Goal: Task Accomplishment & Management: Complete application form

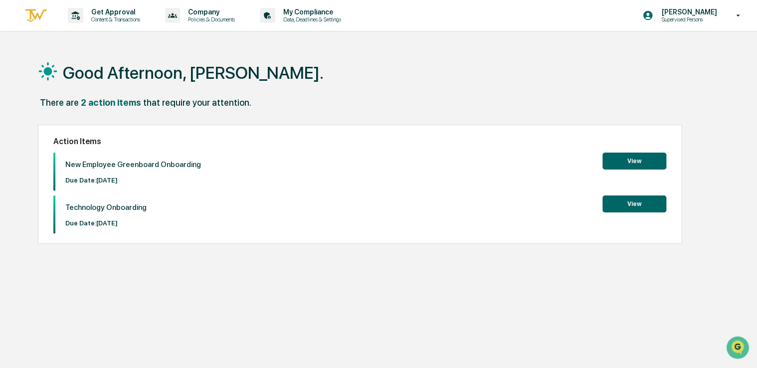
click at [623, 160] on button "View" at bounding box center [635, 161] width 64 height 17
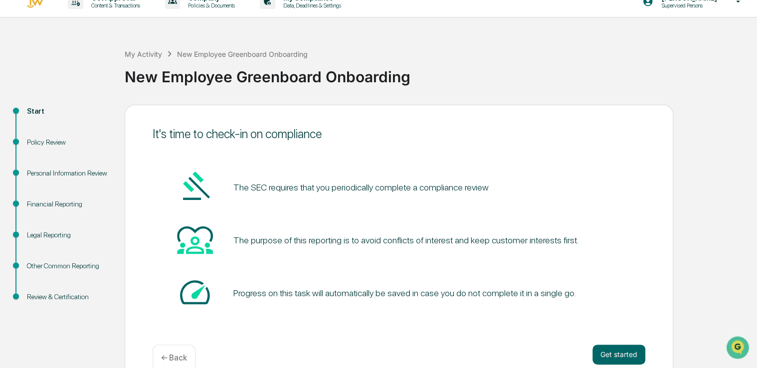
scroll to position [33, 0]
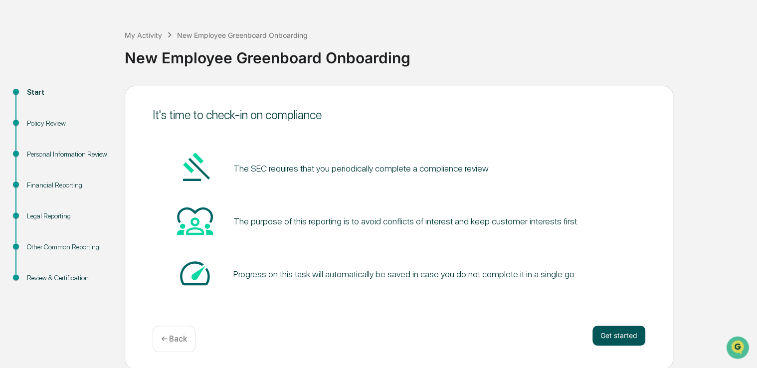
click at [619, 334] on button "Get started" at bounding box center [619, 336] width 53 height 20
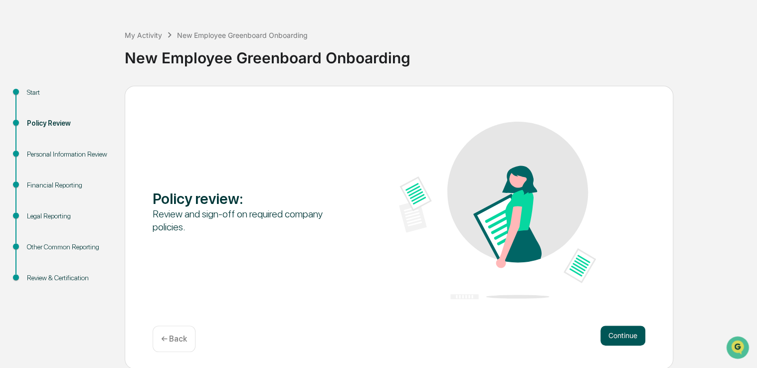
click at [627, 333] on button "Continue" at bounding box center [623, 336] width 45 height 20
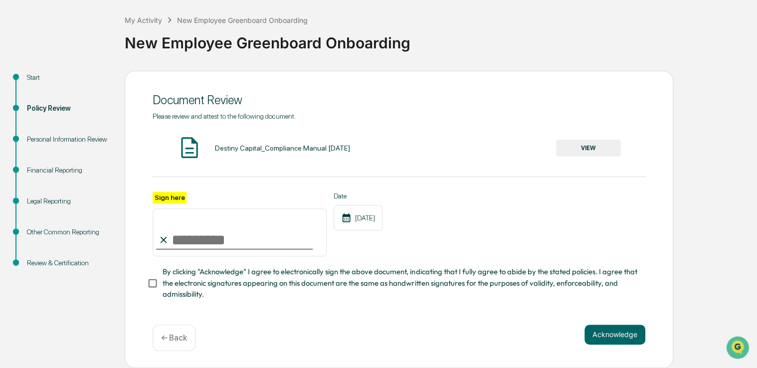
scroll to position [51, 0]
click at [192, 140] on img at bounding box center [189, 147] width 25 height 25
click at [581, 148] on button "VIEW" at bounding box center [588, 148] width 65 height 17
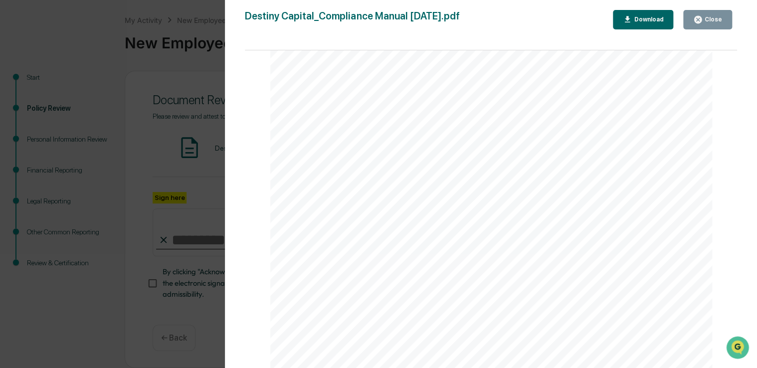
scroll to position [5122, 0]
drag, startPoint x: 734, startPoint y: 74, endPoint x: 0, endPoint y: 8, distance: 737.3
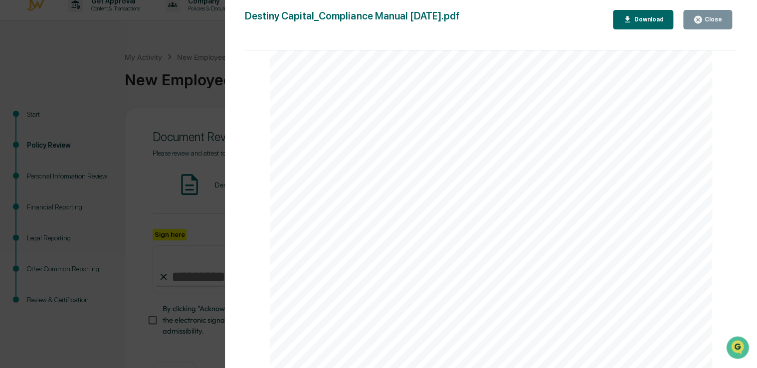
scroll to position [0, 0]
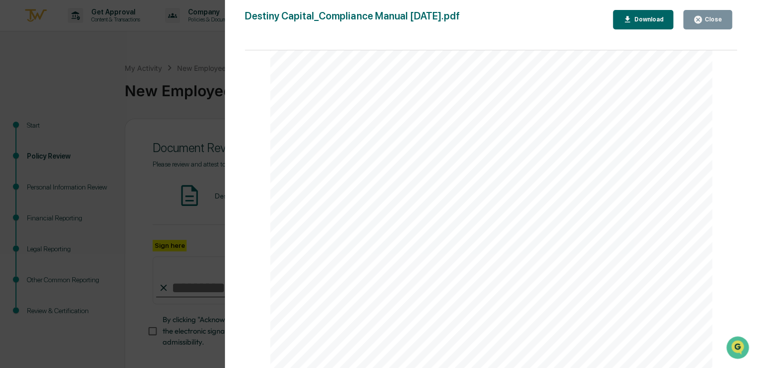
drag, startPoint x: 734, startPoint y: 362, endPoint x: 736, endPoint y: 309, distance: 52.4
click at [736, 335] on html at bounding box center [738, 348] width 27 height 27
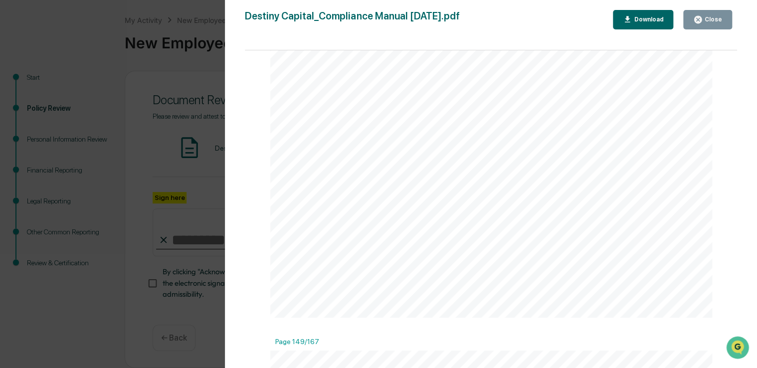
scroll to position [89381, 0]
click at [212, 318] on div "Version History 10/29/2024, 06:43 PM Caroline Iannucci 10/29/2024, 06:40 PM Car…" at bounding box center [378, 184] width 757 height 368
click at [709, 17] on div "Close" at bounding box center [712, 19] width 19 height 7
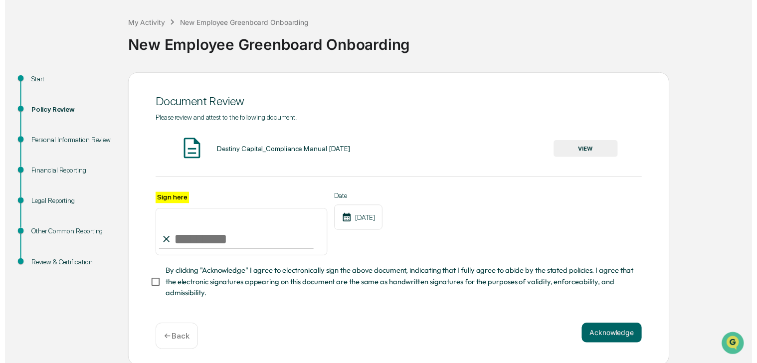
scroll to position [51, 0]
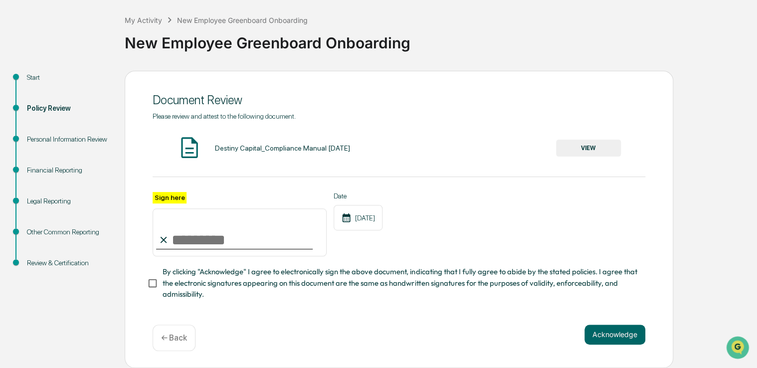
click at [179, 193] on label "Sign here" at bounding box center [170, 197] width 34 height 11
click at [179, 209] on input "Sign here" at bounding box center [240, 233] width 174 height 48
type input "**********"
click at [633, 338] on button "Acknowledge" at bounding box center [615, 335] width 61 height 20
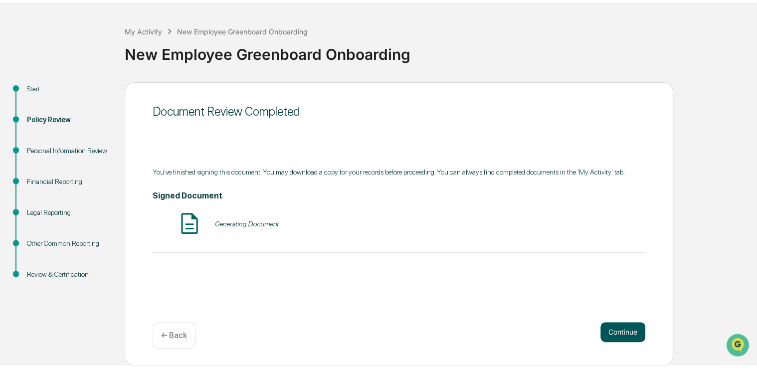
scroll to position [33, 0]
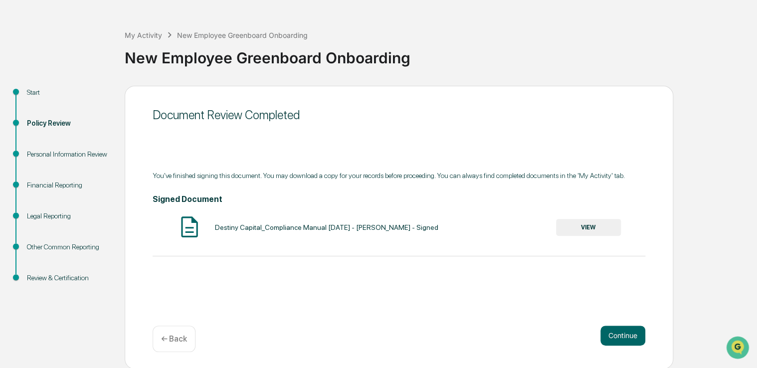
click at [594, 226] on button "VIEW" at bounding box center [588, 227] width 65 height 17
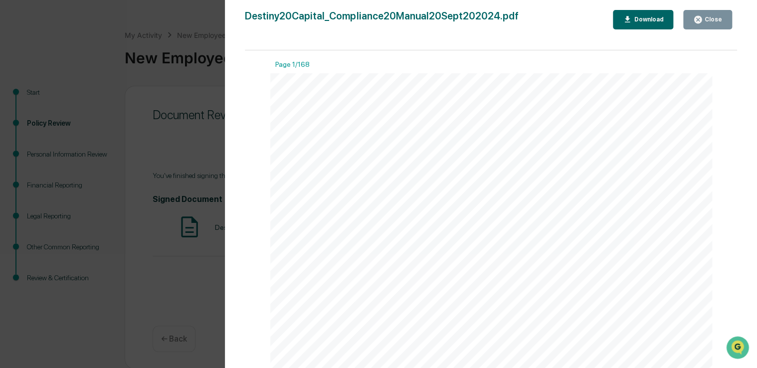
click at [661, 19] on div "Download" at bounding box center [647, 19] width 31 height 7
click at [702, 19] on icon "button" at bounding box center [697, 19] width 7 height 7
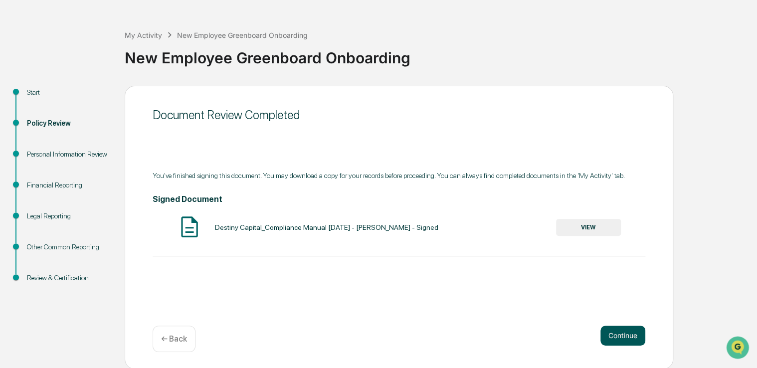
click at [628, 337] on button "Continue" at bounding box center [623, 336] width 45 height 20
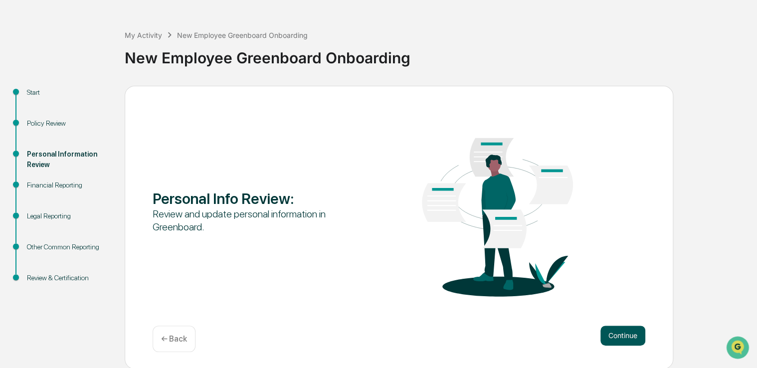
click at [625, 334] on button "Continue" at bounding box center [623, 336] width 45 height 20
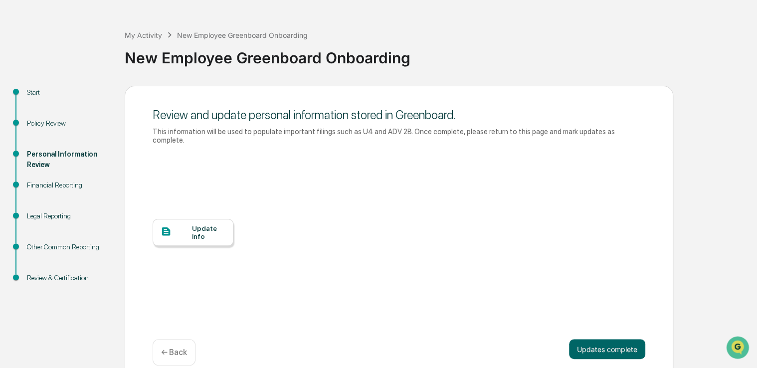
click at [203, 224] on div "Update Info" at bounding box center [208, 232] width 33 height 16
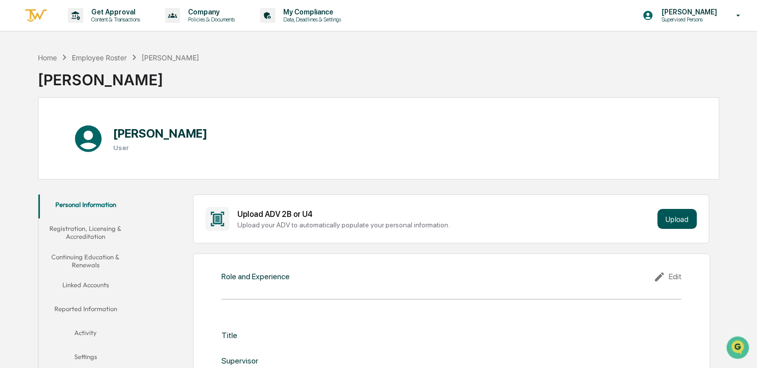
click at [678, 219] on button "Upload" at bounding box center [676, 219] width 39 height 20
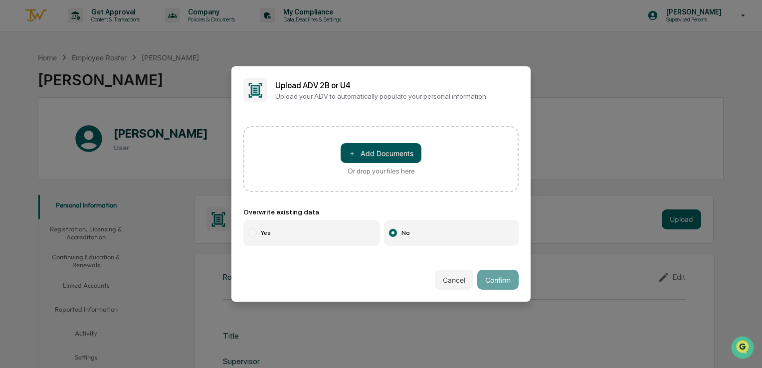
click at [382, 143] on button "＋ Add Documents" at bounding box center [381, 153] width 81 height 20
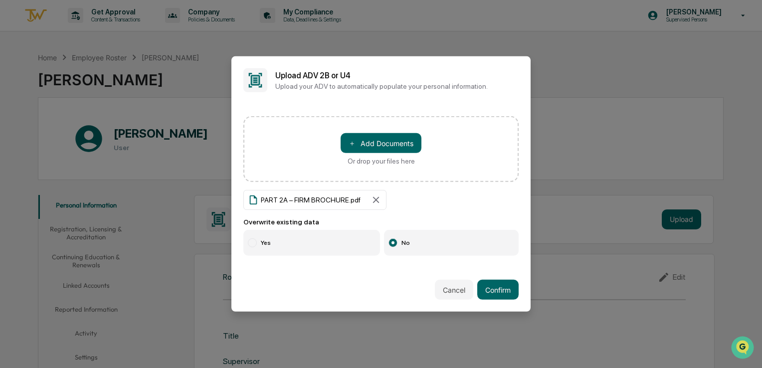
click at [355, 246] on label "Yes" at bounding box center [311, 243] width 137 height 26
click at [498, 287] on button "Confirm" at bounding box center [497, 290] width 41 height 20
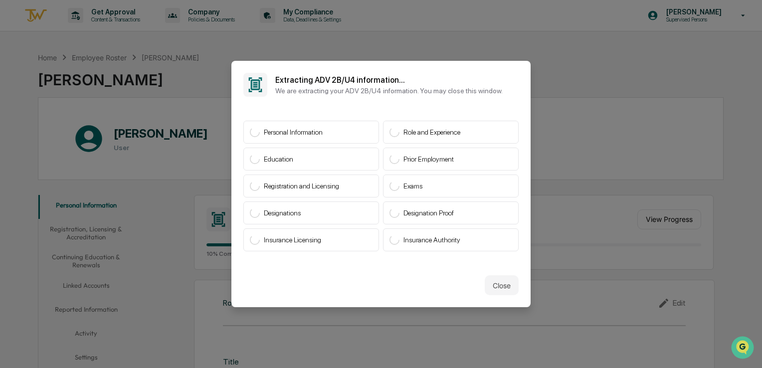
click at [363, 137] on div "Personal Information" at bounding box center [311, 132] width 136 height 23
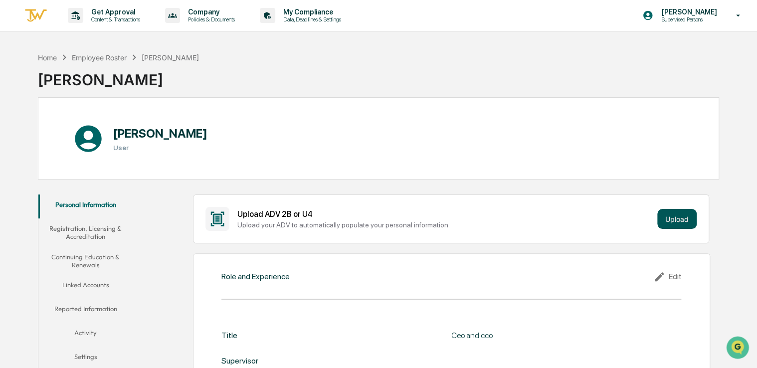
click at [668, 221] on button "Upload" at bounding box center [676, 219] width 39 height 20
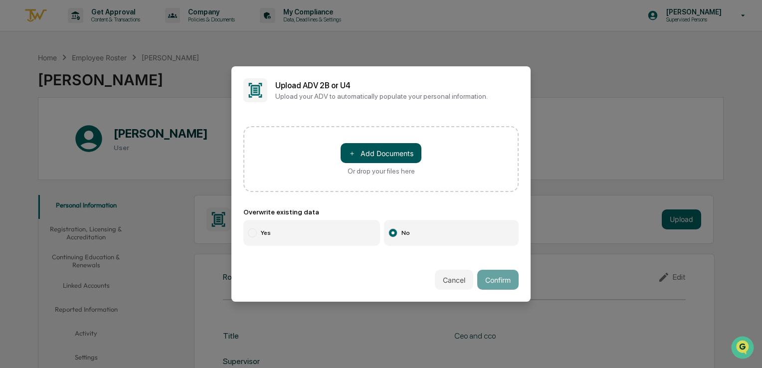
click at [380, 150] on button "＋ Add Documents" at bounding box center [381, 153] width 81 height 20
click at [348, 157] on button "＋ Add Documents" at bounding box center [381, 153] width 81 height 20
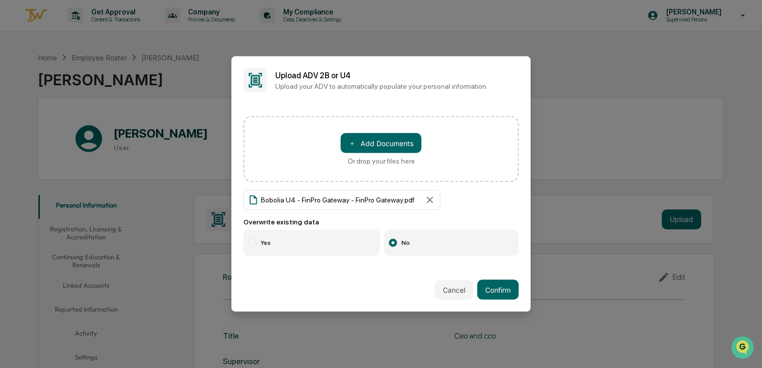
click at [316, 244] on label "Yes" at bounding box center [311, 243] width 137 height 26
click at [484, 290] on button "Confirm" at bounding box center [497, 290] width 41 height 20
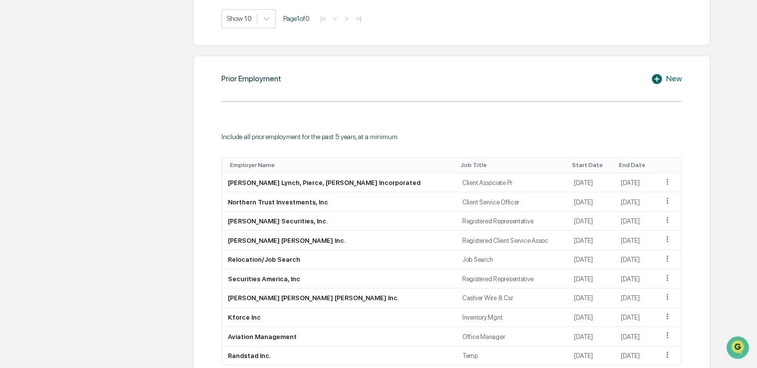
scroll to position [798, 0]
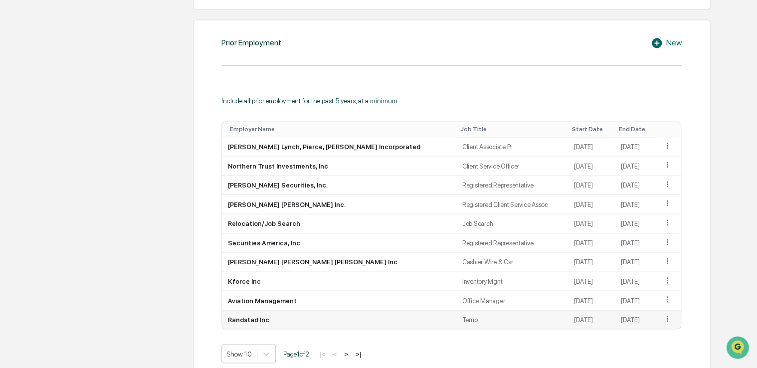
click at [663, 322] on icon at bounding box center [667, 318] width 9 height 9
click at [652, 350] on div "Delete" at bounding box center [656, 349] width 32 height 16
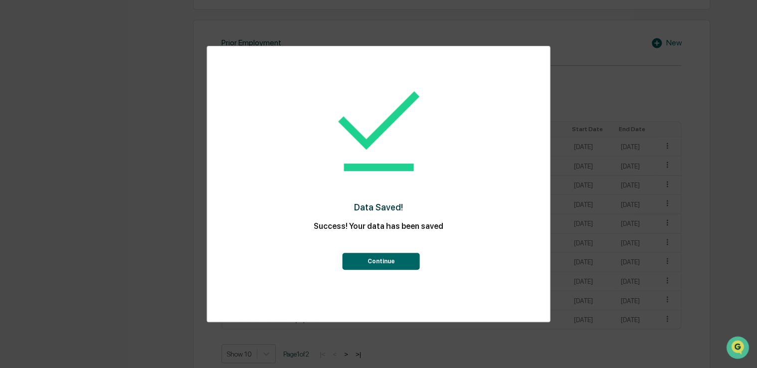
click at [357, 264] on button "Continue" at bounding box center [381, 261] width 77 height 17
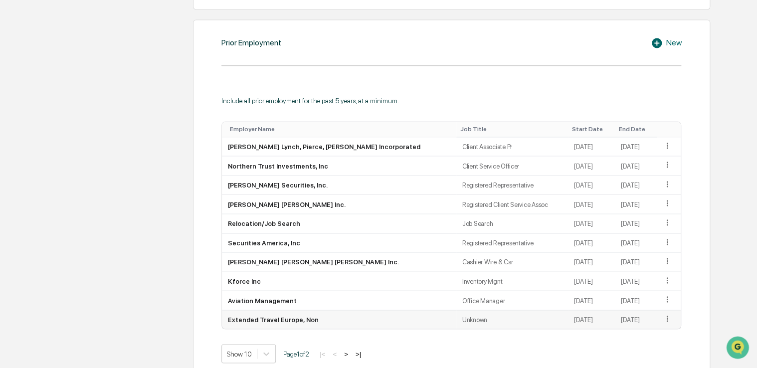
click at [663, 320] on icon at bounding box center [667, 318] width 9 height 9
click at [656, 348] on div "Delete" at bounding box center [656, 349] width 32 height 16
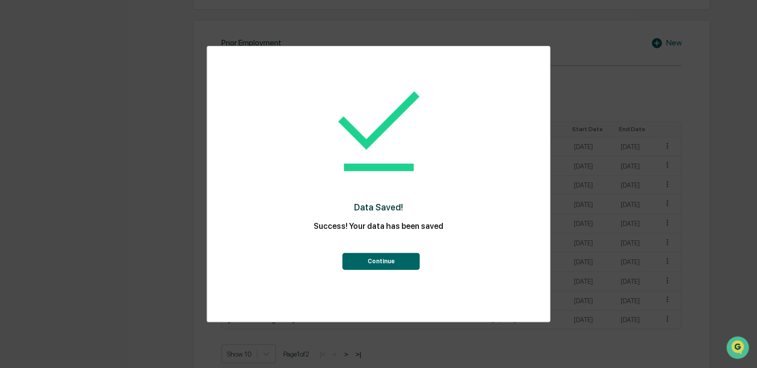
click at [393, 261] on button "Continue" at bounding box center [381, 261] width 77 height 17
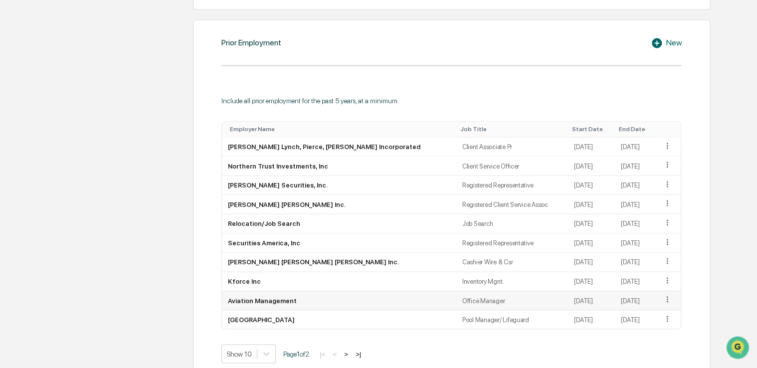
click at [666, 301] on icon at bounding box center [667, 299] width 9 height 9
click at [654, 330] on div "Delete" at bounding box center [656, 330] width 32 height 16
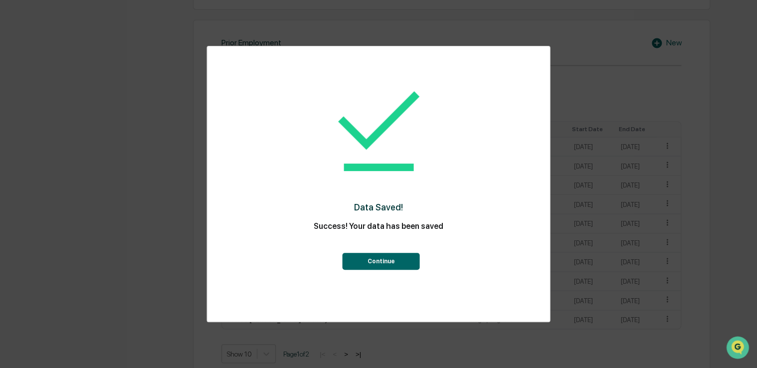
click at [355, 259] on button "Continue" at bounding box center [381, 261] width 77 height 17
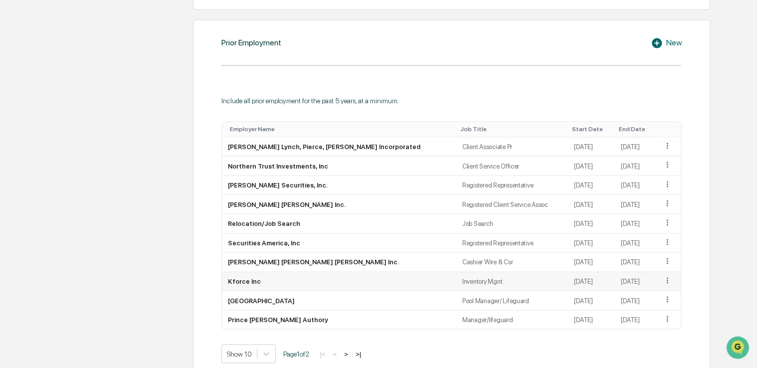
click at [666, 278] on icon at bounding box center [666, 280] width 1 height 6
click at [660, 313] on div "Delete" at bounding box center [656, 310] width 32 height 16
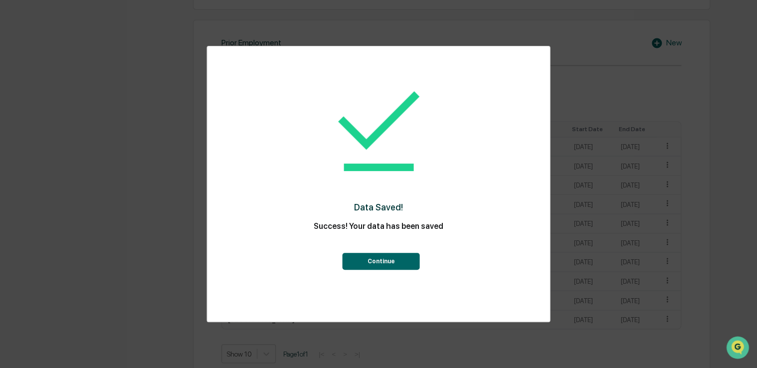
click at [364, 268] on button "Continue" at bounding box center [381, 261] width 77 height 17
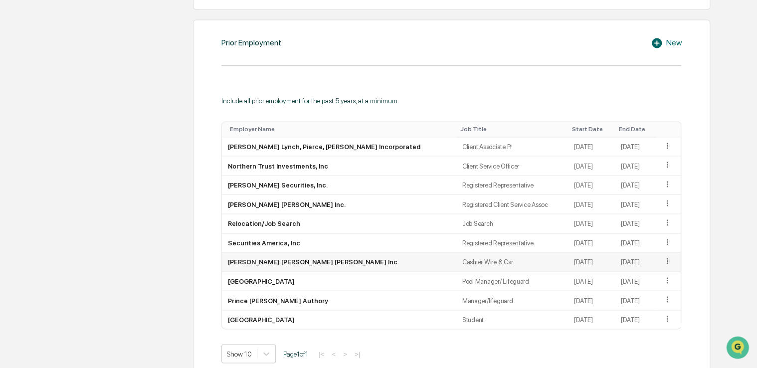
click at [663, 262] on icon at bounding box center [667, 260] width 9 height 9
click at [653, 289] on div "Delete" at bounding box center [656, 291] width 32 height 16
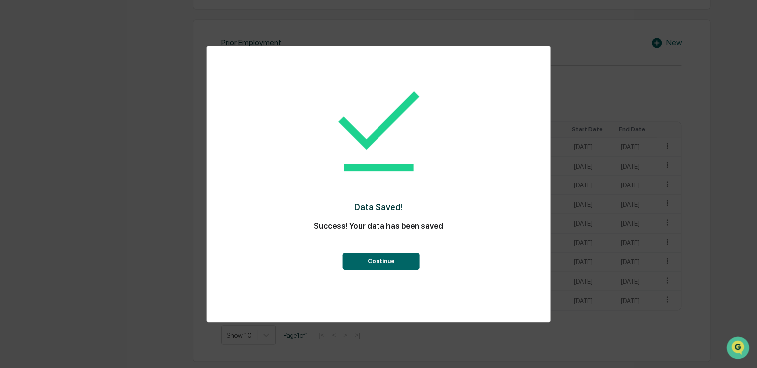
click at [395, 262] on button "Continue" at bounding box center [381, 261] width 77 height 17
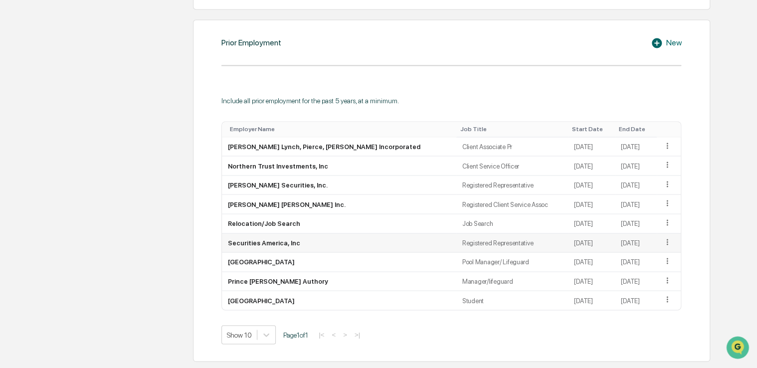
click at [663, 244] on icon at bounding box center [667, 241] width 9 height 9
click at [651, 276] on div "Delete" at bounding box center [656, 272] width 32 height 16
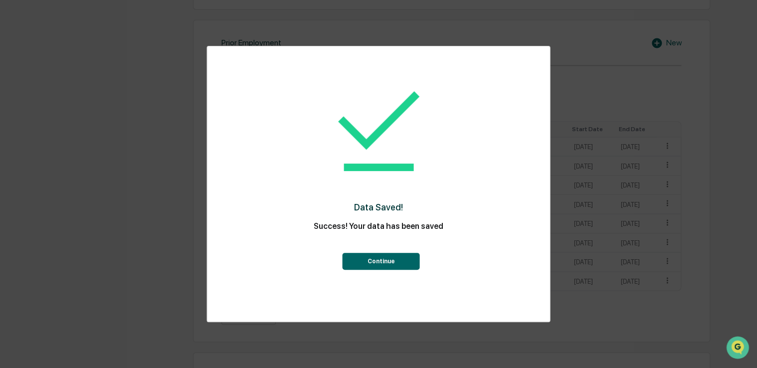
click at [362, 260] on button "Continue" at bounding box center [381, 261] width 77 height 17
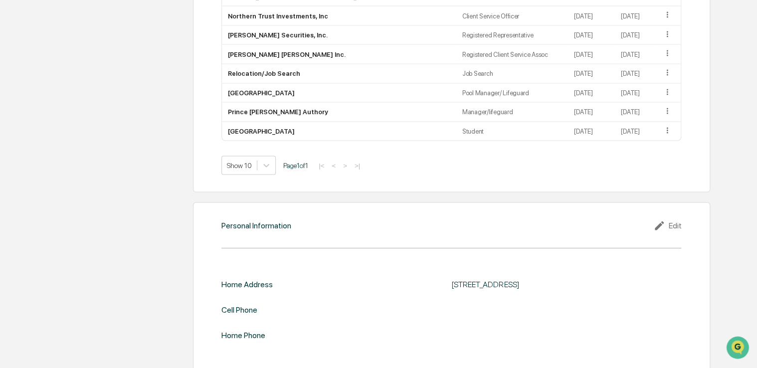
scroll to position [958, 0]
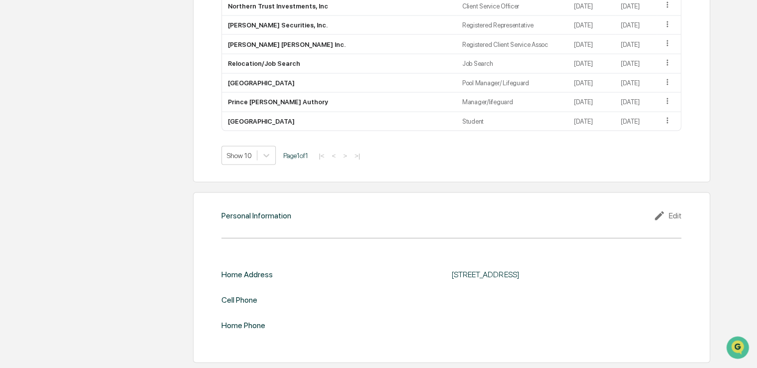
click at [675, 216] on div "Edit" at bounding box center [667, 216] width 28 height 12
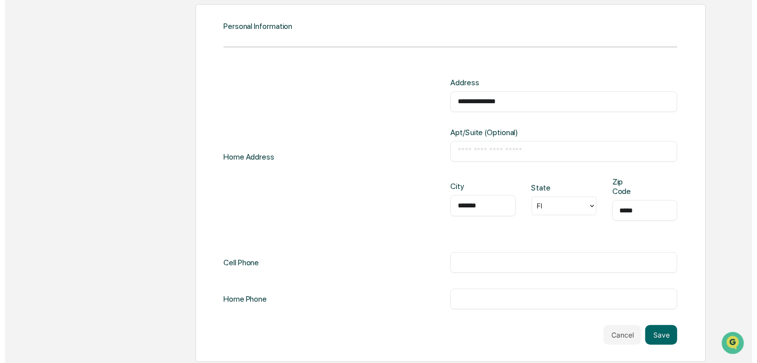
scroll to position [1149, 0]
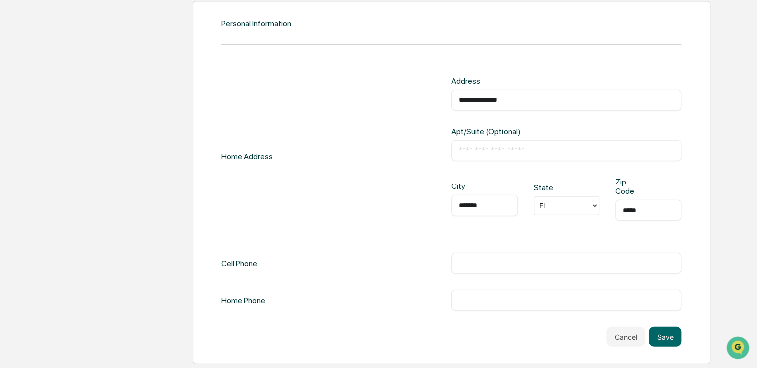
click at [475, 266] on input "text" at bounding box center [566, 263] width 215 height 10
type input "**********"
click at [667, 338] on button "Save" at bounding box center [665, 337] width 32 height 20
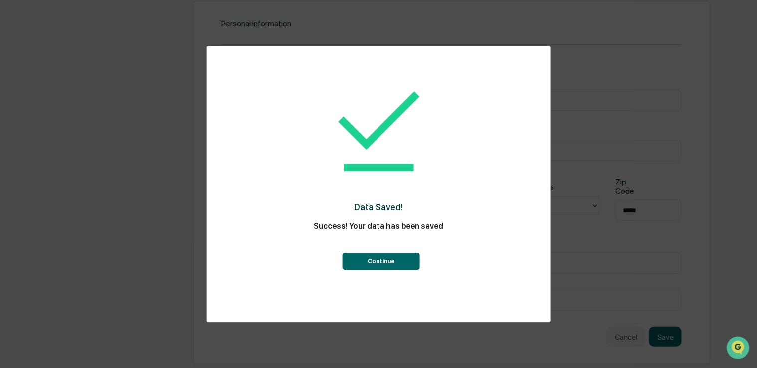
click at [375, 258] on button "Continue" at bounding box center [381, 261] width 77 height 17
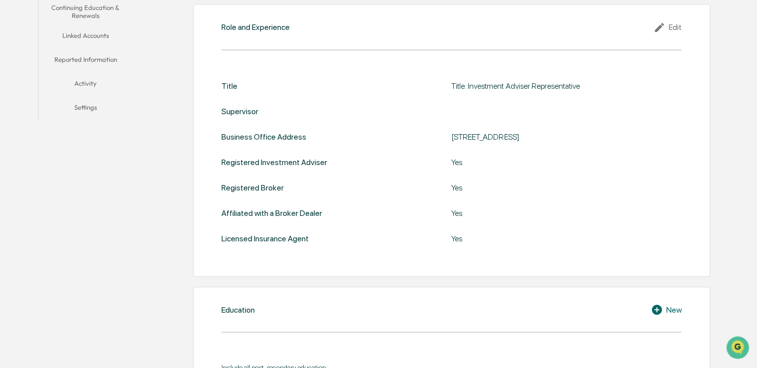
scroll to position [0, 0]
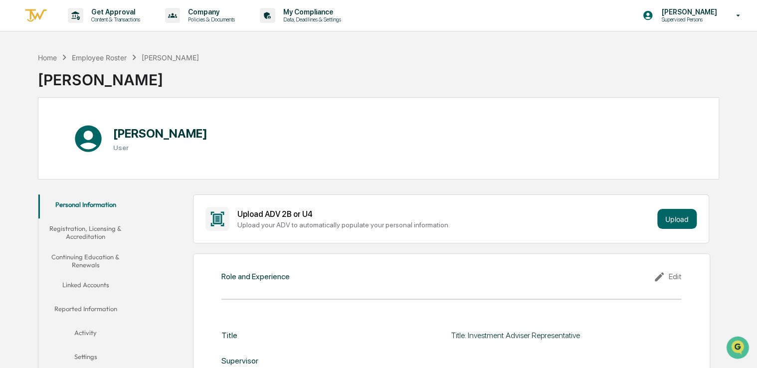
click at [72, 235] on button "Registration, Licensing & Accreditation" at bounding box center [85, 232] width 95 height 28
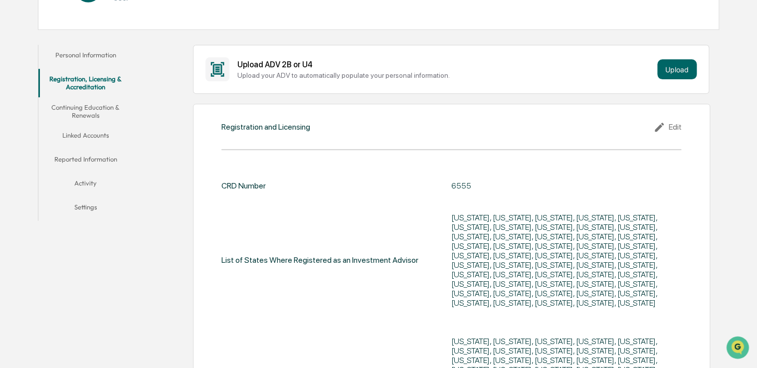
click at [89, 182] on button "Activity" at bounding box center [85, 185] width 95 height 24
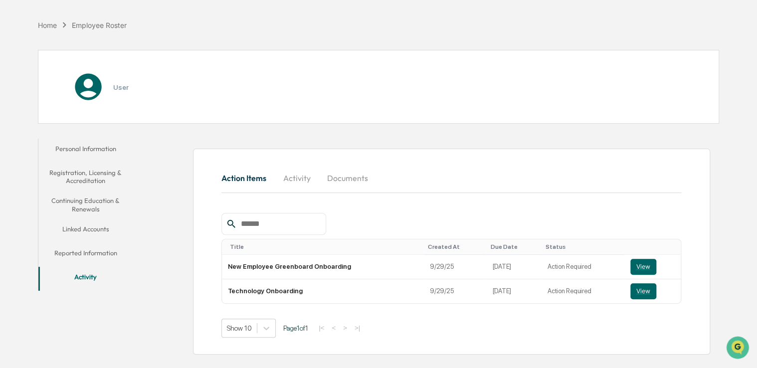
scroll to position [47, 0]
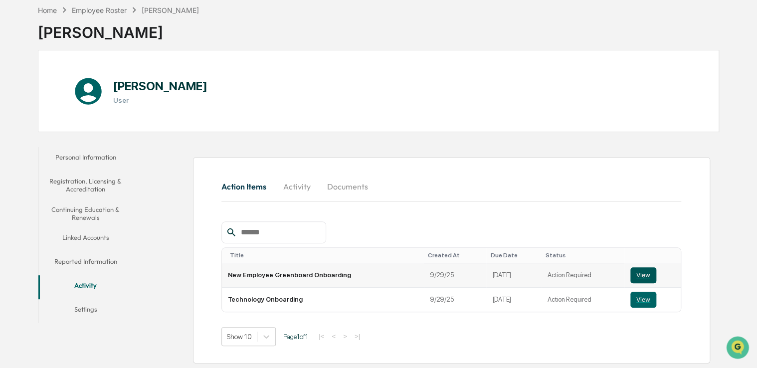
click at [641, 271] on button "View" at bounding box center [644, 275] width 26 height 16
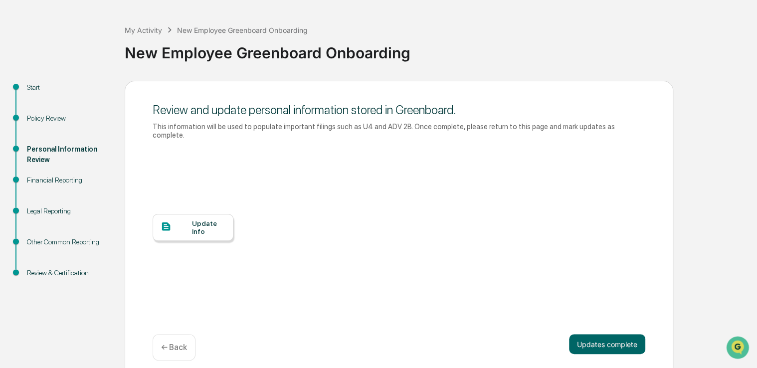
scroll to position [38, 0]
click at [609, 338] on button "Updates complete" at bounding box center [607, 344] width 76 height 20
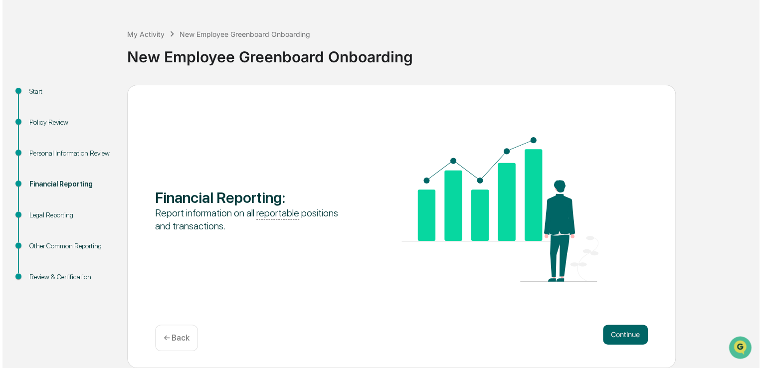
scroll to position [33, 0]
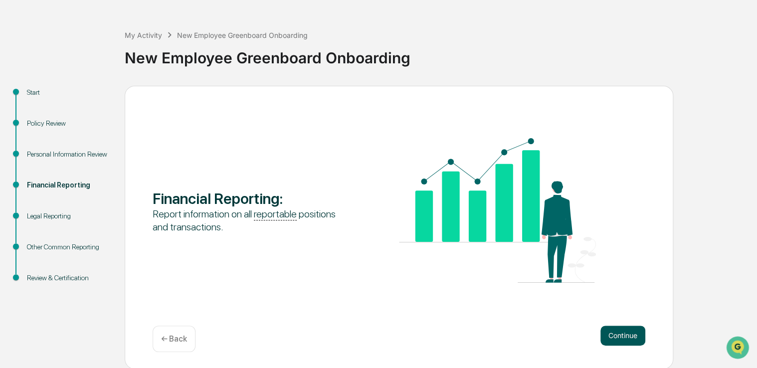
click at [622, 332] on button "Continue" at bounding box center [623, 336] width 45 height 20
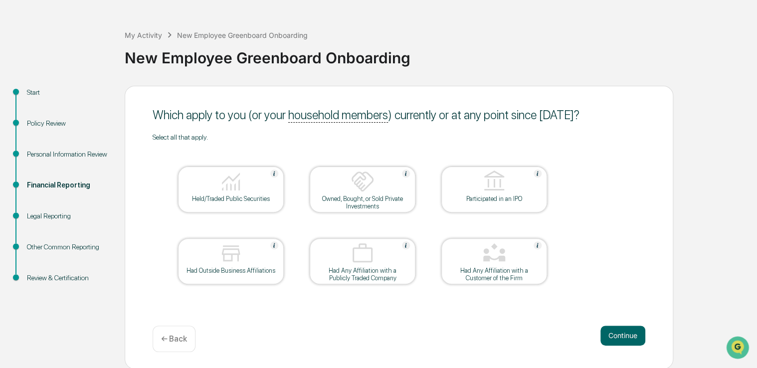
click at [208, 200] on div "Held/Traded Public Securities" at bounding box center [231, 198] width 90 height 7
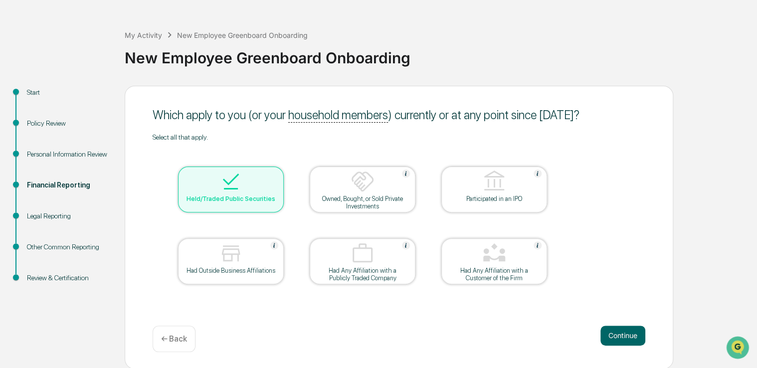
click at [217, 262] on div at bounding box center [231, 253] width 100 height 25
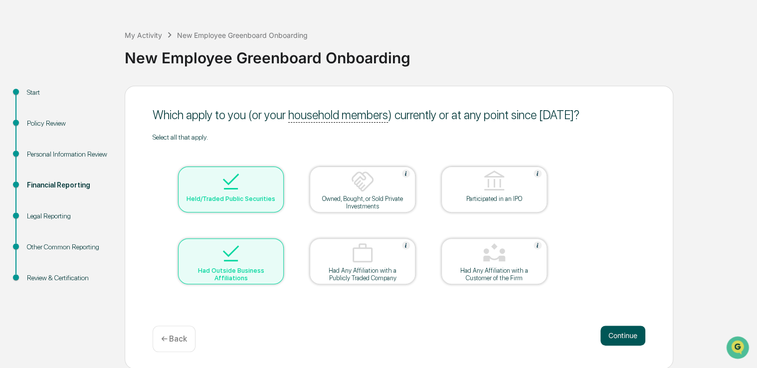
click at [630, 339] on button "Continue" at bounding box center [623, 336] width 45 height 20
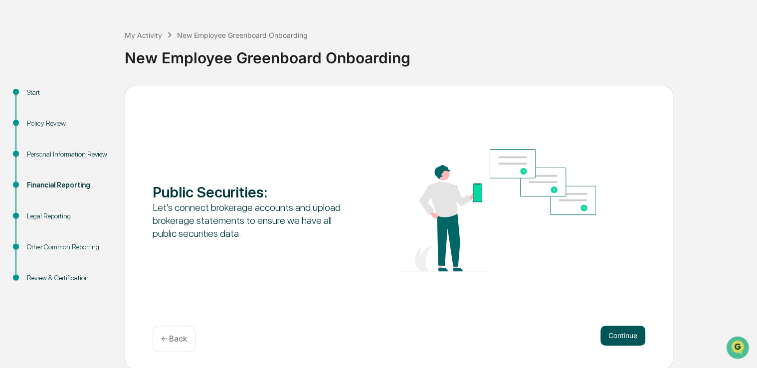
click at [629, 334] on button "Continue" at bounding box center [623, 336] width 45 height 20
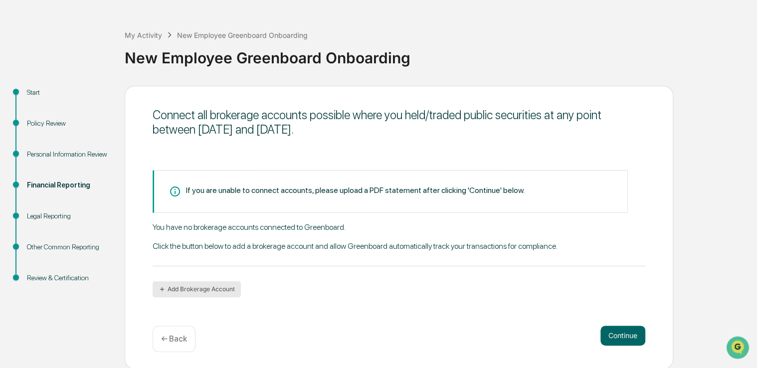
click at [175, 289] on button "Add Brokerage Account" at bounding box center [197, 289] width 88 height 16
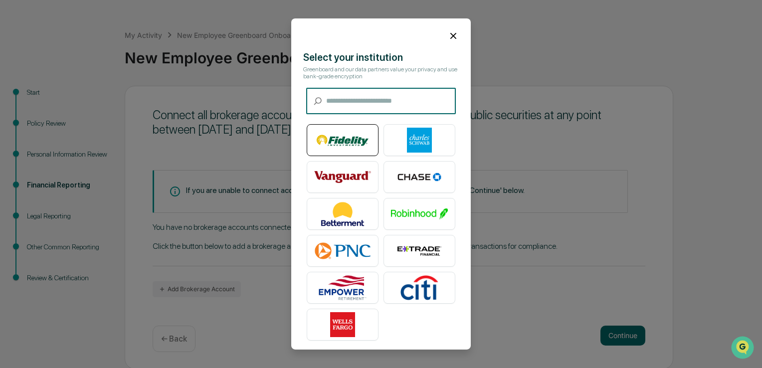
click at [317, 139] on img at bounding box center [342, 140] width 57 height 25
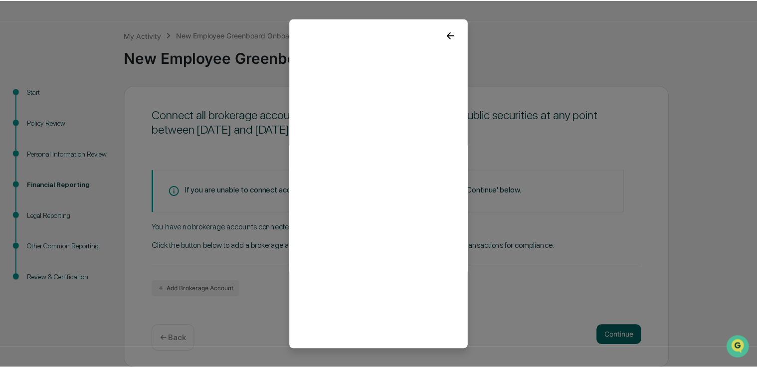
scroll to position [0, 0]
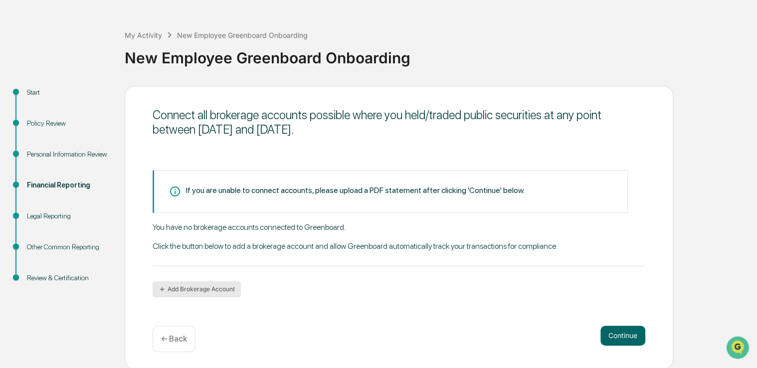
click at [207, 287] on button "Add Brokerage Account" at bounding box center [197, 289] width 88 height 16
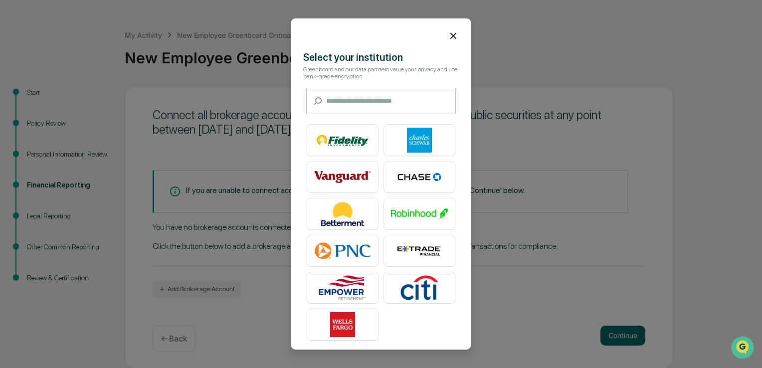
click at [448, 37] on icon at bounding box center [453, 35] width 11 height 11
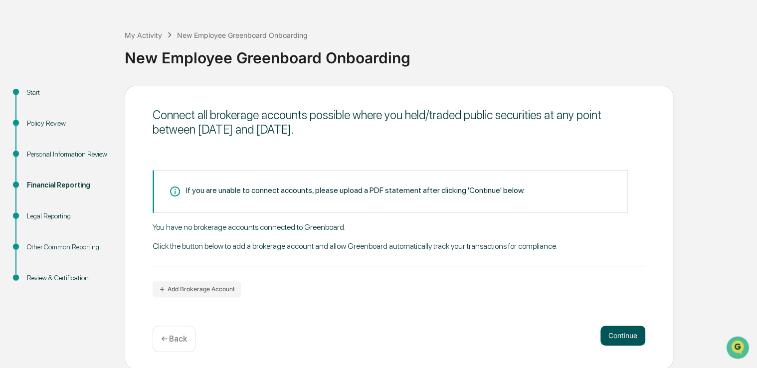
click at [625, 330] on button "Continue" at bounding box center [623, 336] width 45 height 20
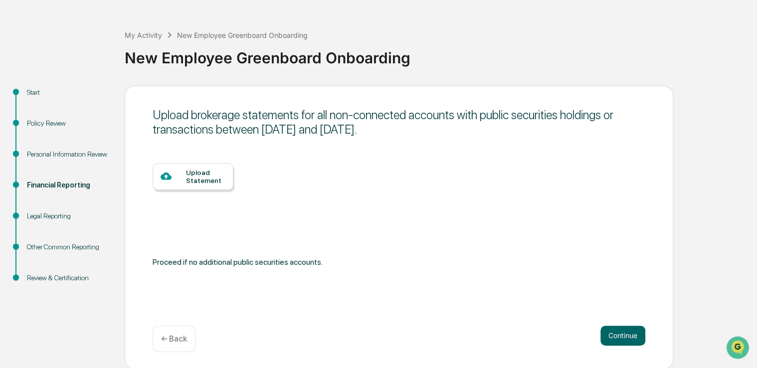
click at [196, 171] on div "Upload Statement" at bounding box center [205, 177] width 39 height 16
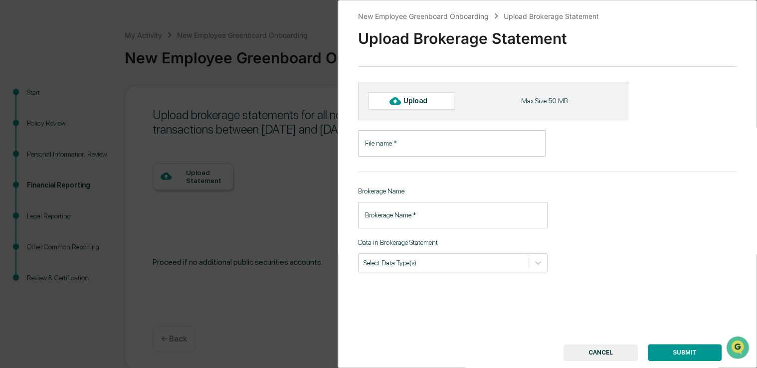
click at [410, 101] on div "Upload" at bounding box center [420, 101] width 32 height 8
type input "**********"
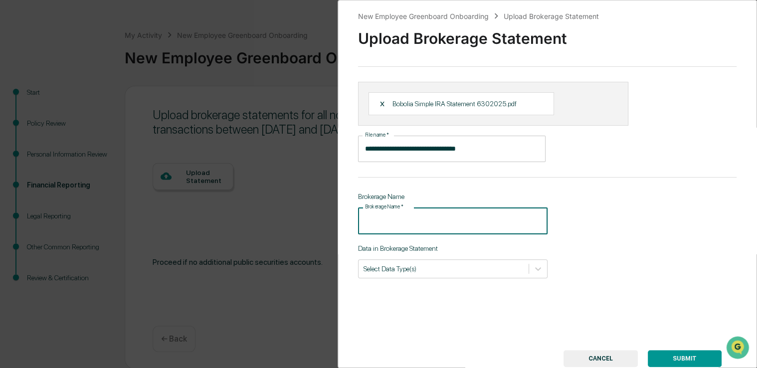
click at [422, 222] on input "Brokerage Name   *" at bounding box center [453, 221] width 190 height 26
type input "********"
click at [426, 266] on div at bounding box center [444, 268] width 160 height 9
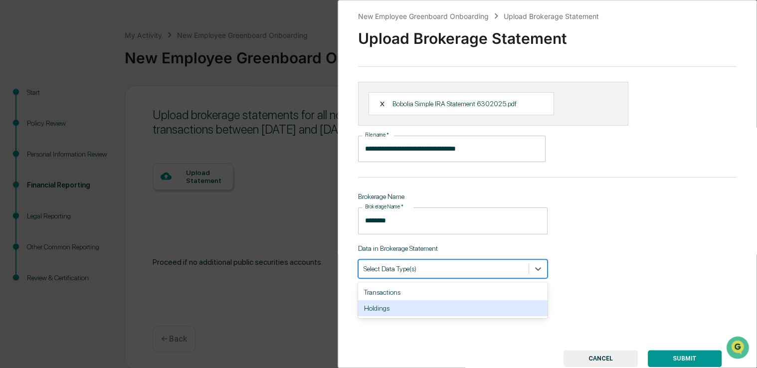
click at [403, 310] on div "Holdings" at bounding box center [453, 308] width 190 height 16
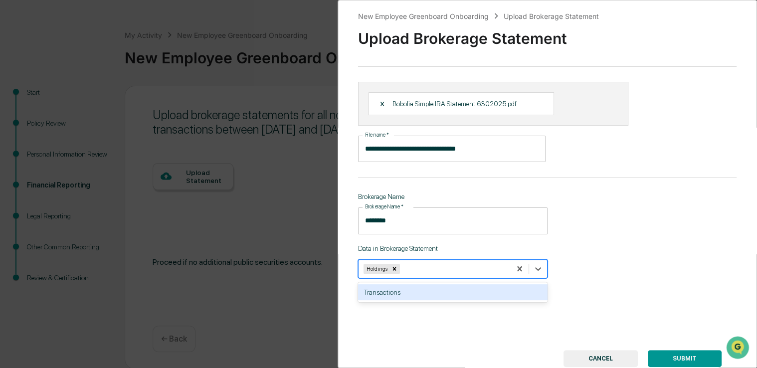
click at [410, 292] on div "Transactions" at bounding box center [453, 292] width 190 height 16
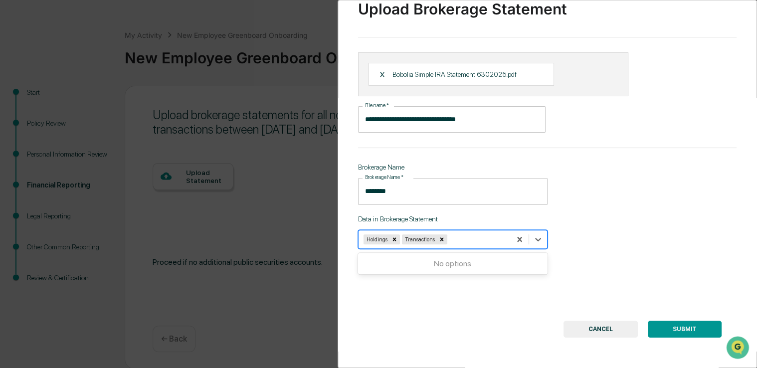
scroll to position [35, 0]
click at [676, 324] on button "SUBMIT" at bounding box center [685, 329] width 74 height 17
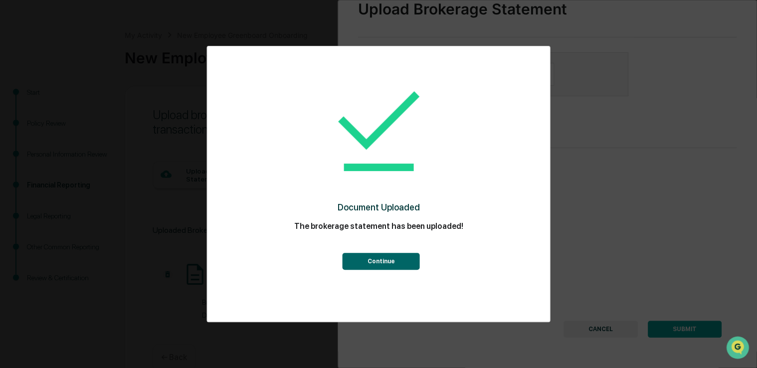
click at [389, 259] on button "Continue" at bounding box center [381, 261] width 77 height 17
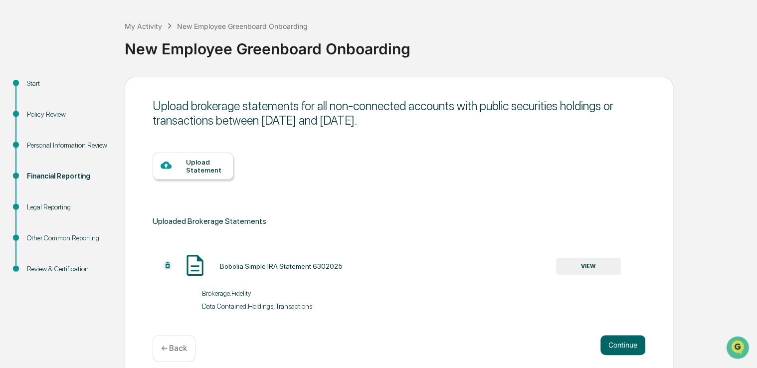
scroll to position [53, 0]
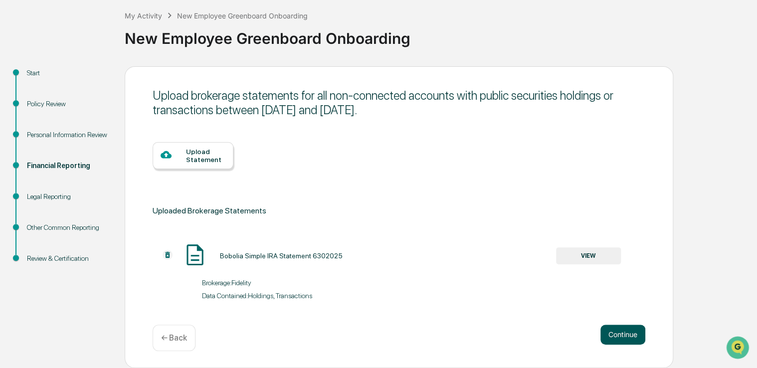
click at [627, 338] on button "Continue" at bounding box center [623, 335] width 45 height 20
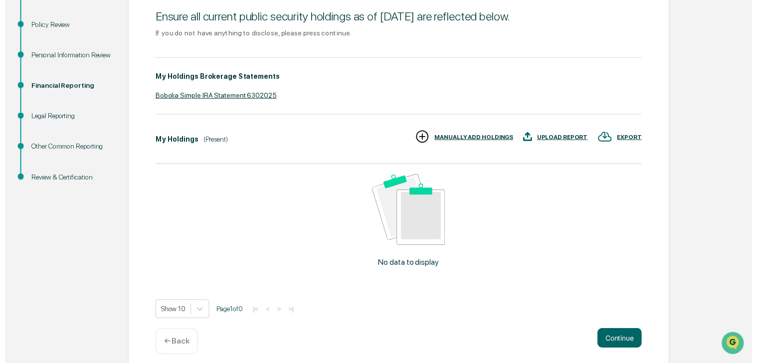
scroll to position [139, 0]
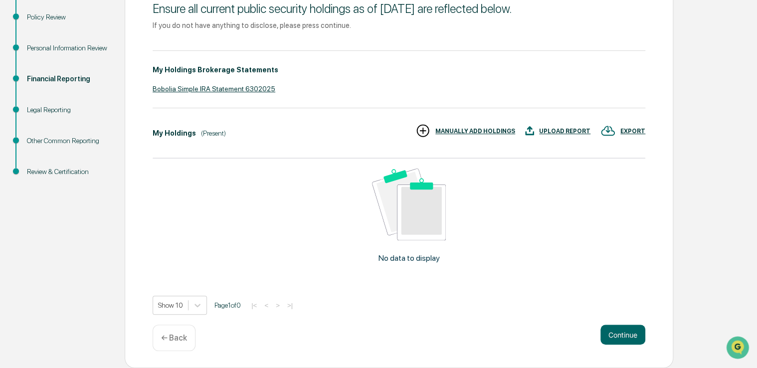
click at [634, 131] on div "EXPORT" at bounding box center [633, 131] width 25 height 7
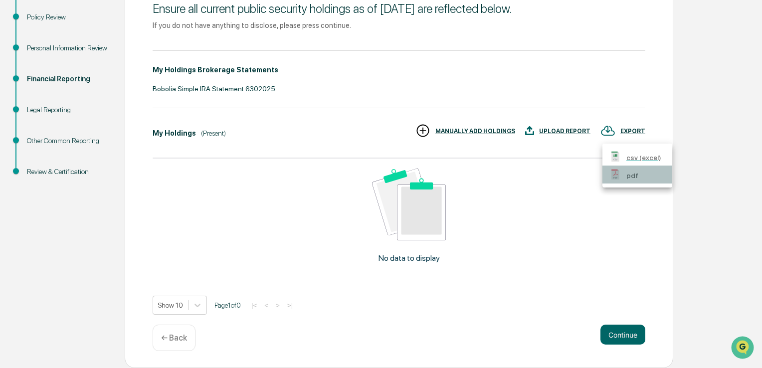
click at [633, 175] on p "pdf" at bounding box center [633, 176] width 12 height 10
click at [621, 341] on div at bounding box center [381, 184] width 762 height 368
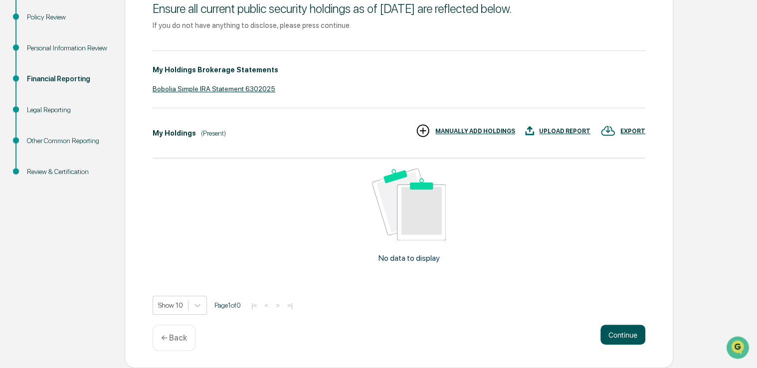
click at [619, 336] on button "Continue" at bounding box center [623, 335] width 45 height 20
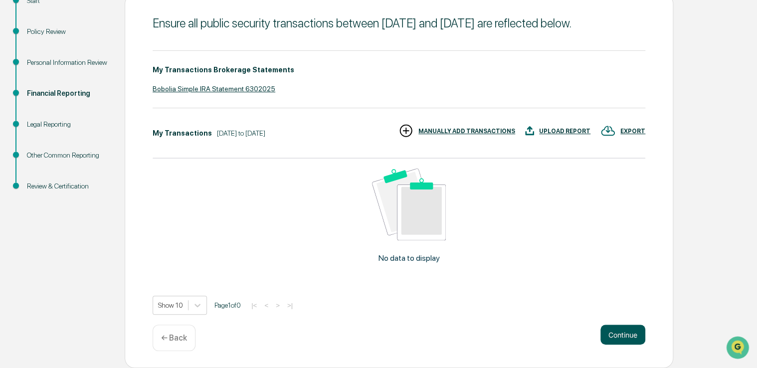
click at [626, 332] on button "Continue" at bounding box center [623, 335] width 45 height 20
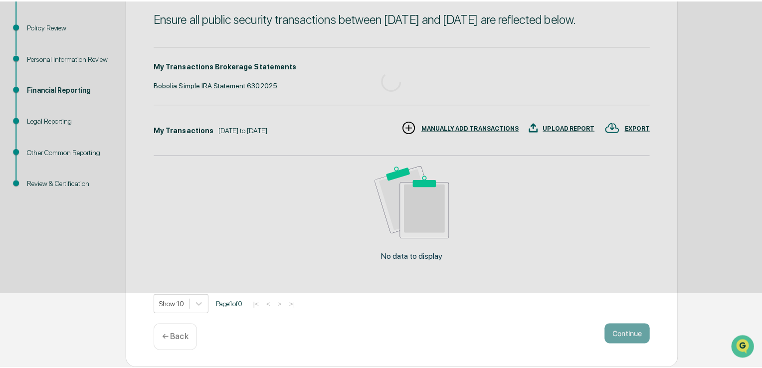
scroll to position [33, 0]
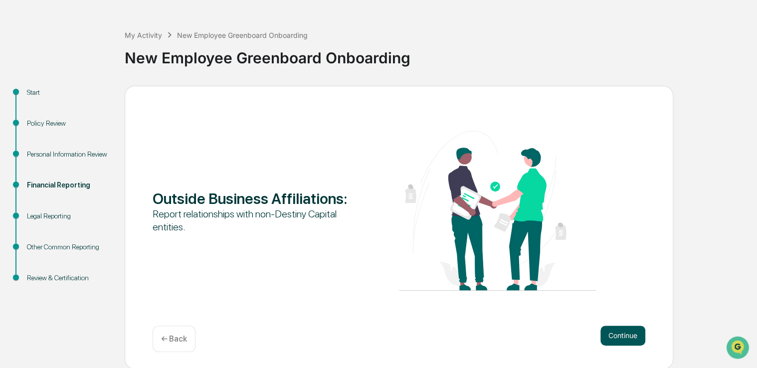
click at [610, 336] on button "Continue" at bounding box center [623, 336] width 45 height 20
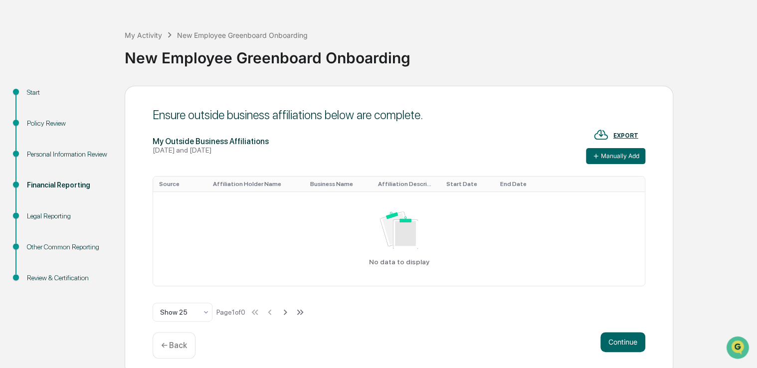
click at [617, 133] on div "EXPORT" at bounding box center [626, 135] width 25 height 7
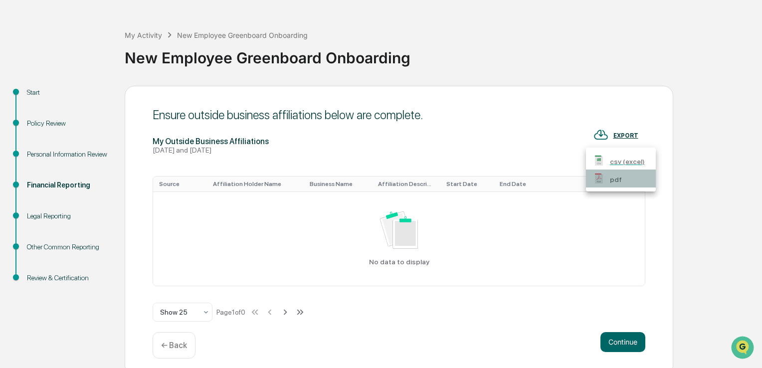
click at [611, 179] on p "pdf" at bounding box center [616, 180] width 12 height 10
click at [591, 237] on div at bounding box center [381, 184] width 762 height 368
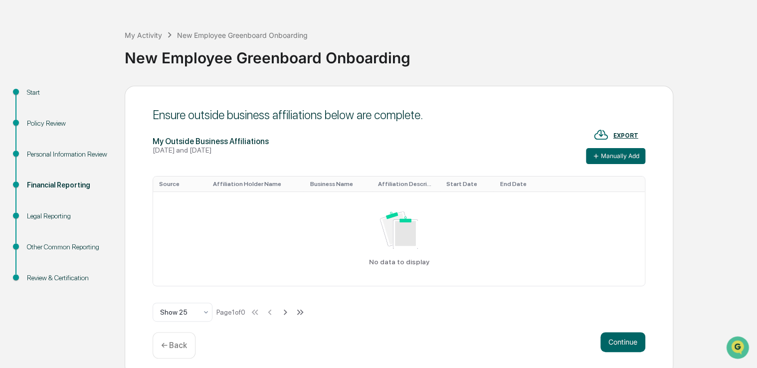
click at [623, 131] on div "EXPORT" at bounding box center [616, 135] width 45 height 17
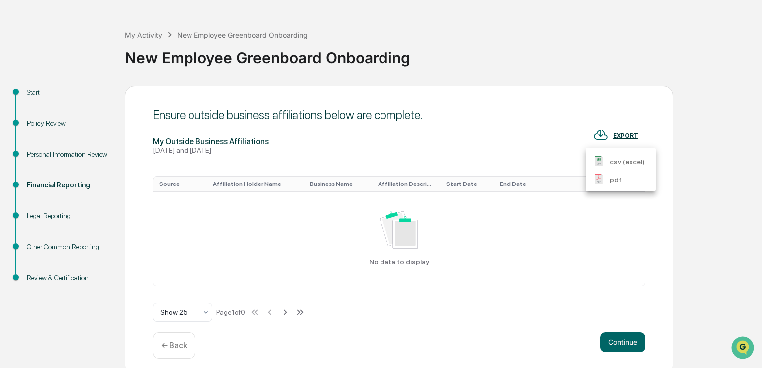
click at [618, 181] on p "pdf" at bounding box center [616, 180] width 12 height 10
click at [576, 264] on div at bounding box center [381, 184] width 762 height 368
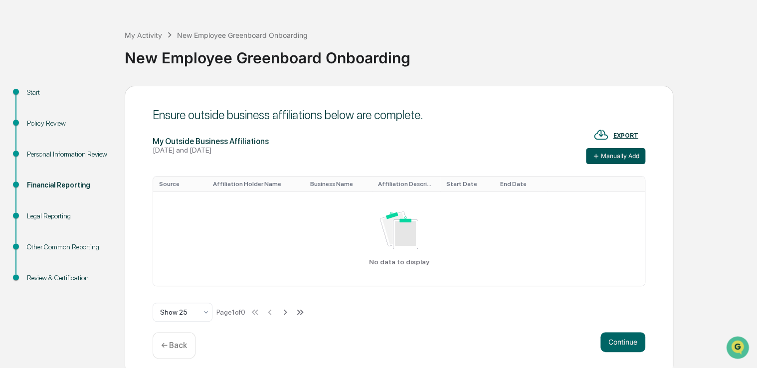
click at [611, 149] on button "Manually Add" at bounding box center [615, 156] width 59 height 16
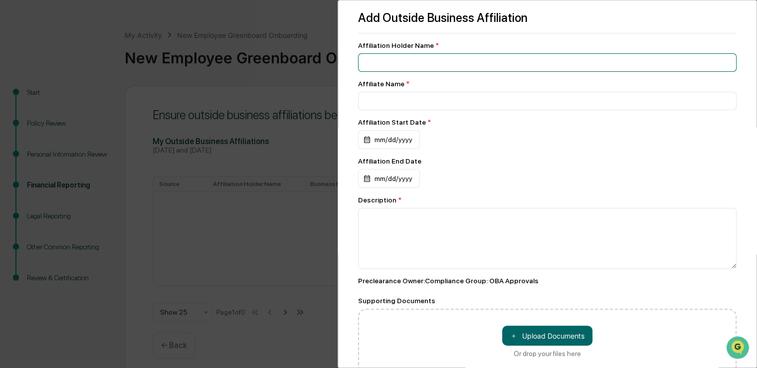
click at [404, 57] on input at bounding box center [547, 62] width 379 height 18
type input "**********"
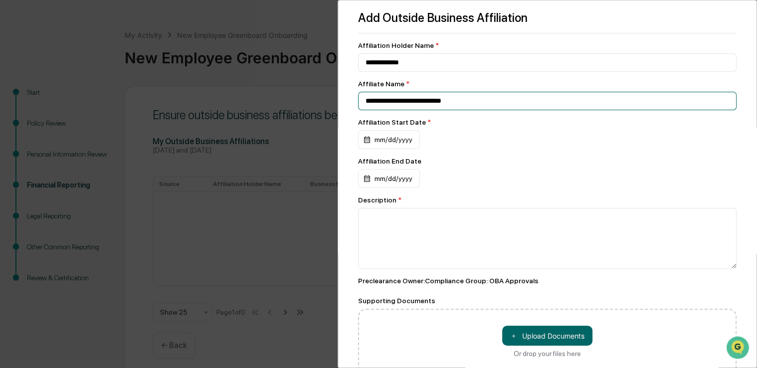
click at [388, 103] on input "**********" at bounding box center [547, 101] width 379 height 18
type input "**********"
click at [374, 140] on div "mm/dd/yyyy" at bounding box center [389, 139] width 62 height 19
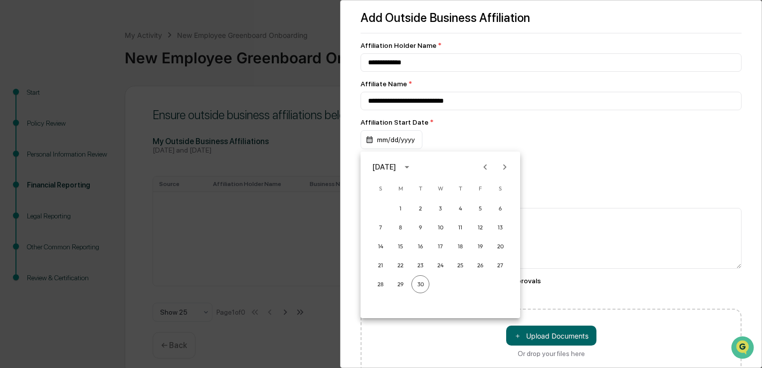
click at [489, 168] on icon "Previous month" at bounding box center [485, 167] width 11 height 11
click at [396, 167] on div "June 2025" at bounding box center [384, 167] width 23 height 11
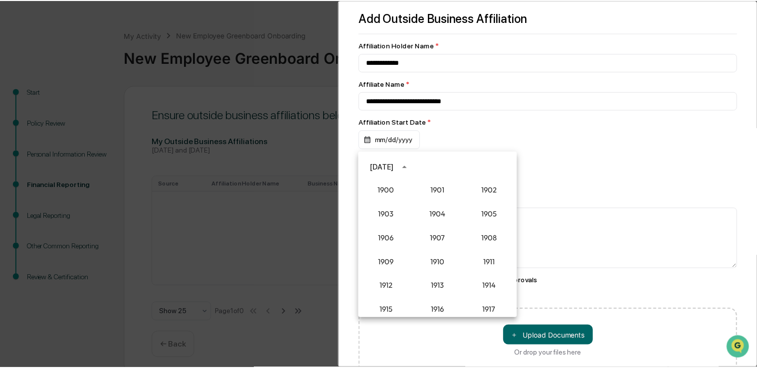
scroll to position [924, 0]
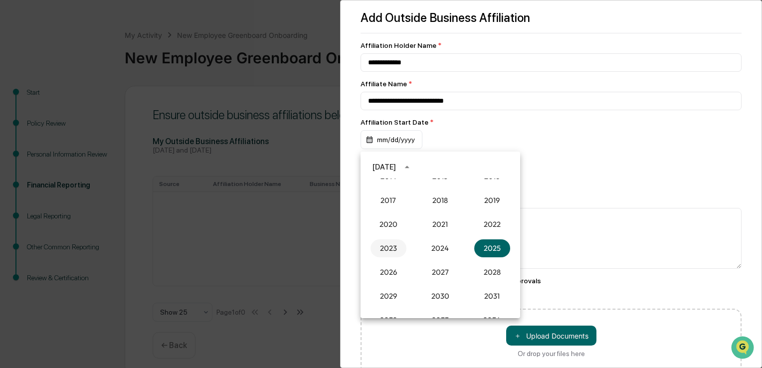
click at [386, 248] on button "2023" at bounding box center [389, 248] width 36 height 18
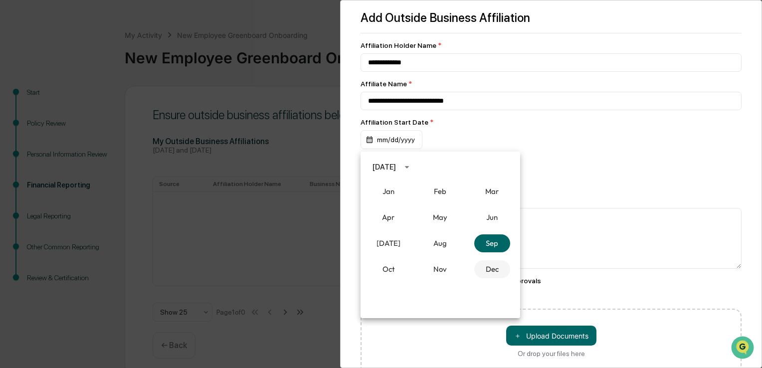
click at [488, 269] on button "Dec" at bounding box center [492, 269] width 36 height 18
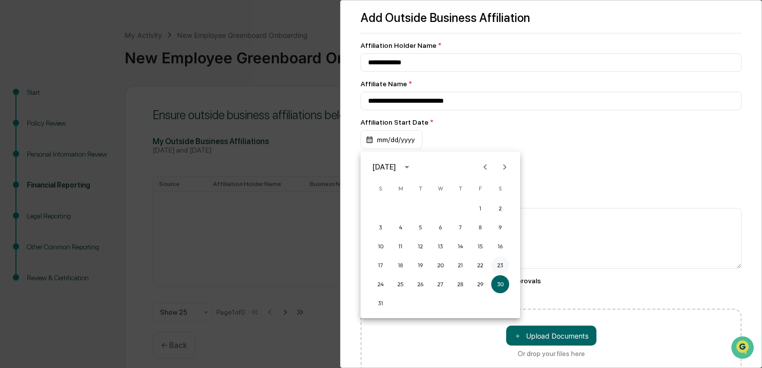
click at [496, 263] on button "23" at bounding box center [500, 265] width 18 height 18
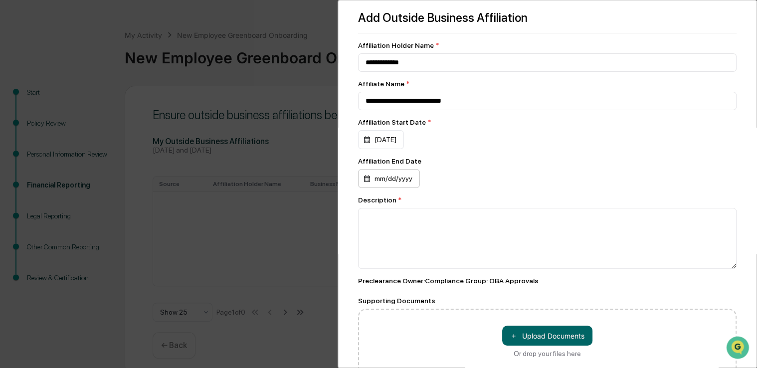
click at [374, 181] on div "mm/dd/yyyy" at bounding box center [389, 178] width 62 height 19
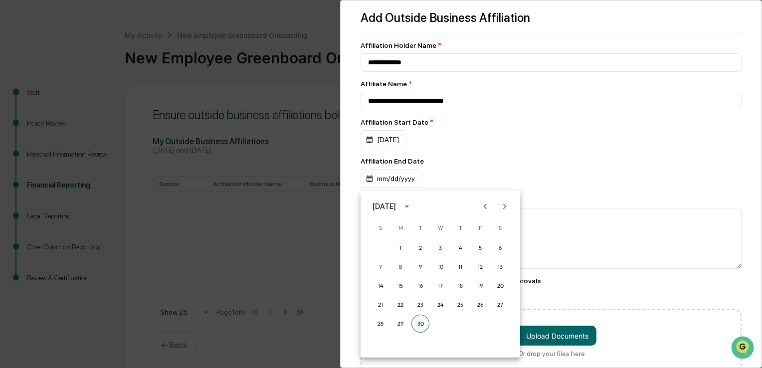
click at [420, 320] on button "30" at bounding box center [421, 324] width 18 height 18
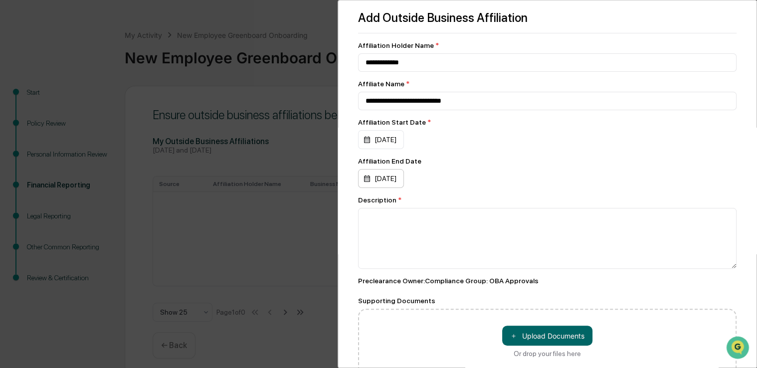
click at [403, 180] on div "09/30/2025" at bounding box center [381, 178] width 46 height 19
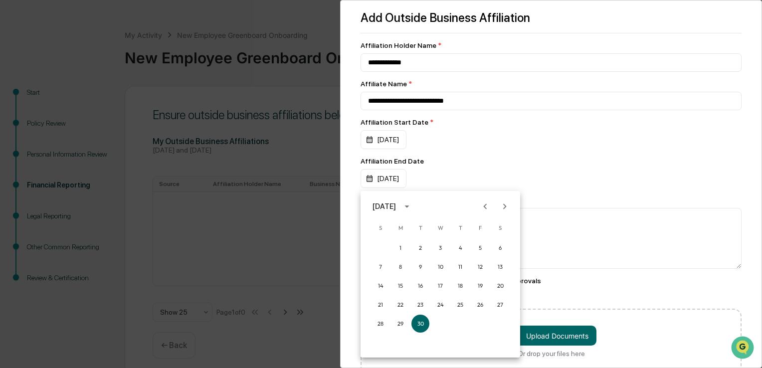
drag, startPoint x: 411, startPoint y: 181, endPoint x: 338, endPoint y: 179, distance: 72.9
click at [337, 179] on div at bounding box center [381, 184] width 762 height 368
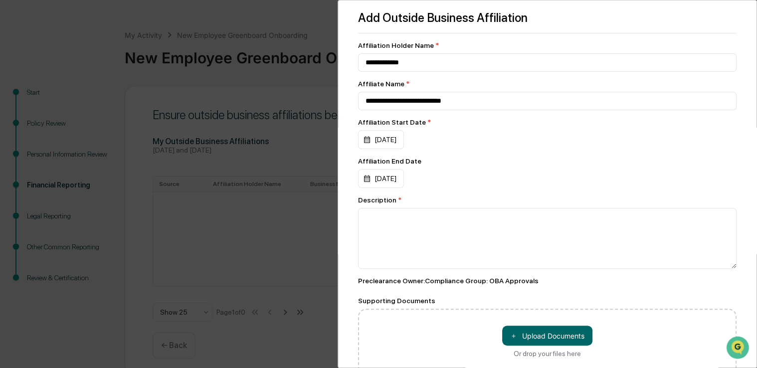
click at [509, 181] on div "09/30/2025" at bounding box center [547, 178] width 379 height 19
drag, startPoint x: 410, startPoint y: 183, endPoint x: 487, endPoint y: 184, distance: 77.3
click at [487, 184] on div "09/30/2025" at bounding box center [547, 178] width 379 height 19
drag, startPoint x: 487, startPoint y: 184, endPoint x: 466, endPoint y: 173, distance: 23.2
click at [466, 173] on div "09/30/2025" at bounding box center [547, 178] width 379 height 19
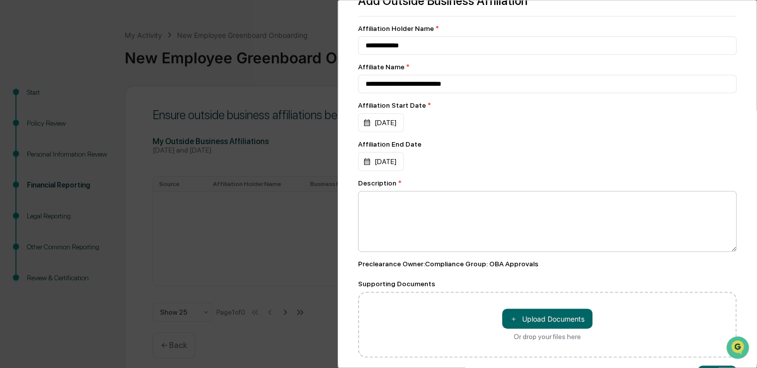
scroll to position [59, 0]
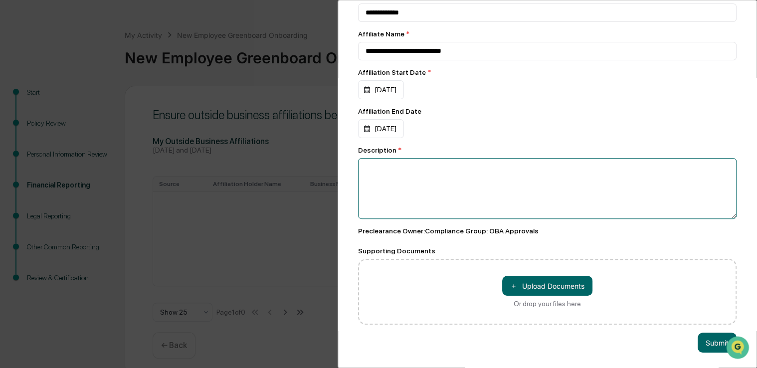
click at [492, 195] on textarea at bounding box center [547, 188] width 379 height 61
paste textarea "**********"
click at [500, 167] on textarea "**********" at bounding box center [544, 188] width 373 height 61
click at [478, 166] on textarea "**********" at bounding box center [544, 188] width 373 height 61
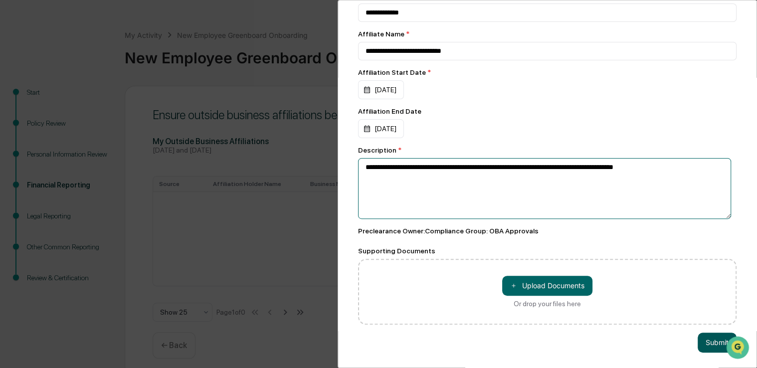
type textarea "**********"
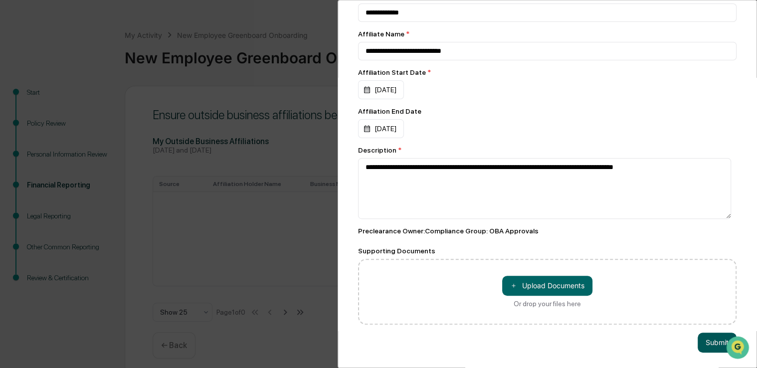
click at [713, 333] on button "Submit" at bounding box center [717, 343] width 39 height 20
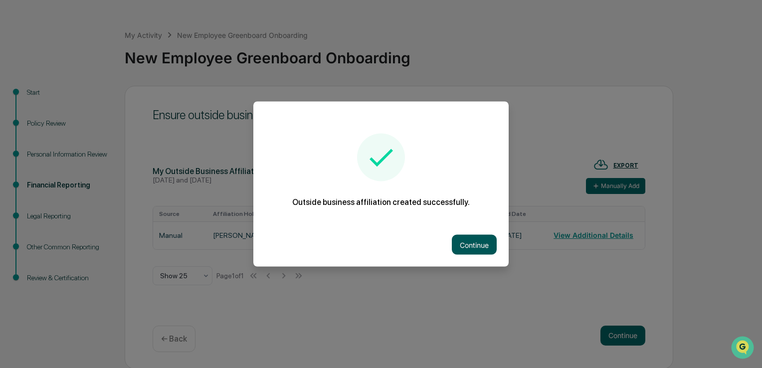
click at [479, 250] on button "Continue" at bounding box center [474, 245] width 45 height 20
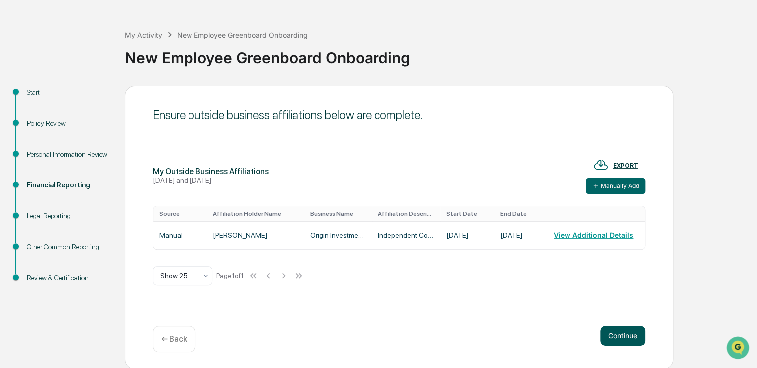
click at [629, 338] on button "Continue" at bounding box center [623, 336] width 45 height 20
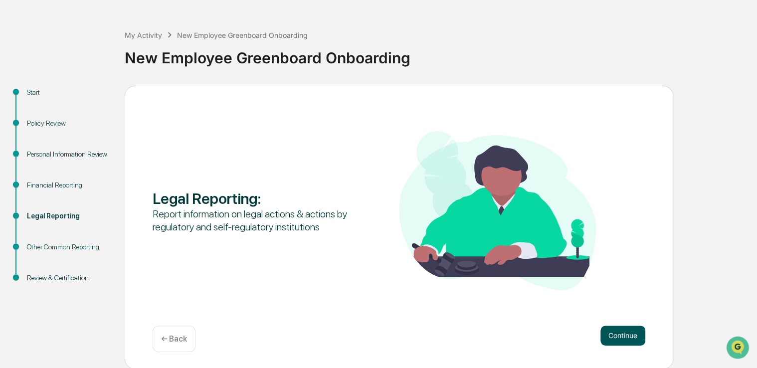
click at [621, 328] on button "Continue" at bounding box center [623, 336] width 45 height 20
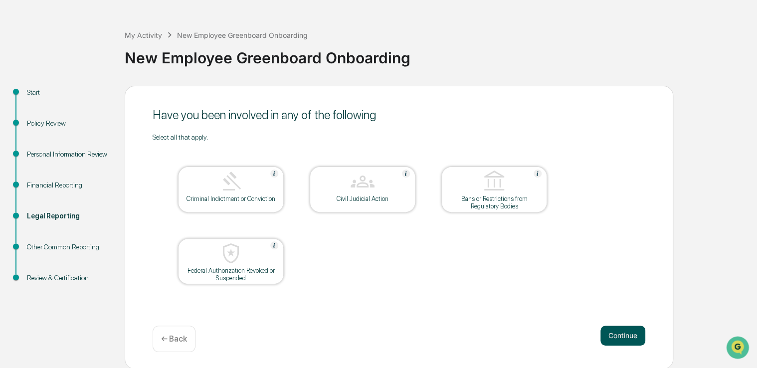
click at [627, 342] on button "Continue" at bounding box center [623, 336] width 45 height 20
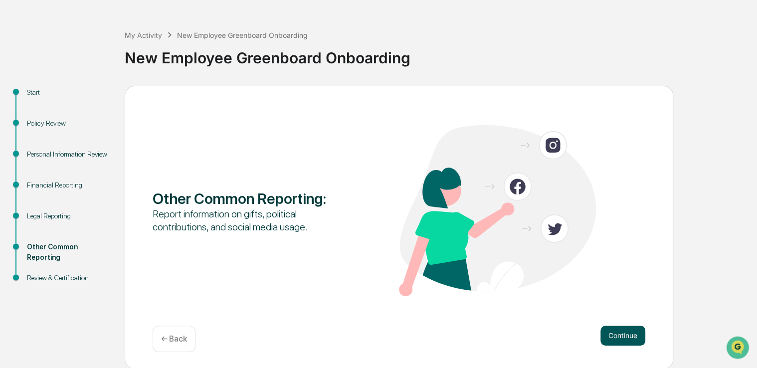
click at [624, 332] on button "Continue" at bounding box center [623, 336] width 45 height 20
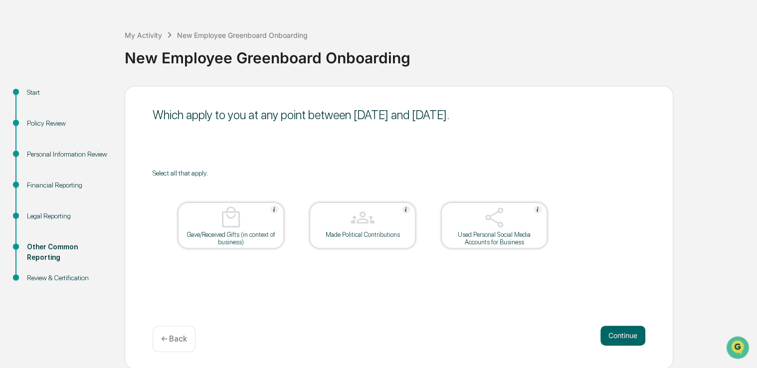
click at [160, 336] on div "← Back" at bounding box center [174, 339] width 43 height 26
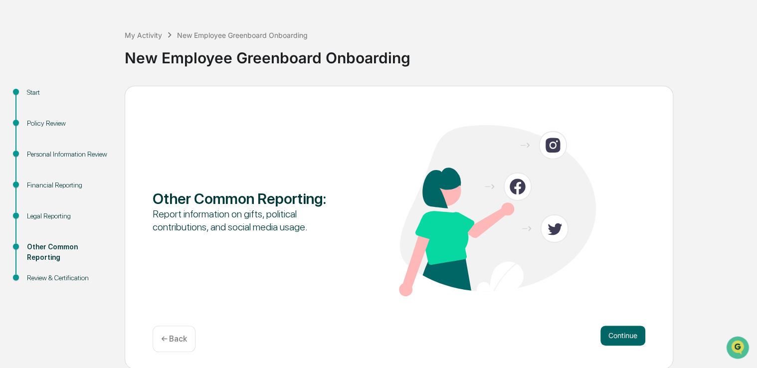
click at [208, 194] on div "Other Common Reporting :" at bounding box center [251, 199] width 197 height 18
click at [174, 342] on p "← Back" at bounding box center [174, 338] width 26 height 9
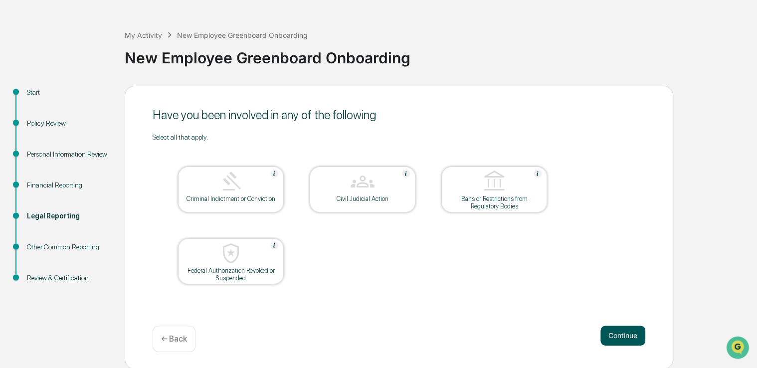
click at [621, 334] on button "Continue" at bounding box center [623, 336] width 45 height 20
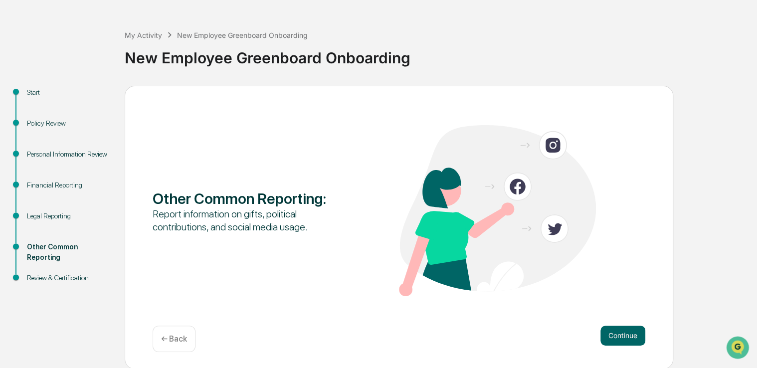
click at [299, 197] on div "Other Common Reporting :" at bounding box center [251, 199] width 197 height 18
click at [169, 217] on div "Report information on gifts, political contributions, and social media usage." at bounding box center [251, 221] width 197 height 26
click at [195, 222] on div "Report information on gifts, political contributions, and social media usage." at bounding box center [251, 221] width 197 height 26
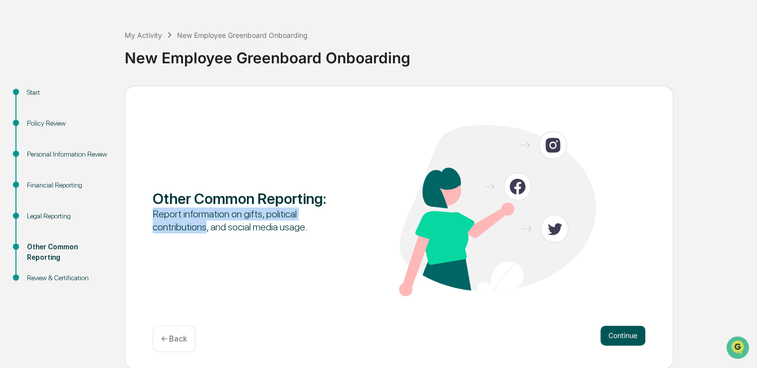
click at [621, 337] on button "Continue" at bounding box center [623, 336] width 45 height 20
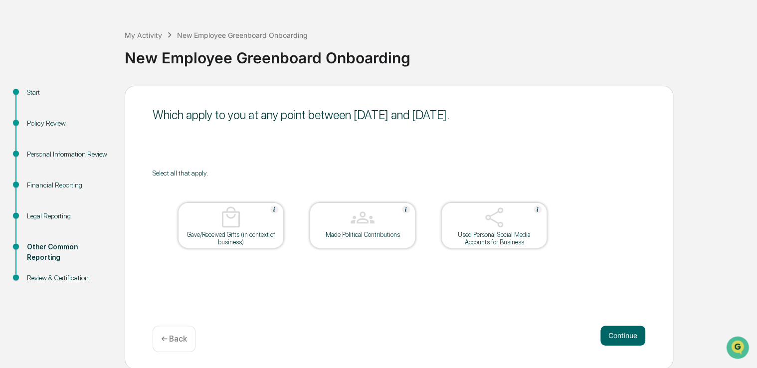
click at [506, 231] on div "Used Personal Social Media Accounts for Business" at bounding box center [494, 238] width 90 height 15
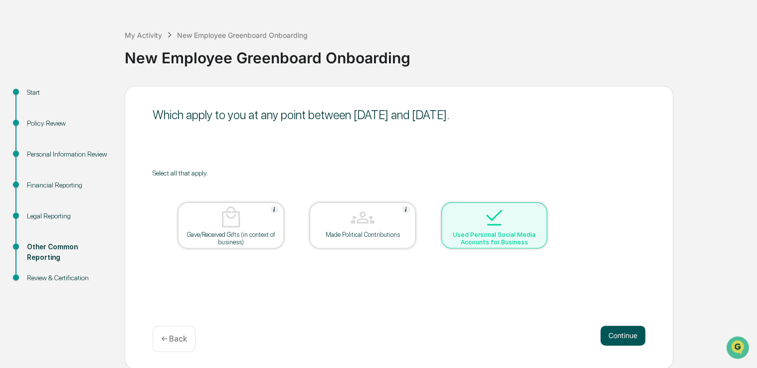
click at [628, 334] on button "Continue" at bounding box center [623, 336] width 45 height 20
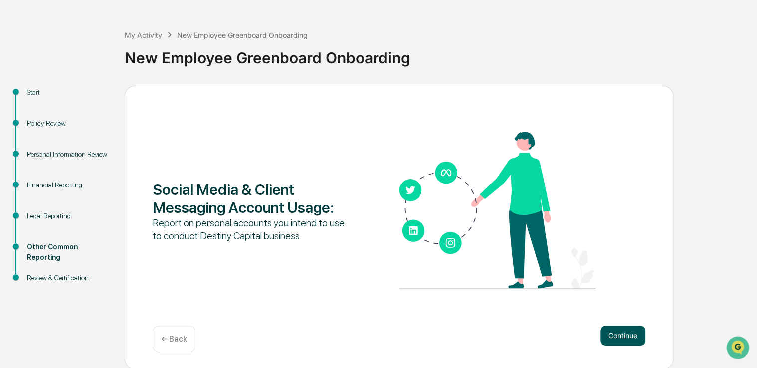
click at [627, 333] on button "Continue" at bounding box center [623, 336] width 45 height 20
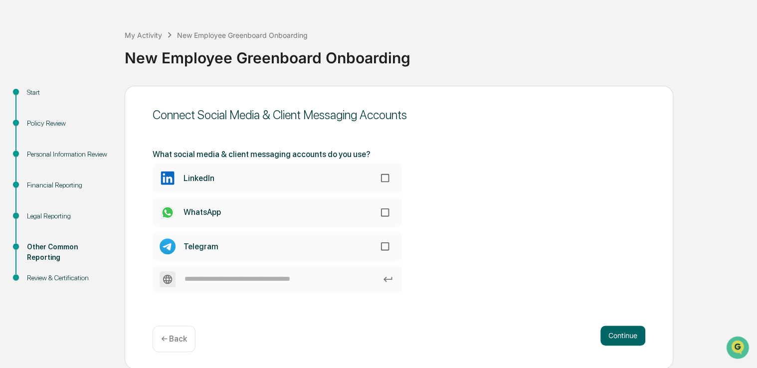
click at [227, 177] on label "LinkedIn" at bounding box center [277, 178] width 249 height 30
click at [619, 338] on button "Continue" at bounding box center [623, 336] width 45 height 20
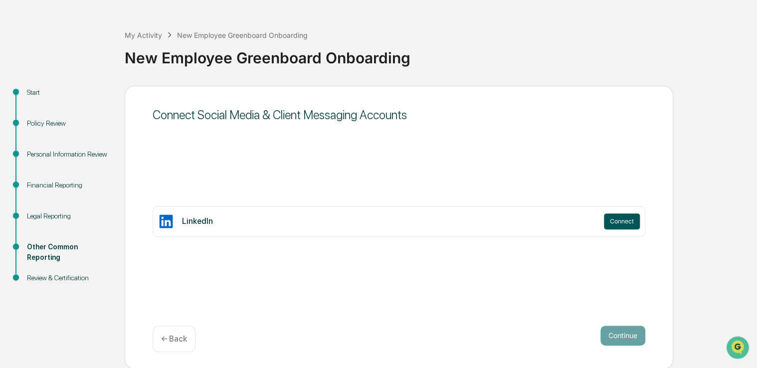
click at [615, 222] on button "Connect" at bounding box center [622, 222] width 36 height 16
click at [625, 334] on button "Continue" at bounding box center [623, 336] width 45 height 20
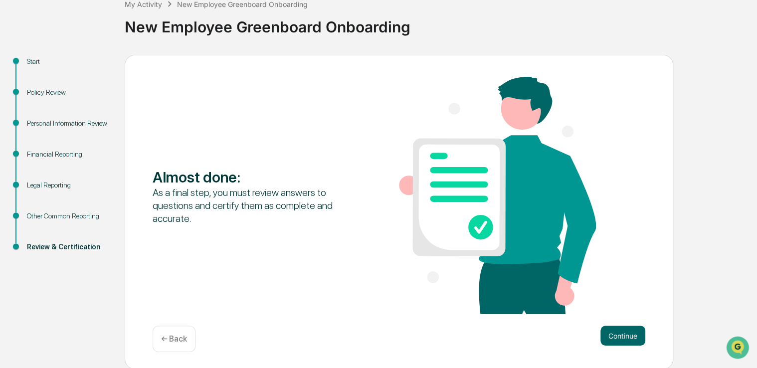
scroll to position [64, 0]
click at [623, 335] on button "Continue" at bounding box center [623, 335] width 45 height 20
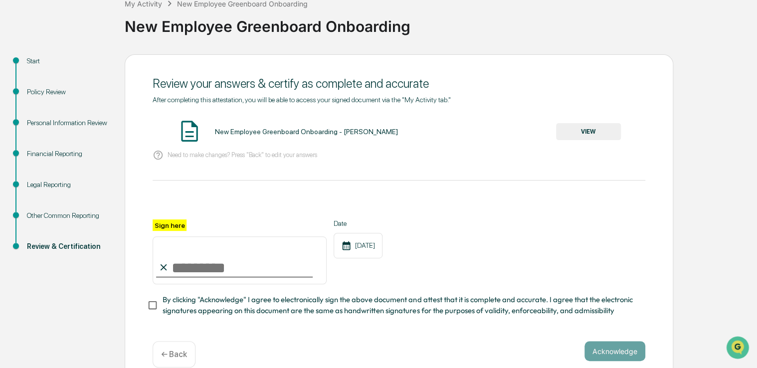
click at [578, 130] on button "VIEW" at bounding box center [588, 131] width 65 height 17
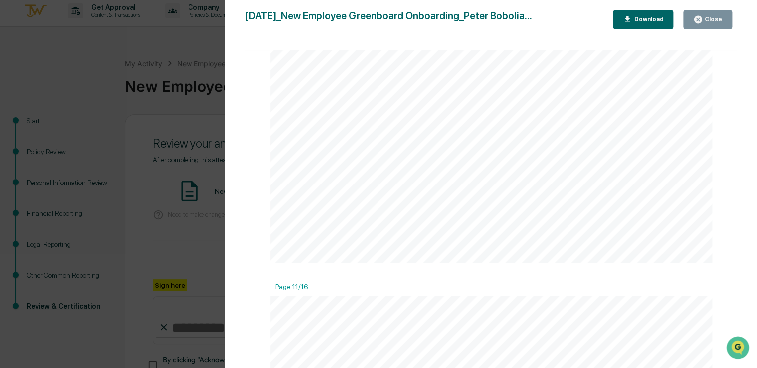
scroll to position [0, 0]
click at [699, 18] on icon "button" at bounding box center [697, 19] width 7 height 7
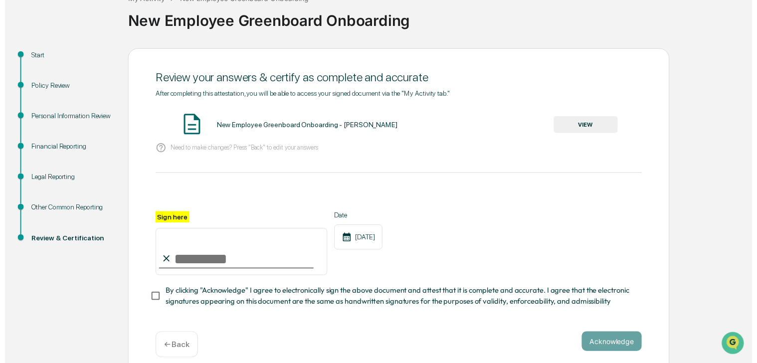
scroll to position [84, 0]
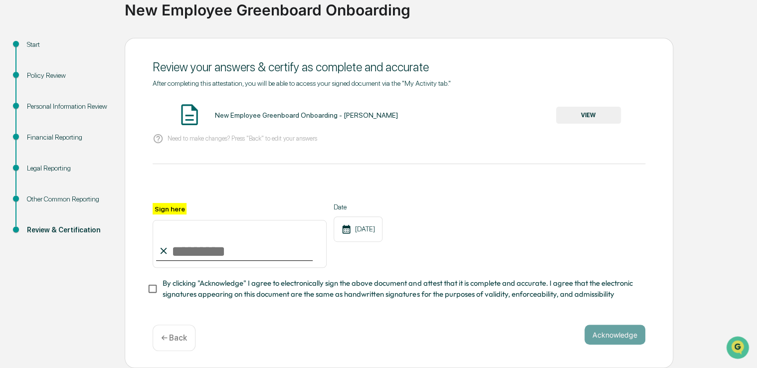
click at [199, 246] on input "Sign here" at bounding box center [240, 244] width 174 height 48
type input "**********"
click at [629, 336] on button "Acknowledge" at bounding box center [615, 335] width 61 height 20
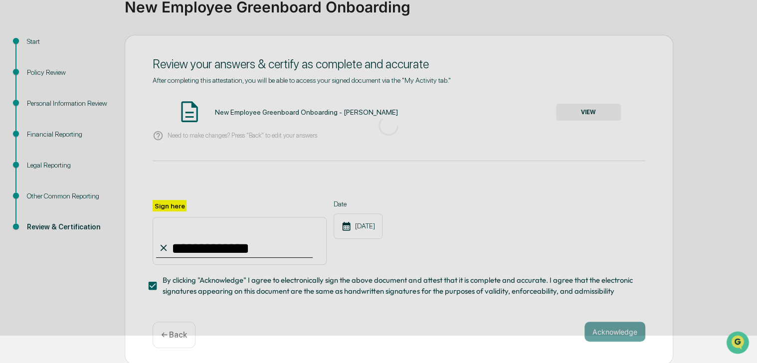
scroll to position [33, 0]
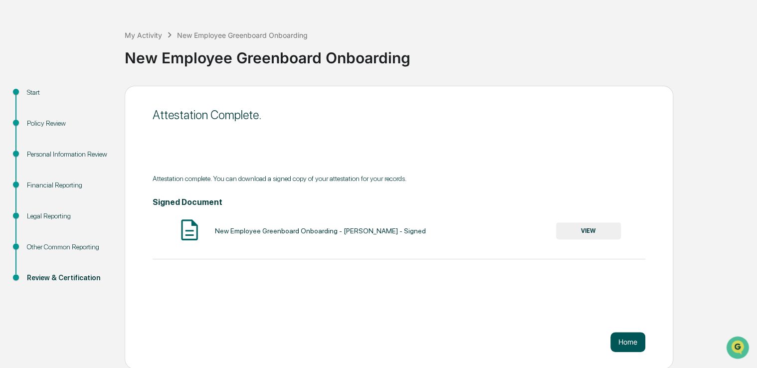
click at [633, 341] on button "Home" at bounding box center [628, 342] width 35 height 20
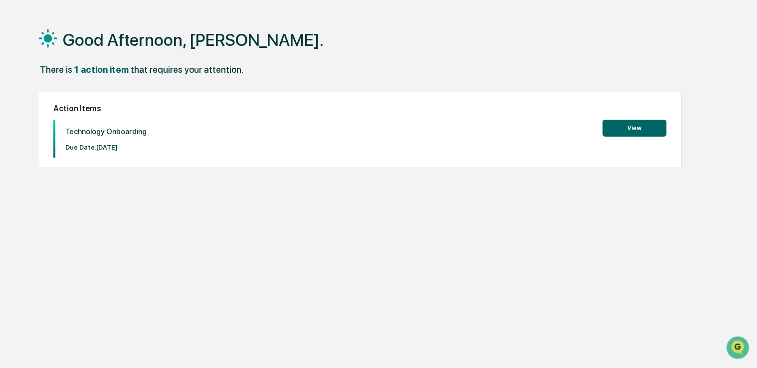
click at [637, 132] on button "View" at bounding box center [635, 128] width 64 height 17
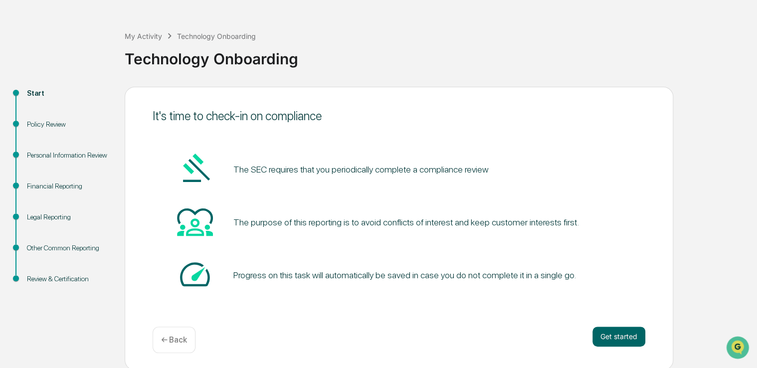
scroll to position [33, 0]
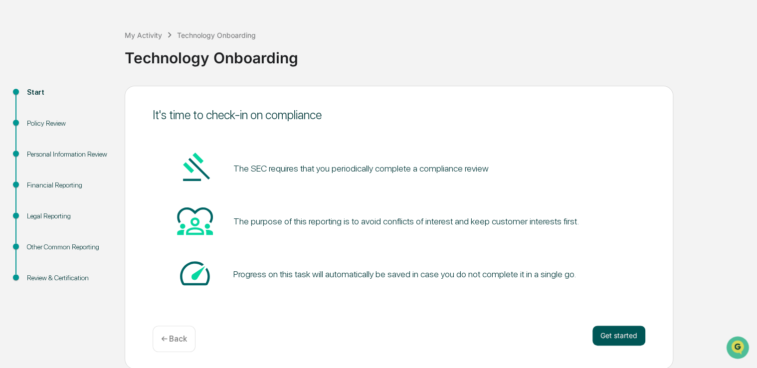
click at [617, 340] on button "Get started" at bounding box center [619, 336] width 53 height 20
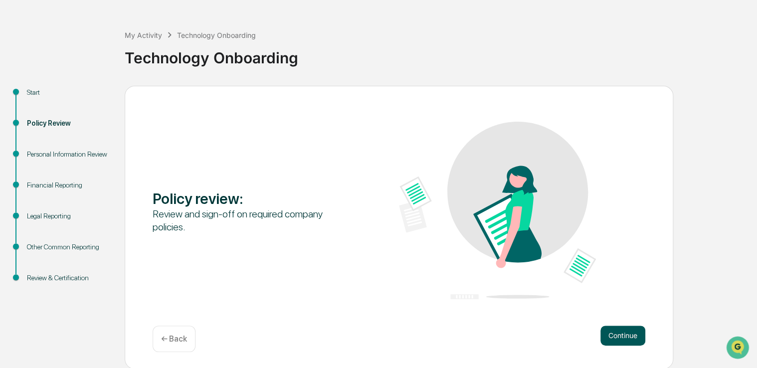
click at [619, 341] on button "Continue" at bounding box center [623, 336] width 45 height 20
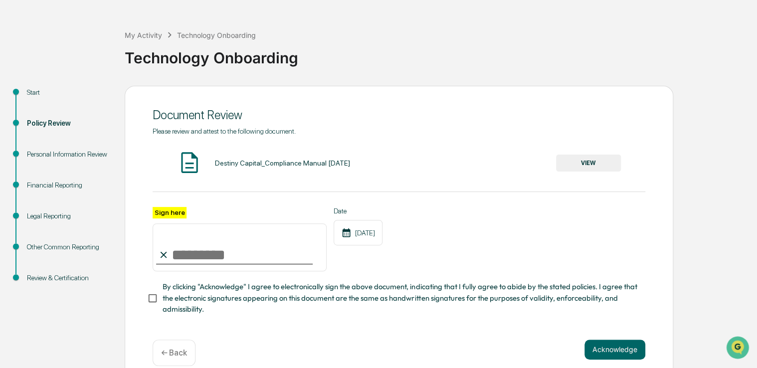
click at [571, 167] on button "VIEW" at bounding box center [588, 163] width 65 height 17
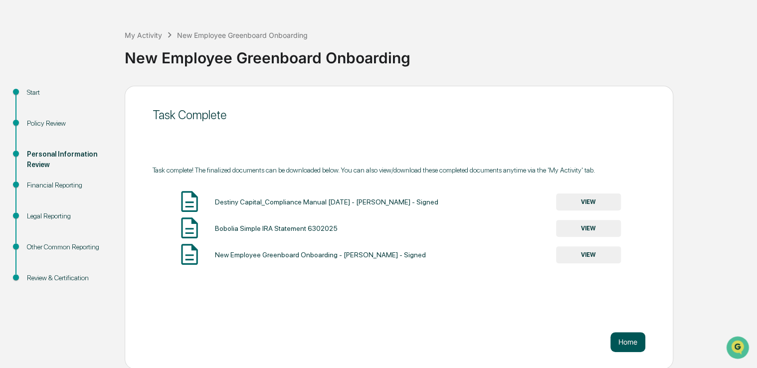
click at [622, 338] on button "Home" at bounding box center [628, 342] width 35 height 20
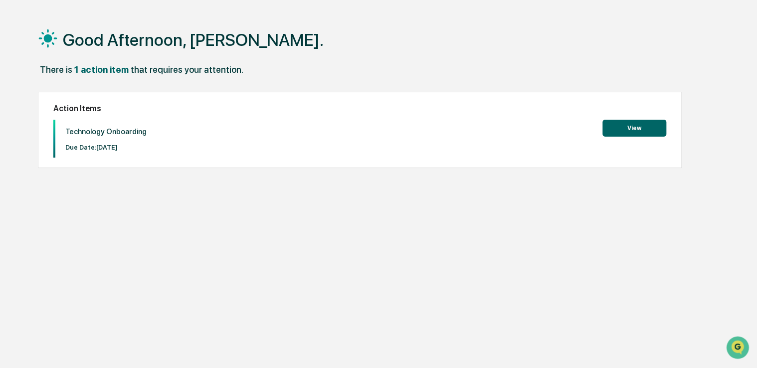
click at [631, 128] on button "View" at bounding box center [635, 128] width 64 height 17
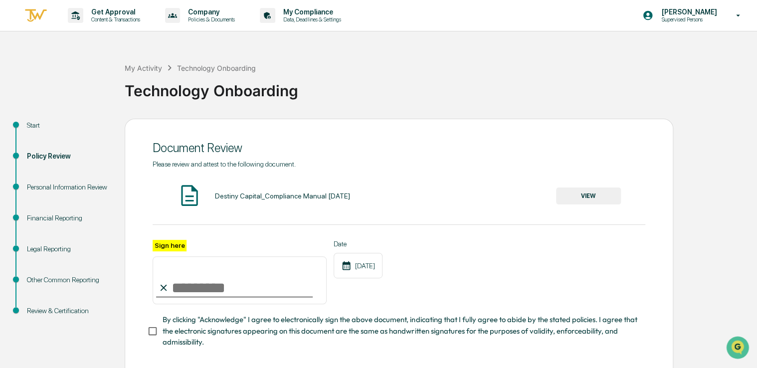
click at [236, 287] on input "Sign here" at bounding box center [240, 280] width 174 height 48
type input "**********"
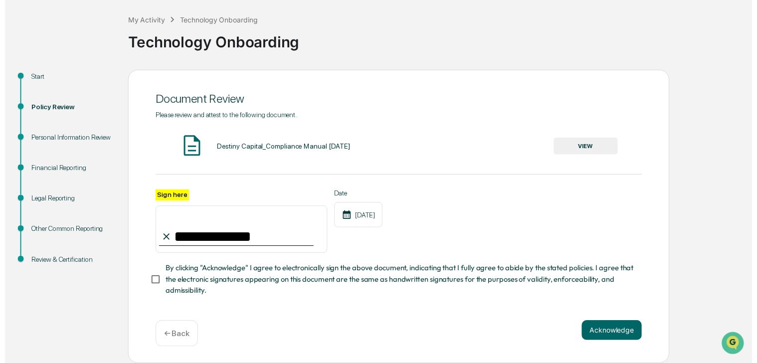
scroll to position [51, 0]
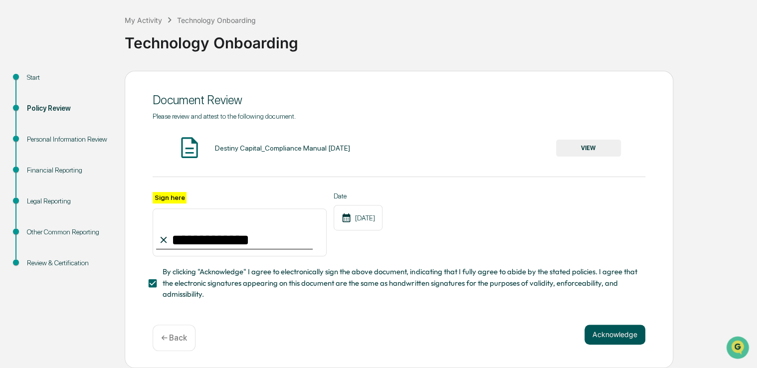
click at [623, 333] on button "Acknowledge" at bounding box center [615, 335] width 61 height 20
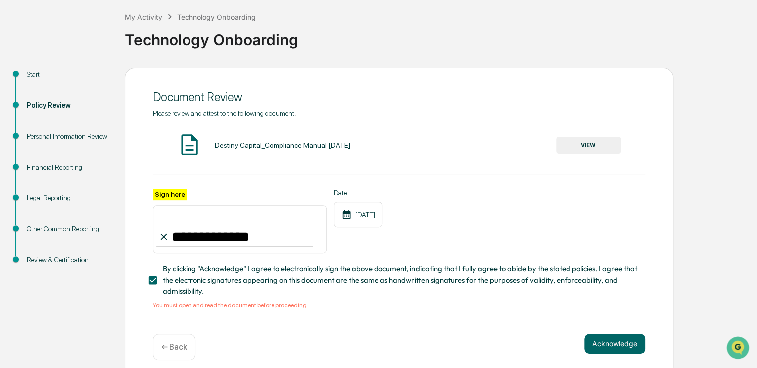
click at [573, 141] on button "VIEW" at bounding box center [588, 145] width 65 height 17
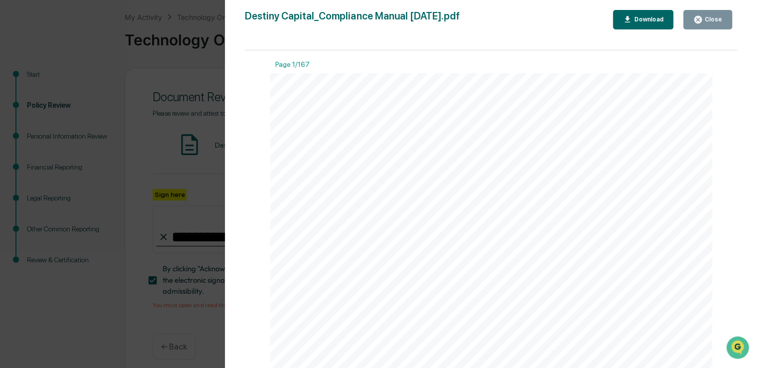
click at [180, 175] on div "Version History 10/29/2024, 06:43 PM Caroline Iannucci 10/29/2024, 06:40 PM Car…" at bounding box center [378, 184] width 757 height 368
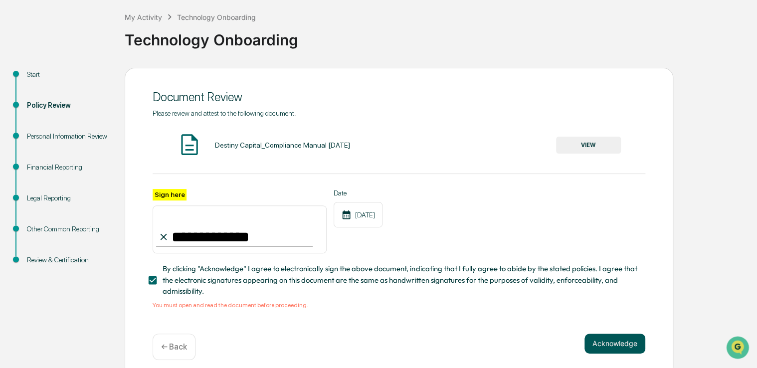
click at [629, 350] on button "Acknowledge" at bounding box center [615, 344] width 61 height 20
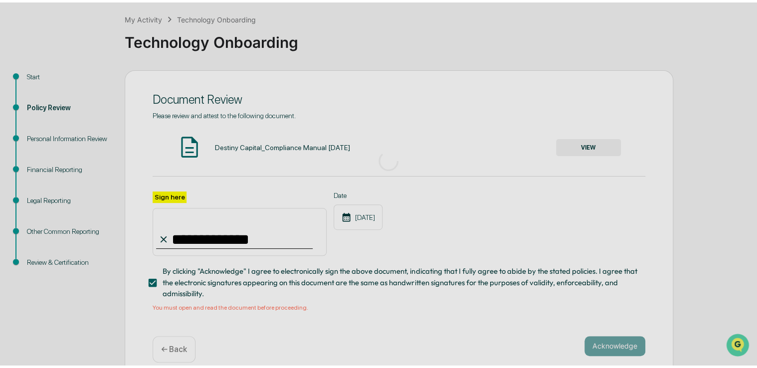
scroll to position [33, 0]
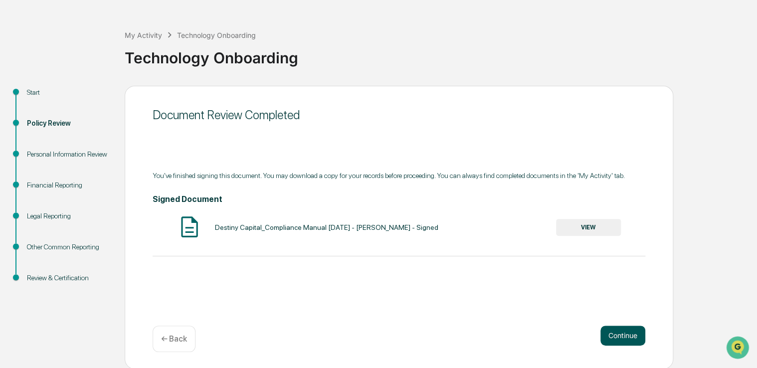
click at [630, 332] on button "Continue" at bounding box center [623, 336] width 45 height 20
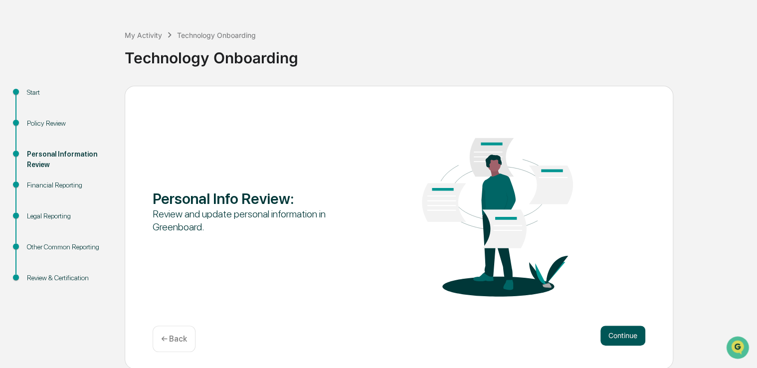
click at [628, 338] on button "Continue" at bounding box center [623, 336] width 45 height 20
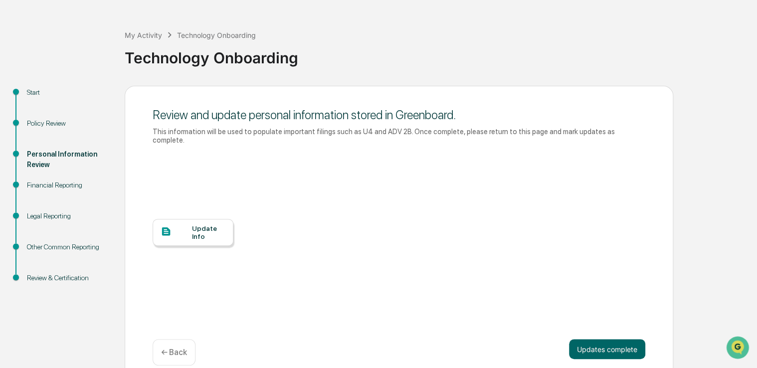
scroll to position [38, 0]
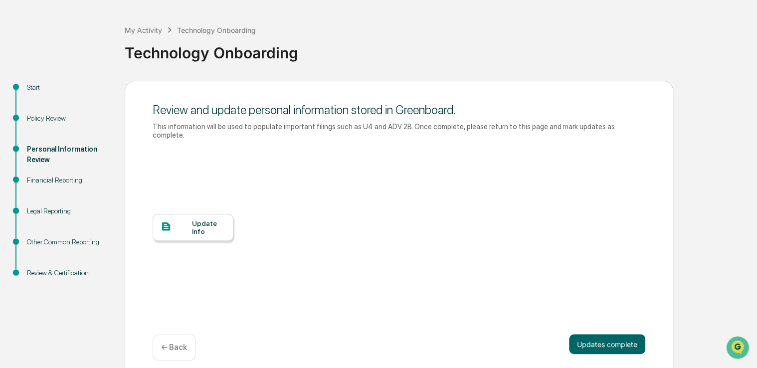
click at [198, 222] on div "Update Info" at bounding box center [208, 227] width 33 height 16
click at [592, 337] on button "Updates complete" at bounding box center [607, 344] width 76 height 20
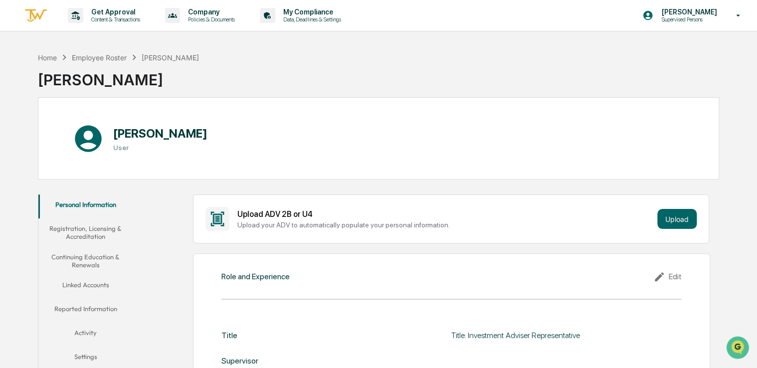
click at [89, 234] on button "Registration, Licensing & Accreditation" at bounding box center [85, 232] width 95 height 28
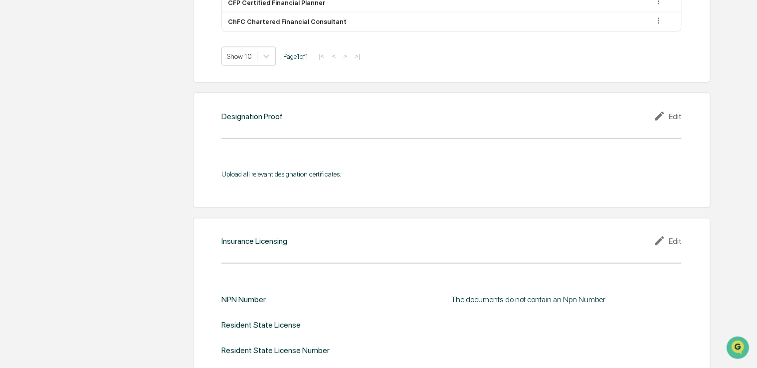
scroll to position [998, 0]
click at [672, 234] on div "Edit" at bounding box center [667, 240] width 28 height 12
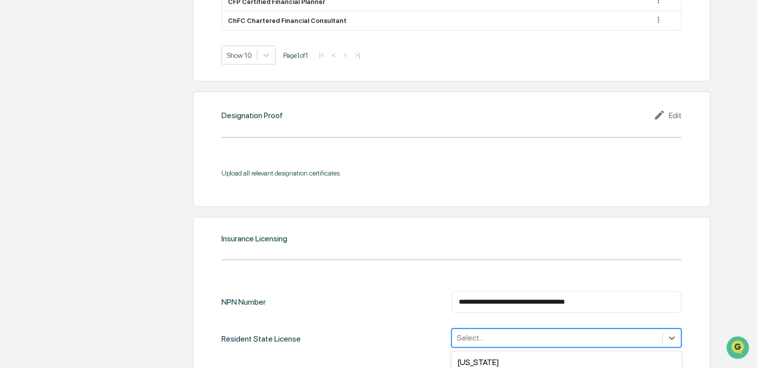
scroll to position [1097, 0]
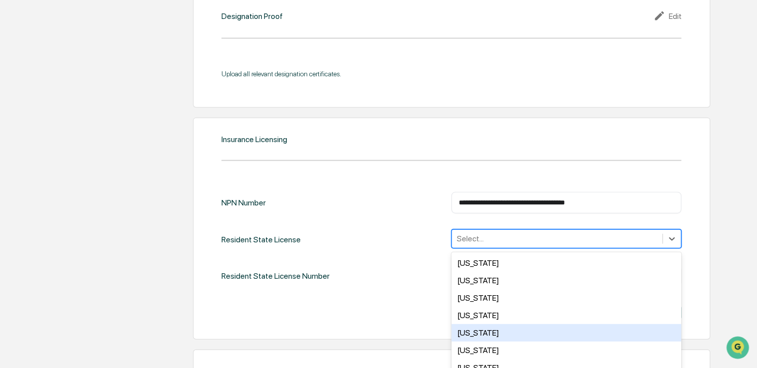
click at [505, 248] on div "50 results available. Use Up and Down to choose options, press Enter to select …" at bounding box center [566, 238] width 230 height 19
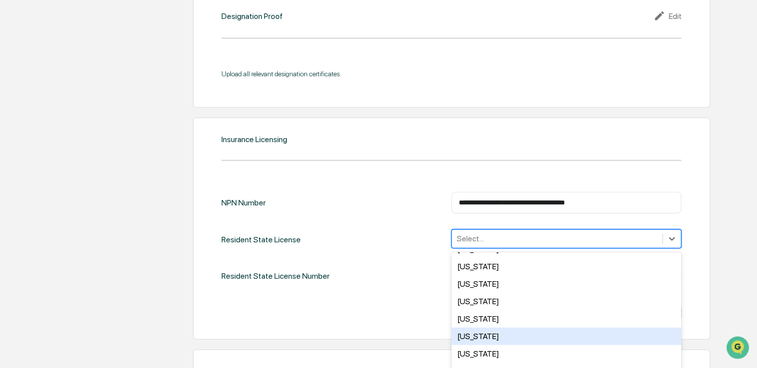
scroll to position [50, 0]
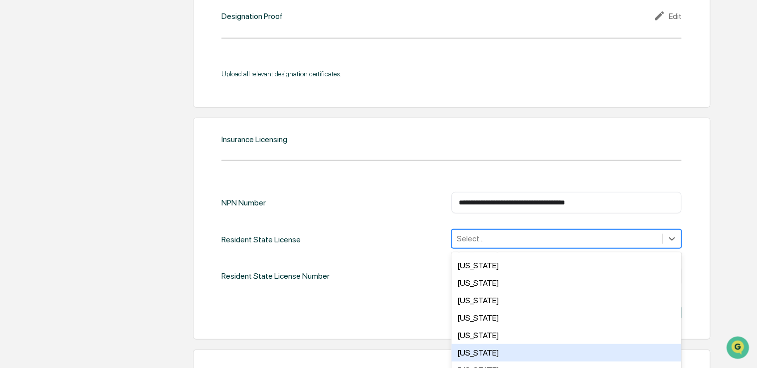
click at [477, 344] on div "[US_STATE]" at bounding box center [566, 352] width 230 height 17
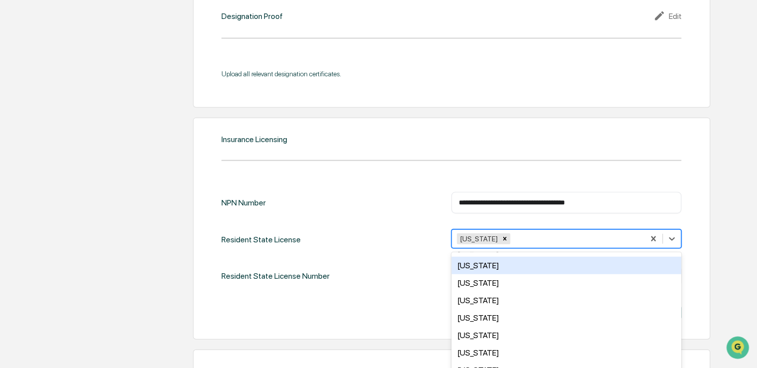
click at [343, 266] on div "Resident State License Number ​" at bounding box center [451, 276] width 460 height 21
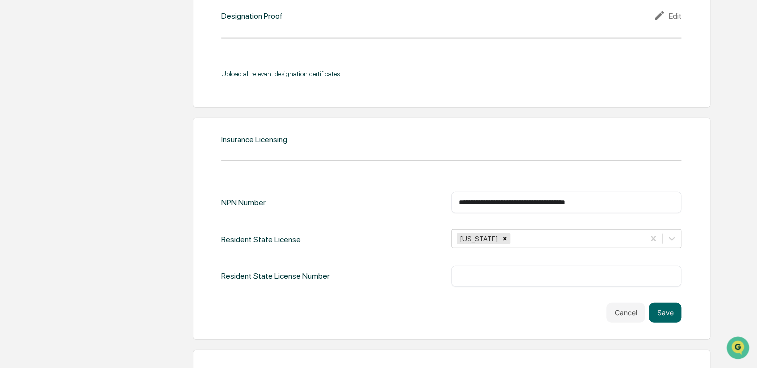
click at [467, 271] on input "text" at bounding box center [566, 276] width 215 height 10
click at [518, 198] on input "**********" at bounding box center [566, 203] width 215 height 10
drag, startPoint x: 632, startPoint y: 161, endPoint x: 251, endPoint y: 159, distance: 380.1
click at [264, 192] on div "**********" at bounding box center [451, 202] width 460 height 21
type input "********"
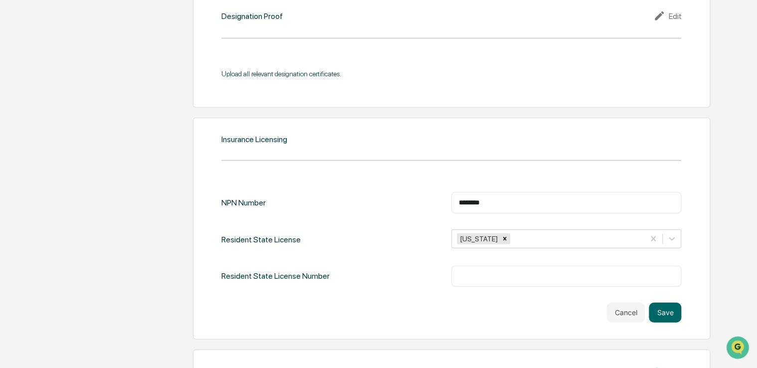
click at [480, 271] on input "text" at bounding box center [566, 276] width 215 height 10
type input "*******"
click at [669, 303] on button "Save" at bounding box center [665, 313] width 32 height 20
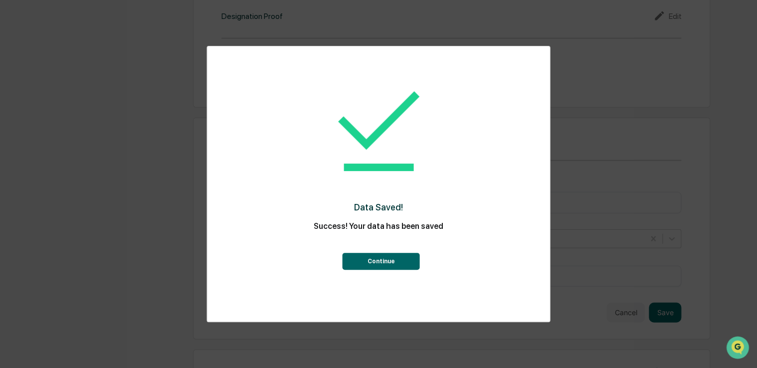
click at [376, 258] on button "Continue" at bounding box center [381, 261] width 77 height 17
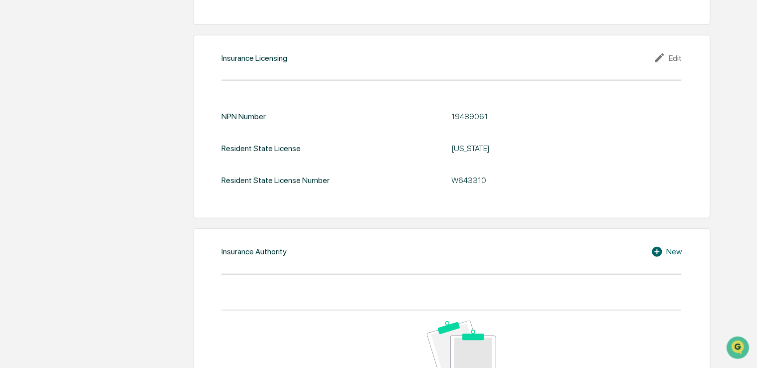
scroll to position [1158, 0]
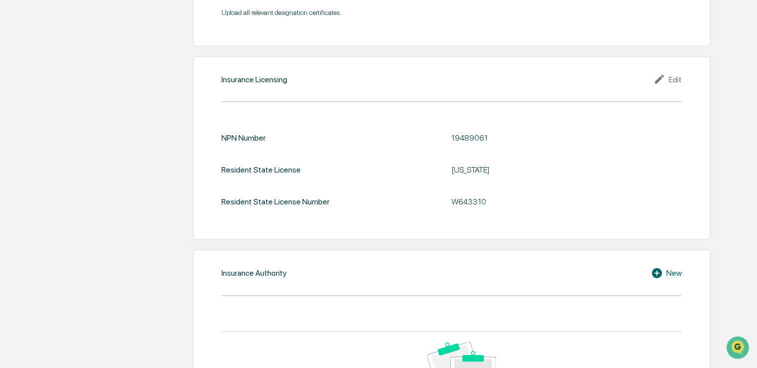
click at [668, 267] on div "New" at bounding box center [666, 273] width 30 height 12
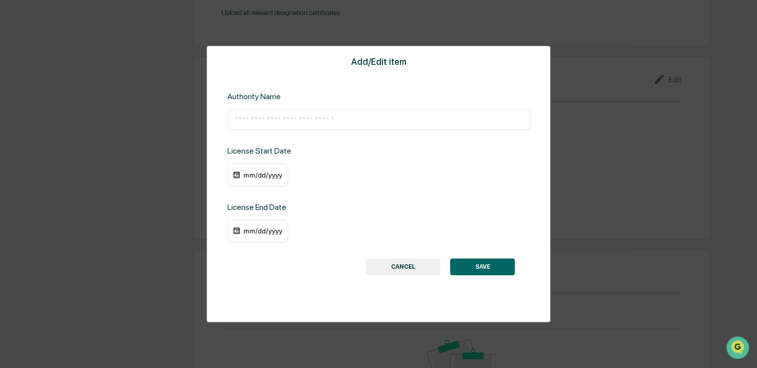
click at [340, 118] on input "text" at bounding box center [378, 120] width 288 height 10
type input "**********"
click at [241, 177] on div "mm/dd/yyyy" at bounding box center [257, 175] width 61 height 23
click at [242, 171] on div "mm/dd/yyyy" at bounding box center [257, 175] width 61 height 23
click at [250, 175] on div "mm/dd/yyyy" at bounding box center [262, 175] width 40 height 8
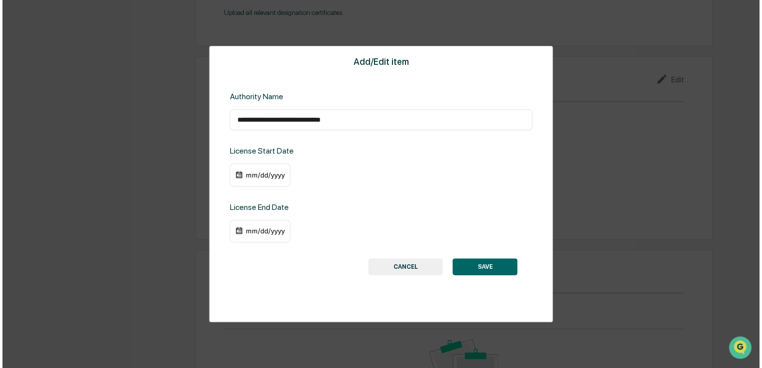
scroll to position [1159, 0]
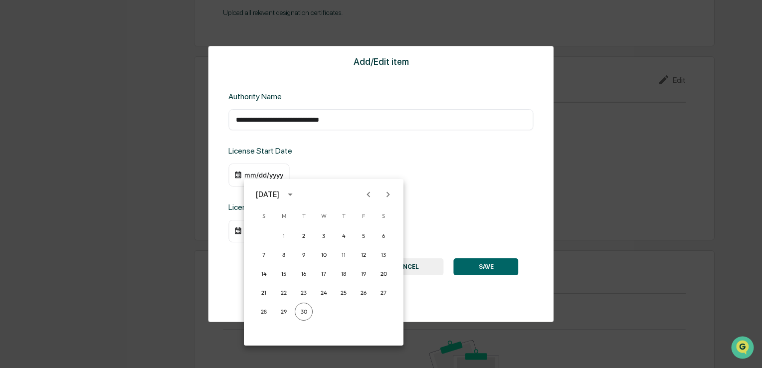
click at [265, 191] on div "[DATE]" at bounding box center [267, 194] width 23 height 11
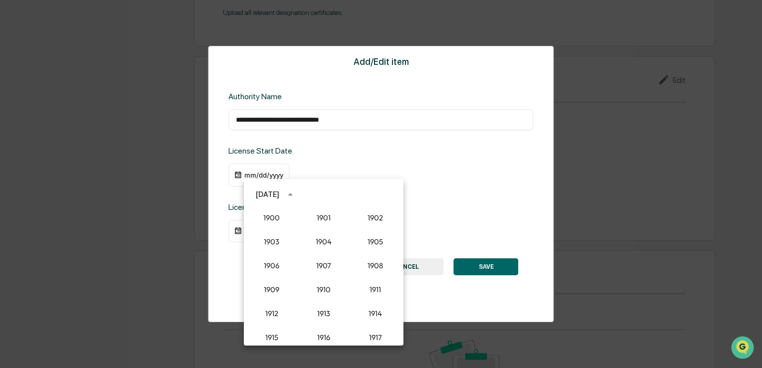
scroll to position [924, 0]
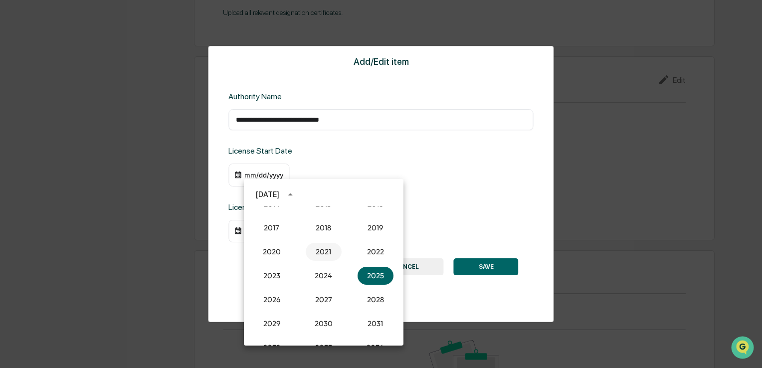
click at [317, 254] on button "2021" at bounding box center [324, 252] width 36 height 18
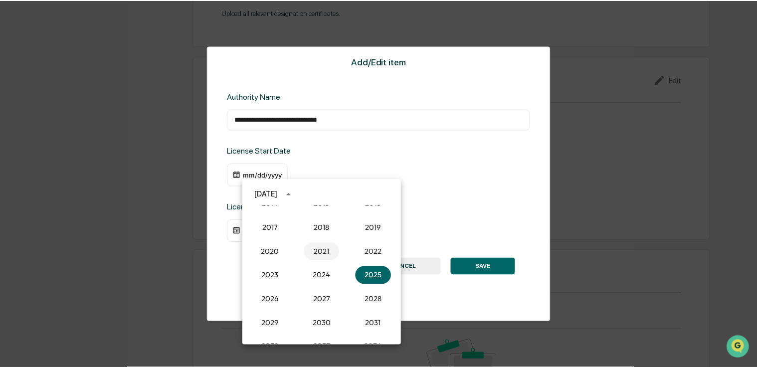
scroll to position [1158, 0]
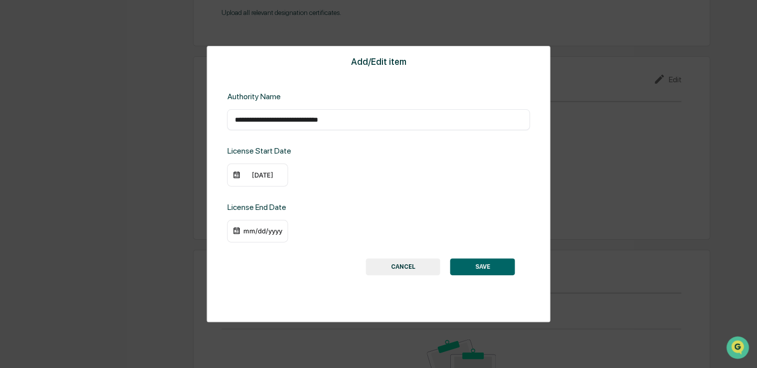
click at [251, 173] on div "[DATE]" at bounding box center [262, 175] width 40 height 8
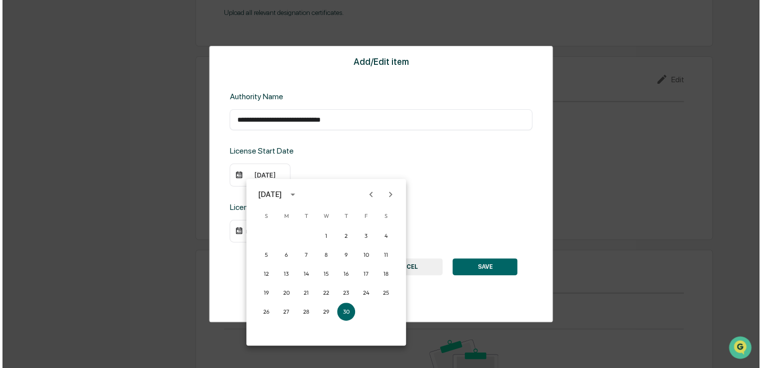
scroll to position [1159, 0]
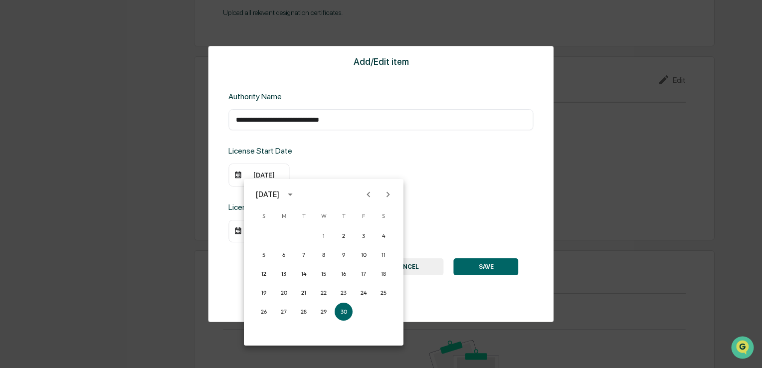
click at [282, 192] on div "[DATE]" at bounding box center [269, 194] width 26 height 11
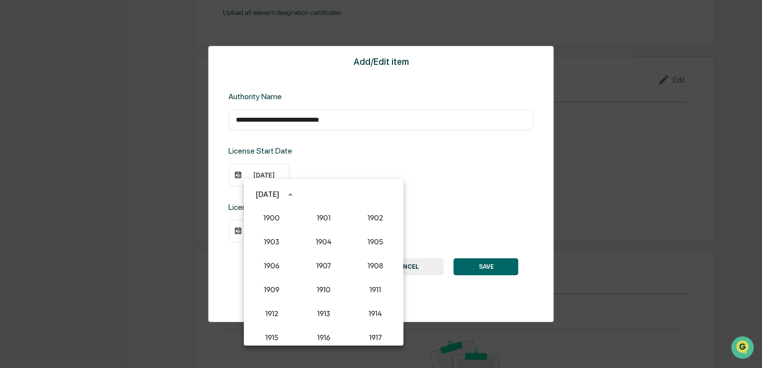
scroll to position [900, 0]
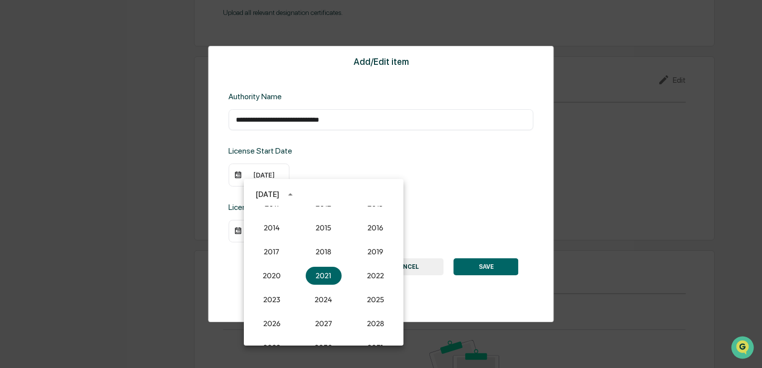
click at [282, 192] on div "[DATE]" at bounding box center [269, 194] width 26 height 11
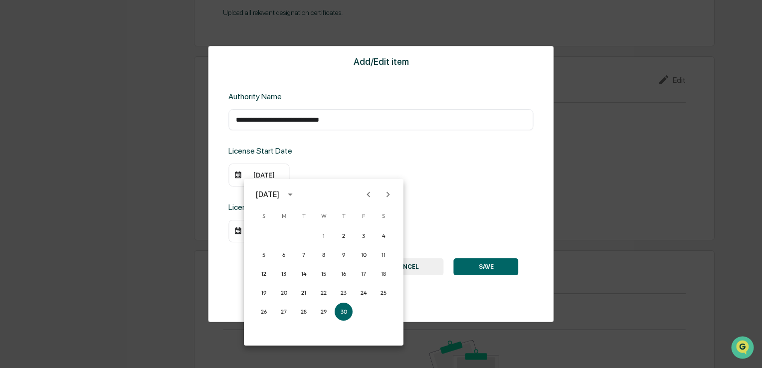
click at [365, 196] on icon "Previous month" at bounding box center [368, 194] width 11 height 11
click at [324, 255] on button "11" at bounding box center [324, 255] width 18 height 18
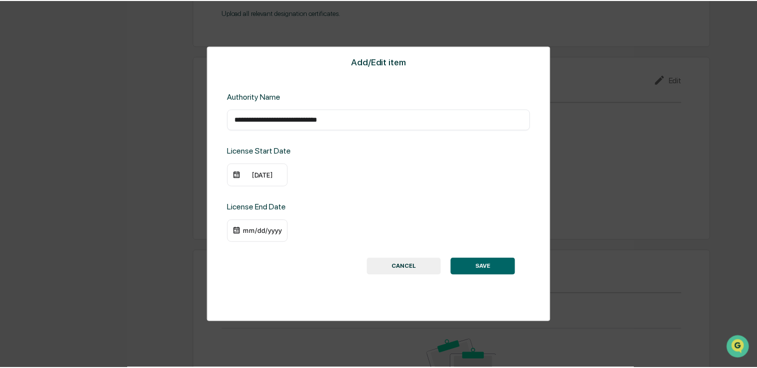
scroll to position [1158, 0]
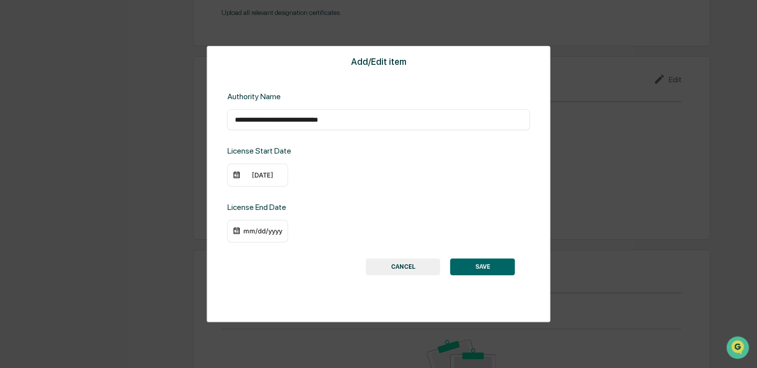
click at [246, 231] on div "mm/dd/yyyy" at bounding box center [262, 231] width 40 height 8
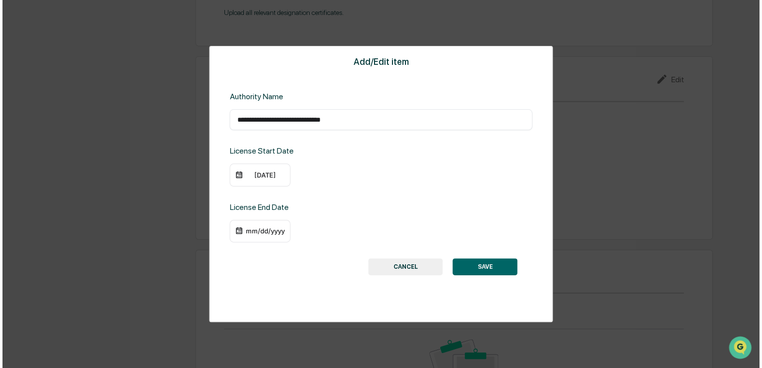
scroll to position [1159, 0]
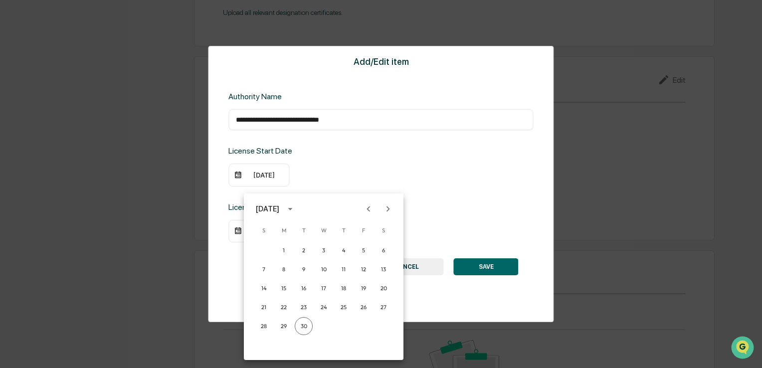
click at [385, 207] on icon "Next month" at bounding box center [388, 209] width 11 height 11
click at [384, 208] on icon "Next month" at bounding box center [388, 209] width 11 height 11
click at [383, 208] on icon "Next month" at bounding box center [388, 209] width 11 height 11
click at [383, 210] on icon "Next month" at bounding box center [388, 209] width 11 height 11
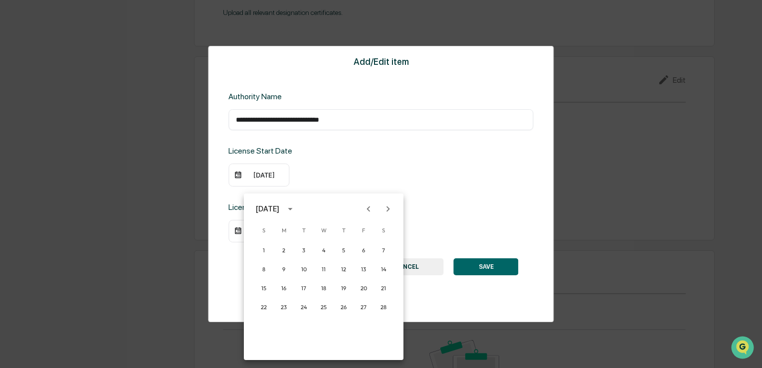
click at [383, 210] on icon "Next month" at bounding box center [388, 209] width 11 height 11
click at [344, 326] on button "30" at bounding box center [344, 326] width 18 height 18
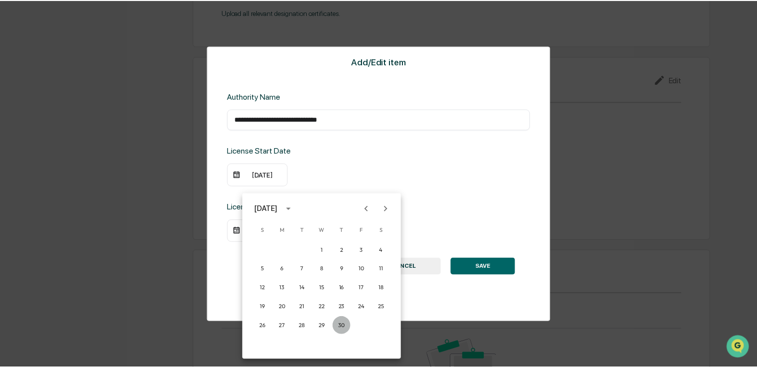
scroll to position [1158, 0]
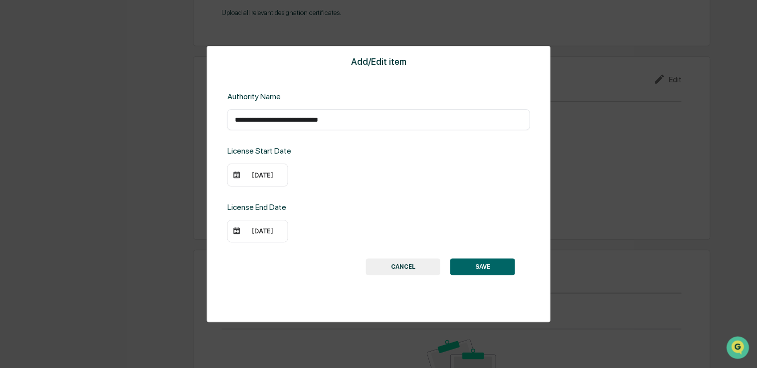
click at [489, 265] on button "SAVE" at bounding box center [482, 266] width 65 height 17
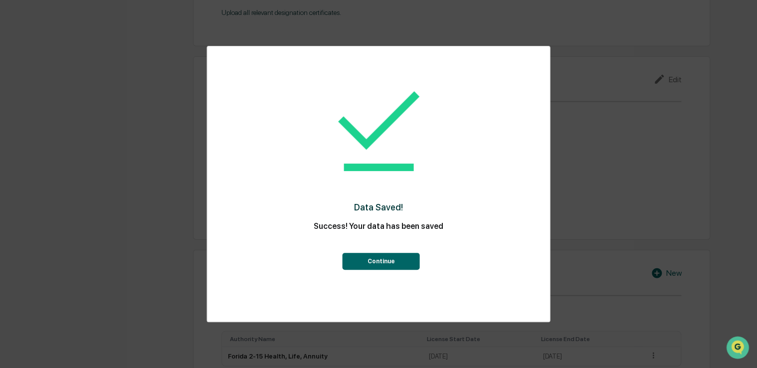
click at [388, 263] on button "Continue" at bounding box center [381, 261] width 77 height 17
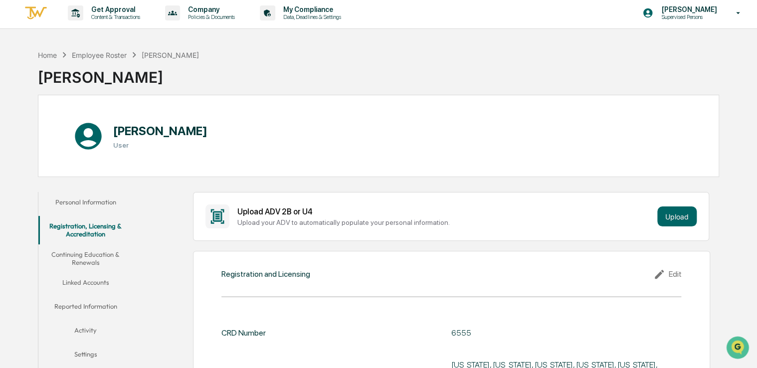
scroll to position [0, 0]
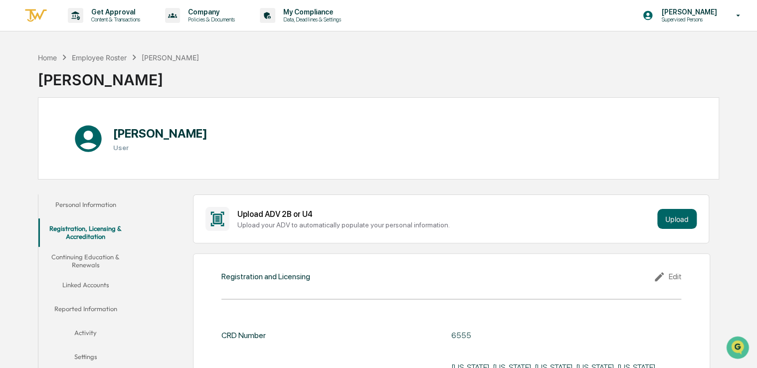
click at [75, 260] on button "Continuing Education & Renewals" at bounding box center [85, 261] width 95 height 28
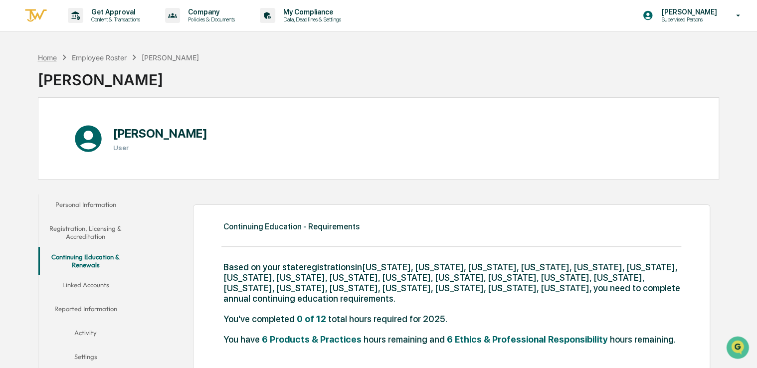
click at [47, 58] on div "Home" at bounding box center [47, 57] width 19 height 8
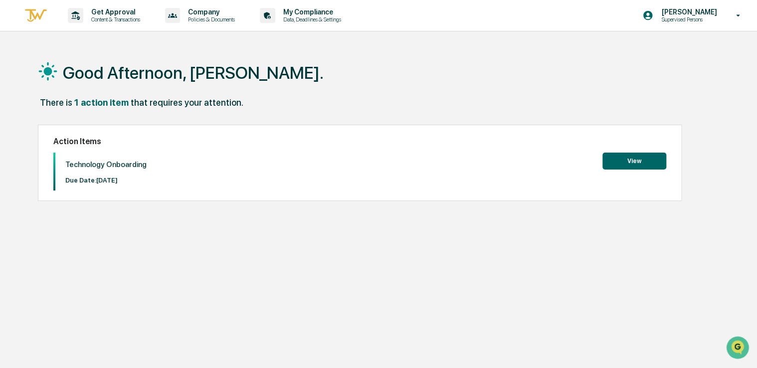
click at [633, 156] on button "View" at bounding box center [635, 161] width 64 height 17
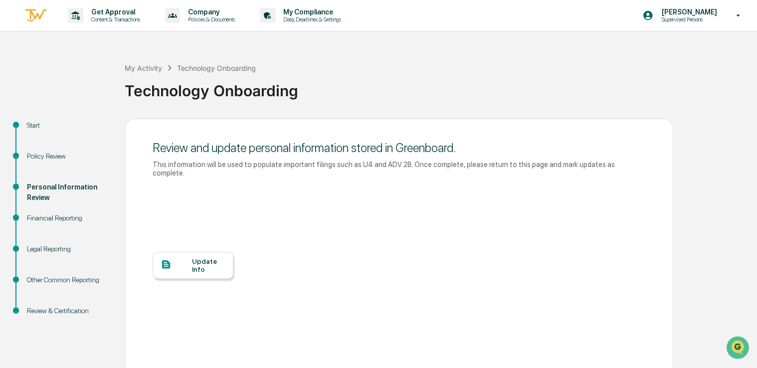
click at [193, 262] on div "Update Info" at bounding box center [208, 265] width 33 height 16
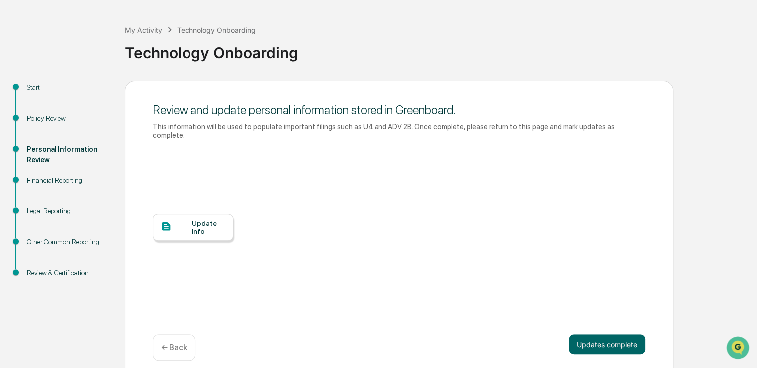
scroll to position [38, 0]
click at [607, 338] on button "Updates complete" at bounding box center [607, 344] width 76 height 20
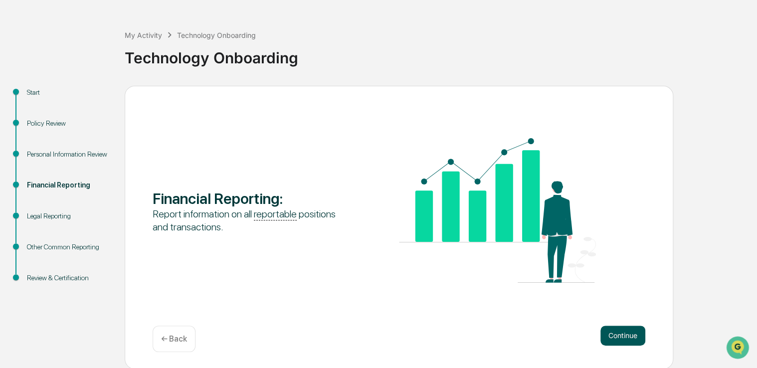
click at [611, 340] on button "Continue" at bounding box center [623, 336] width 45 height 20
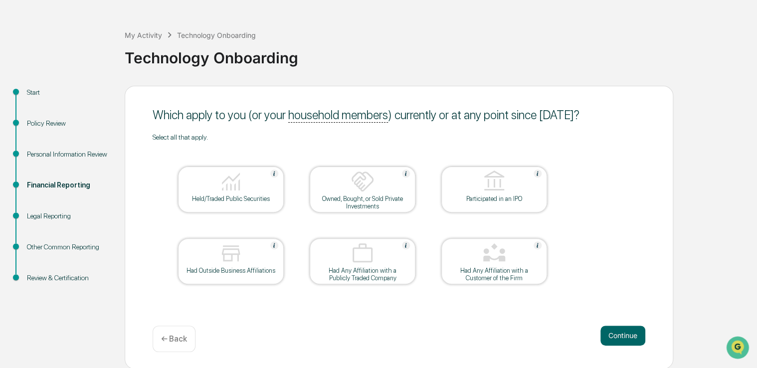
drag, startPoint x: 226, startPoint y: 268, endPoint x: 224, endPoint y: 261, distance: 7.1
click at [226, 267] on div "Had Outside Business Affiliations" at bounding box center [231, 270] width 90 height 7
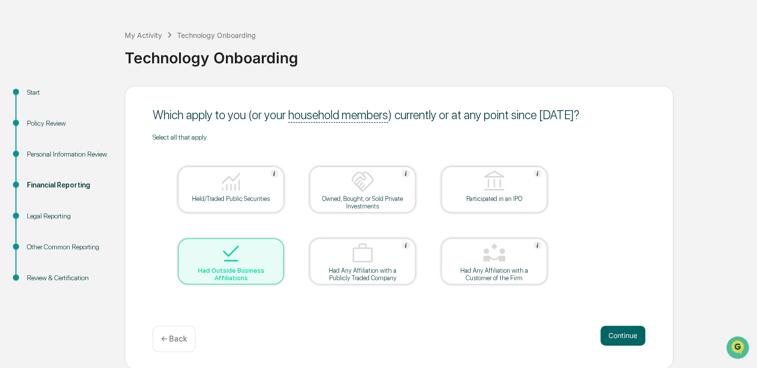
drag, startPoint x: 220, startPoint y: 196, endPoint x: 228, endPoint y: 204, distance: 11.3
click at [220, 195] on div "Held/Traded Public Securities" at bounding box center [231, 198] width 90 height 7
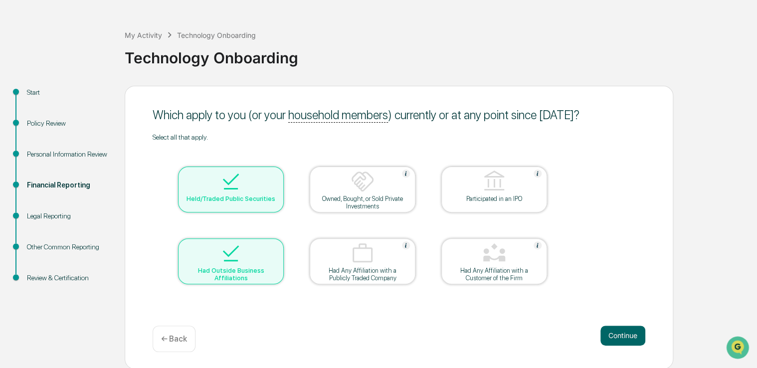
click at [616, 320] on div "Which apply to you (or your household members ) currently or at any point since…" at bounding box center [399, 227] width 549 height 283
click at [620, 334] on button "Continue" at bounding box center [623, 336] width 45 height 20
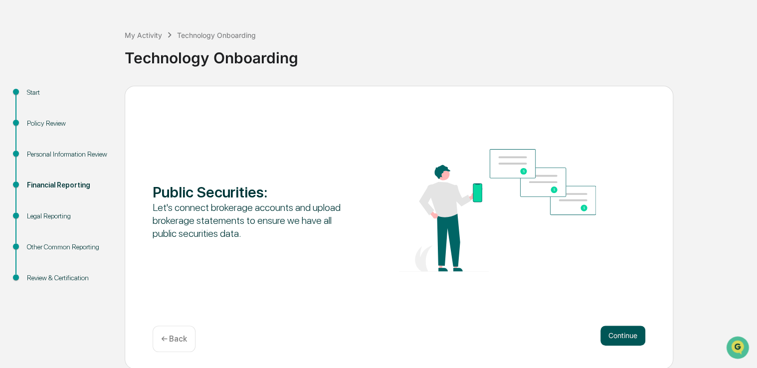
click at [621, 335] on button "Continue" at bounding box center [623, 336] width 45 height 20
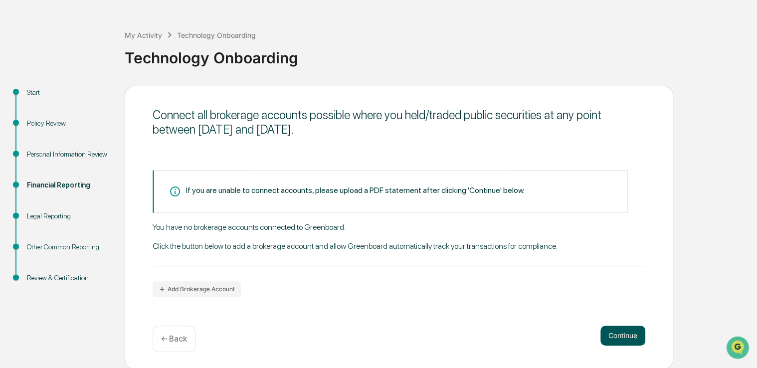
click at [623, 338] on button "Continue" at bounding box center [623, 336] width 45 height 20
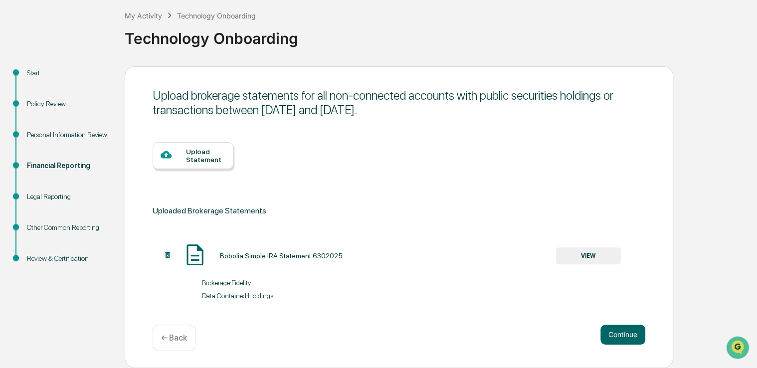
scroll to position [53, 0]
click at [634, 335] on button "Continue" at bounding box center [623, 335] width 45 height 20
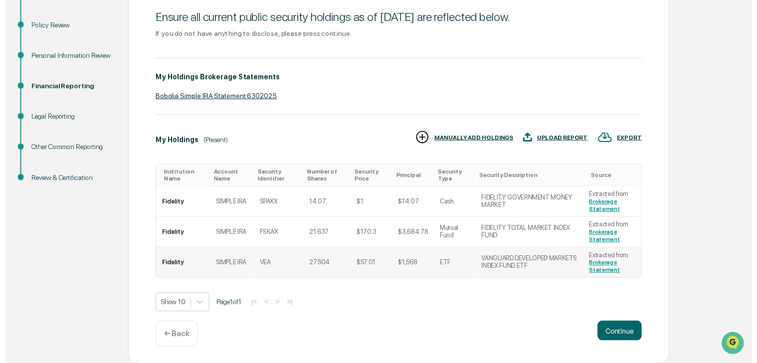
scroll to position [132, 0]
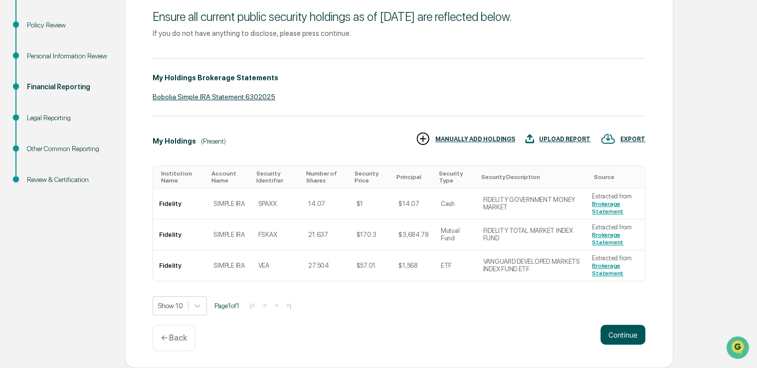
click at [630, 342] on button "Continue" at bounding box center [623, 335] width 45 height 20
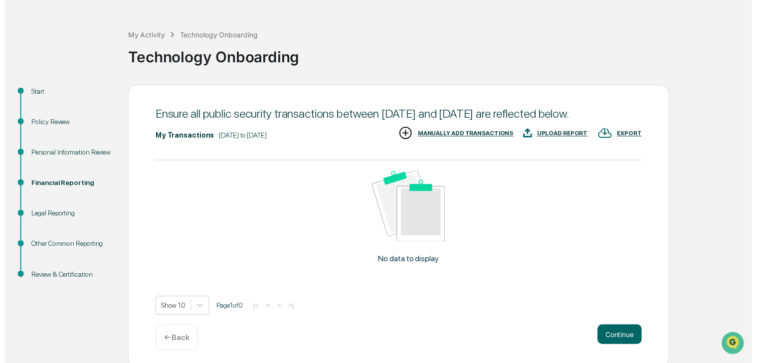
scroll to position [50, 0]
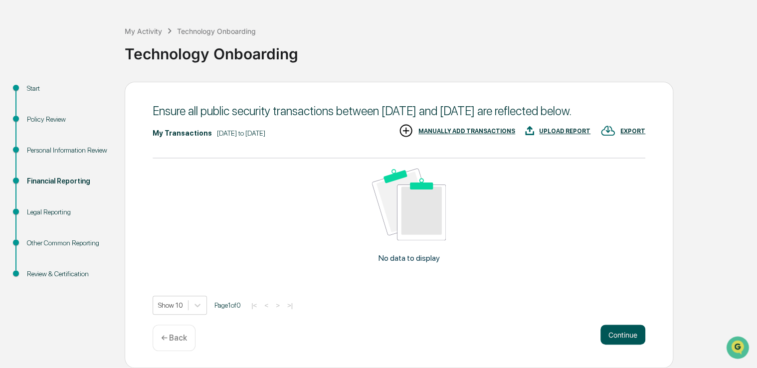
click at [633, 334] on button "Continue" at bounding box center [623, 335] width 45 height 20
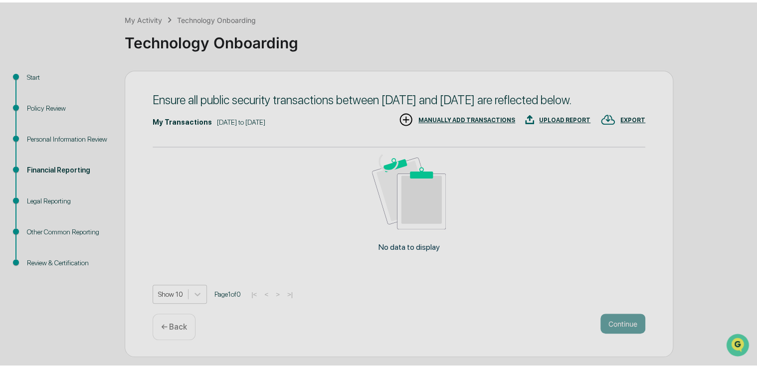
scroll to position [33, 0]
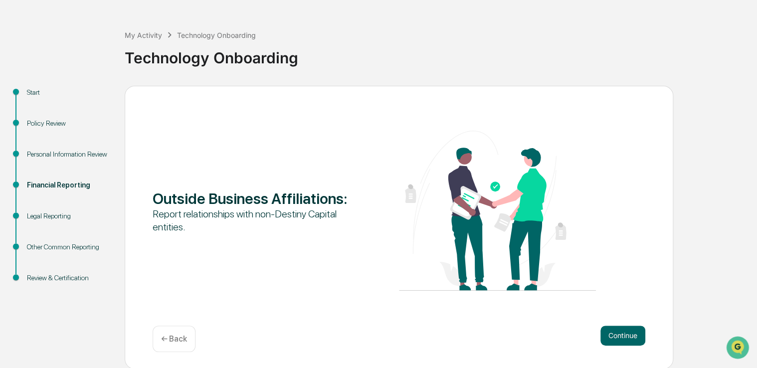
click at [633, 334] on button "Continue" at bounding box center [623, 336] width 45 height 20
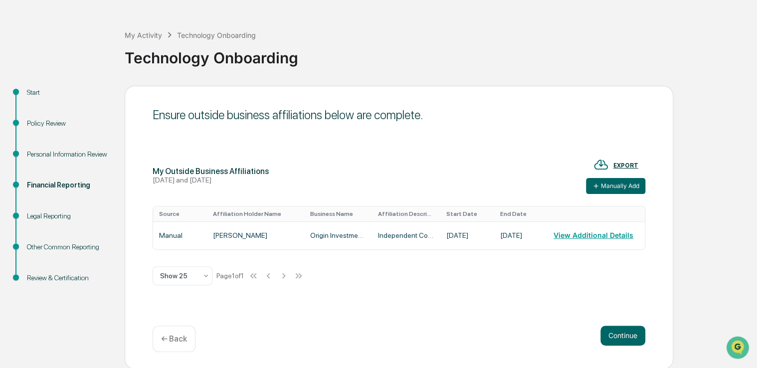
click at [633, 334] on button "Continue" at bounding box center [623, 336] width 45 height 20
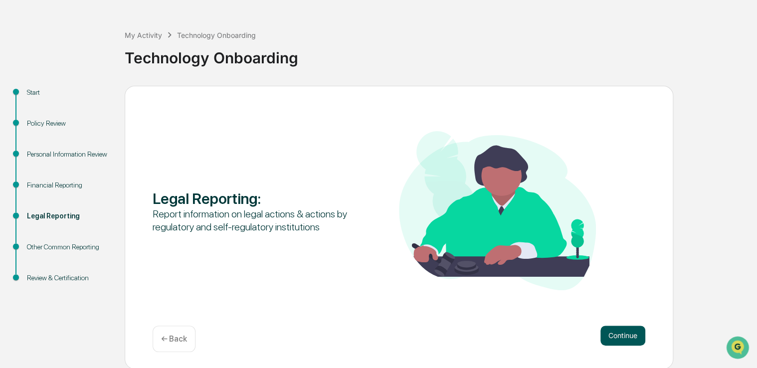
click at [632, 336] on button "Continue" at bounding box center [623, 336] width 45 height 20
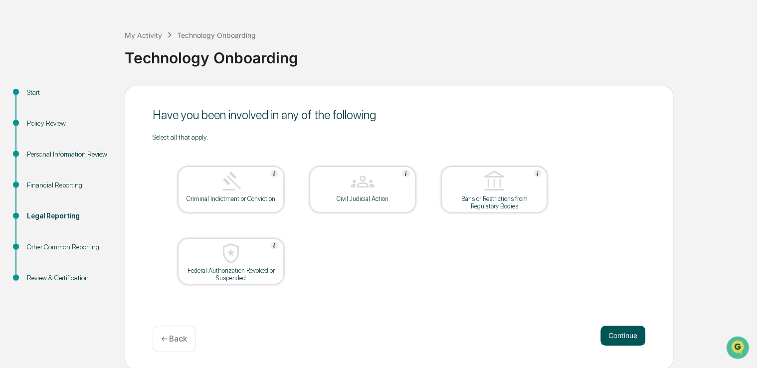
click at [624, 336] on button "Continue" at bounding box center [623, 336] width 45 height 20
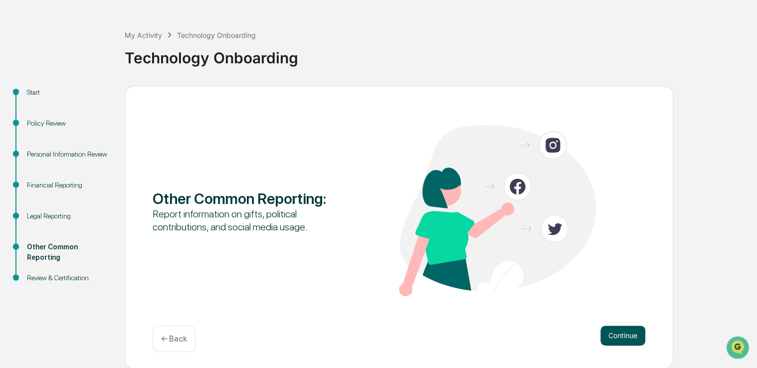
click at [623, 335] on button "Continue" at bounding box center [623, 336] width 45 height 20
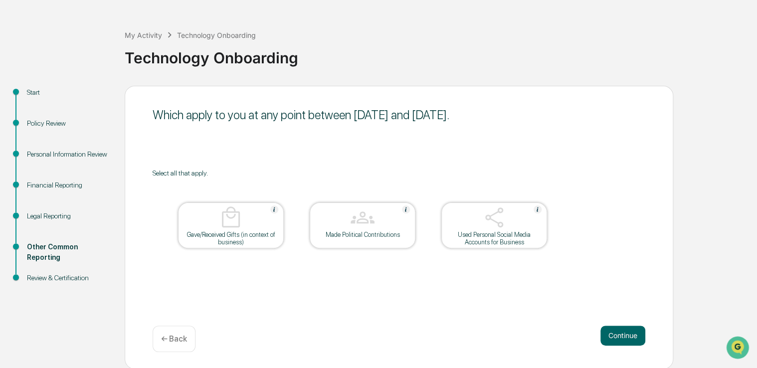
click at [490, 240] on div "Used Personal Social Media Accounts for Business" at bounding box center [494, 238] width 90 height 15
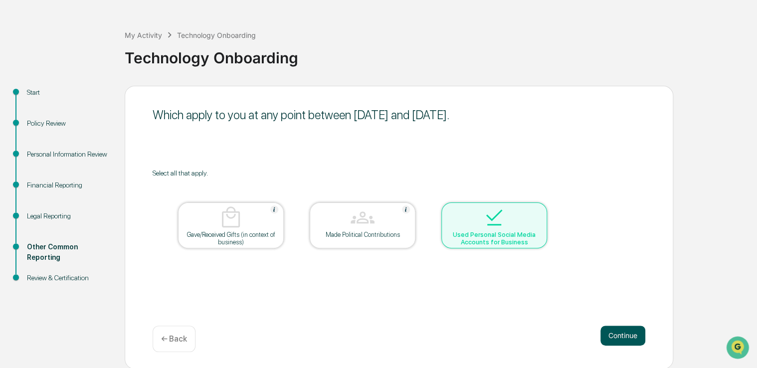
click at [624, 333] on button "Continue" at bounding box center [623, 336] width 45 height 20
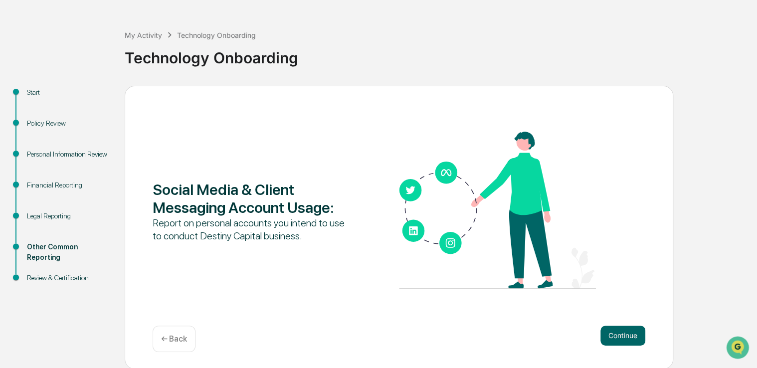
click at [624, 333] on button "Continue" at bounding box center [623, 336] width 45 height 20
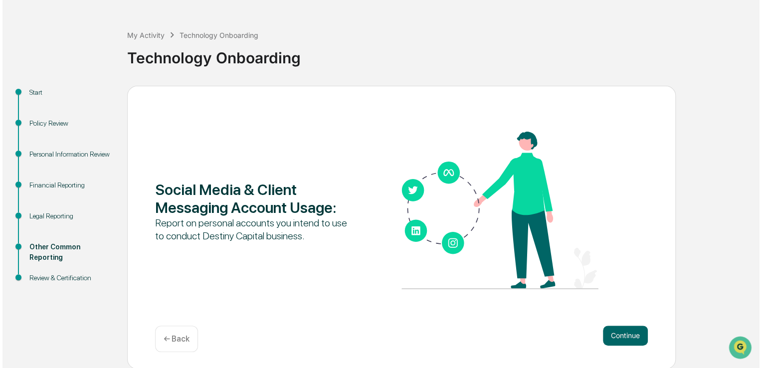
scroll to position [0, 0]
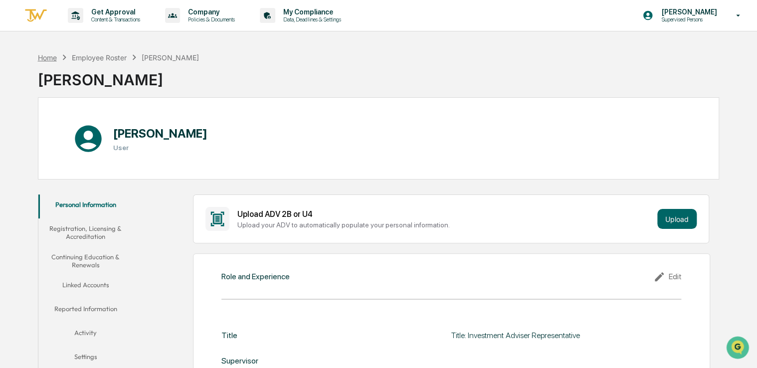
click at [48, 56] on div "Home" at bounding box center [47, 57] width 19 height 8
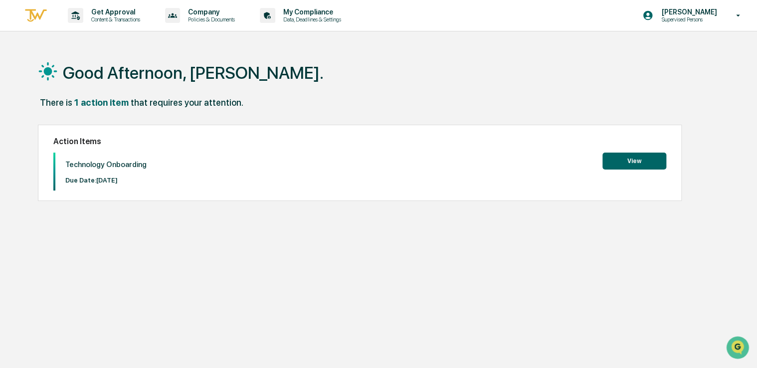
click at [114, 161] on p "Technology Onboarding" at bounding box center [105, 164] width 81 height 9
click at [650, 161] on button "View" at bounding box center [635, 161] width 64 height 17
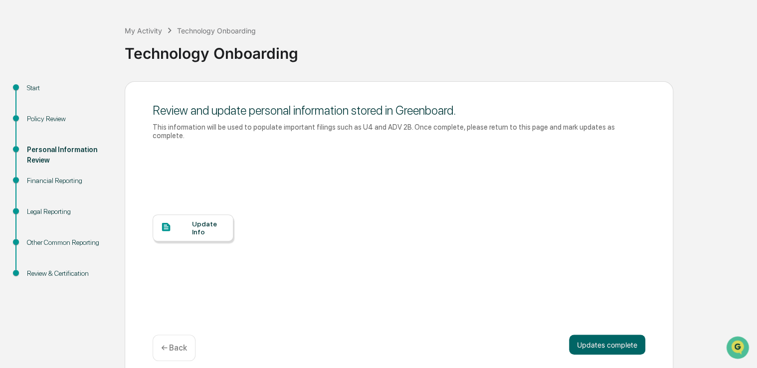
scroll to position [38, 0]
click at [627, 335] on button "Updates complete" at bounding box center [607, 344] width 76 height 20
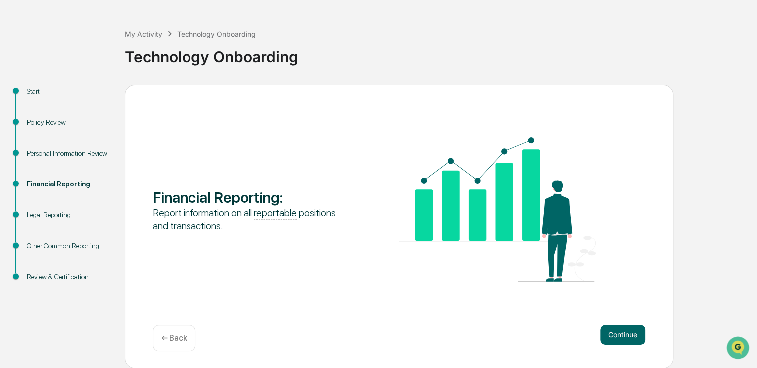
scroll to position [33, 0]
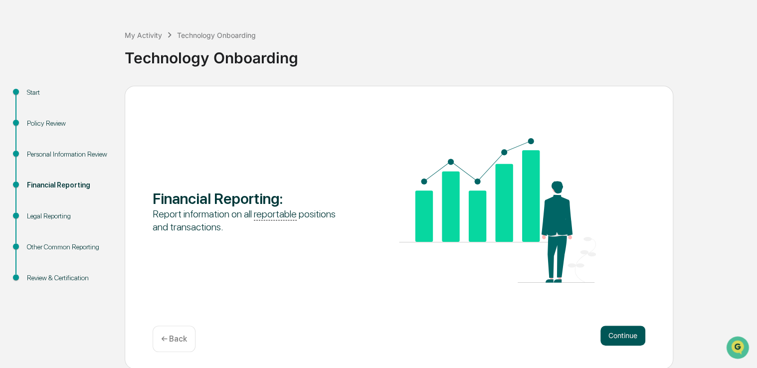
click at [629, 335] on button "Continue" at bounding box center [623, 336] width 45 height 20
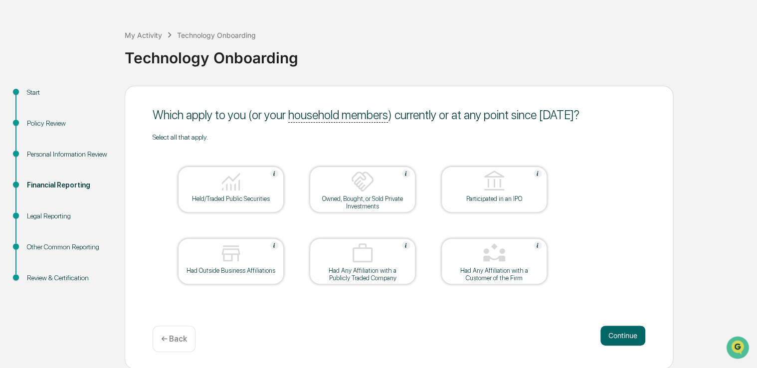
click at [244, 262] on div at bounding box center [231, 253] width 100 height 25
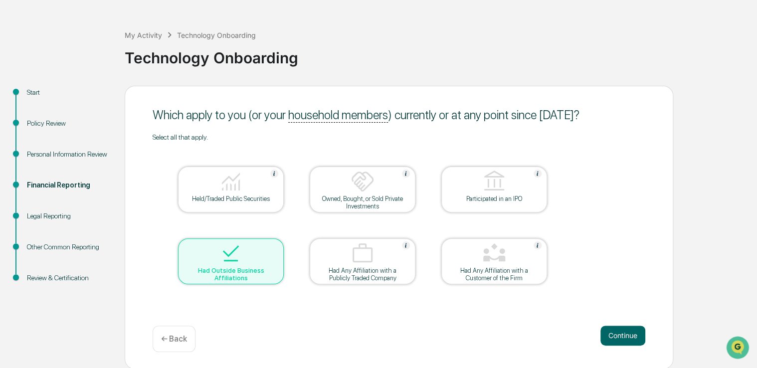
click at [219, 190] on img at bounding box center [231, 182] width 24 height 24
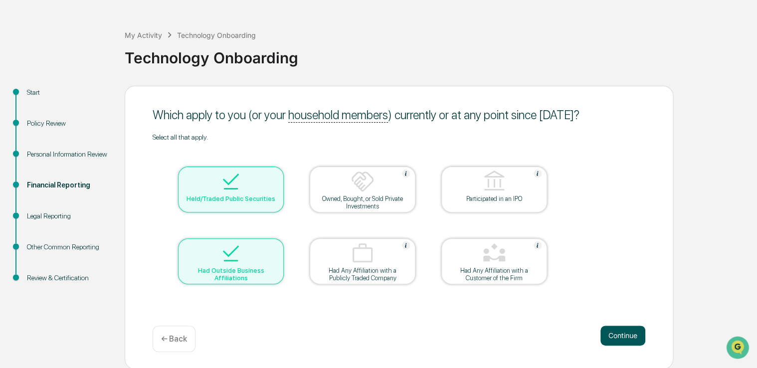
click at [623, 329] on button "Continue" at bounding box center [623, 336] width 45 height 20
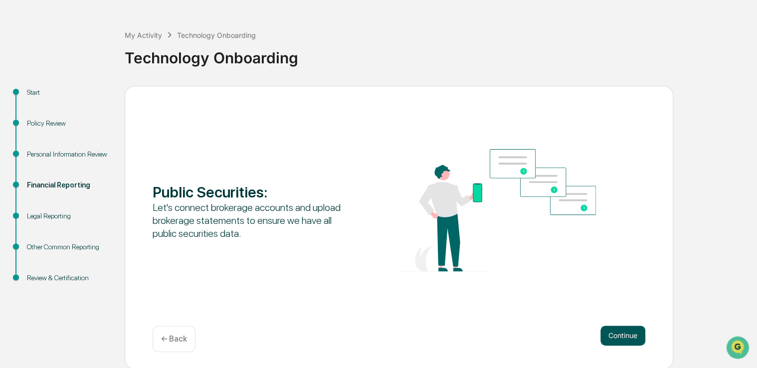
click at [623, 334] on button "Continue" at bounding box center [623, 336] width 45 height 20
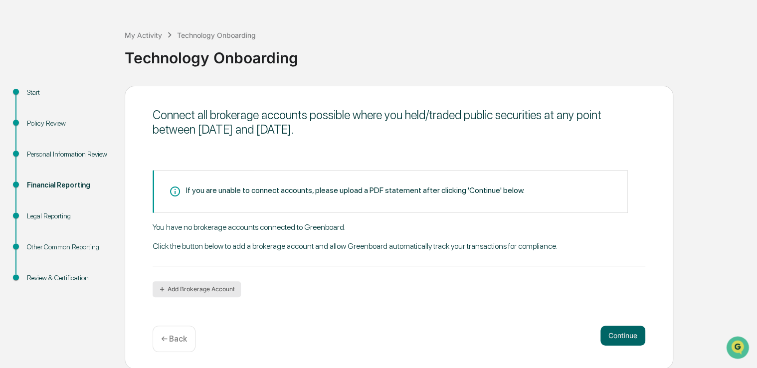
click at [192, 289] on button "Add Brokerage Account" at bounding box center [197, 289] width 88 height 16
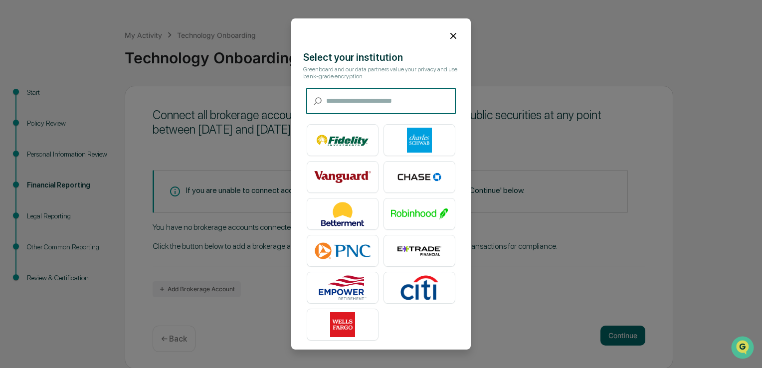
click at [450, 36] on icon at bounding box center [453, 35] width 11 height 11
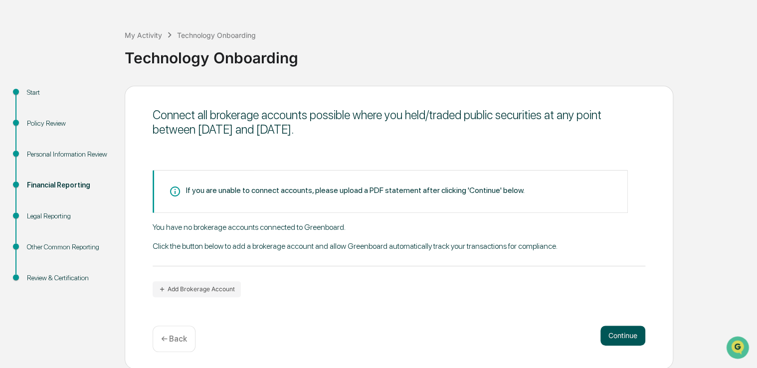
click at [614, 338] on button "Continue" at bounding box center [623, 336] width 45 height 20
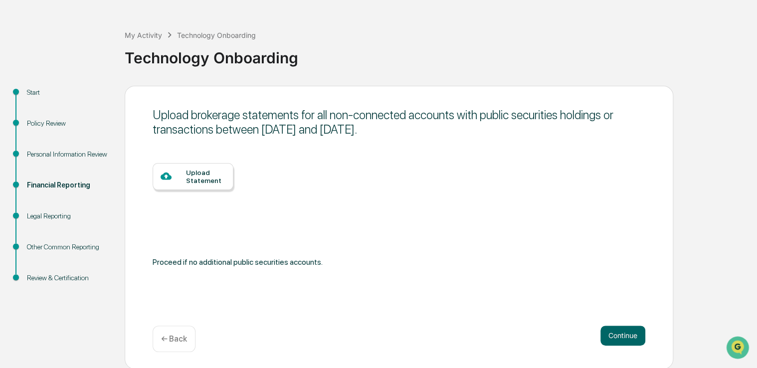
click at [198, 183] on div "Upload Statement" at bounding box center [205, 177] width 39 height 16
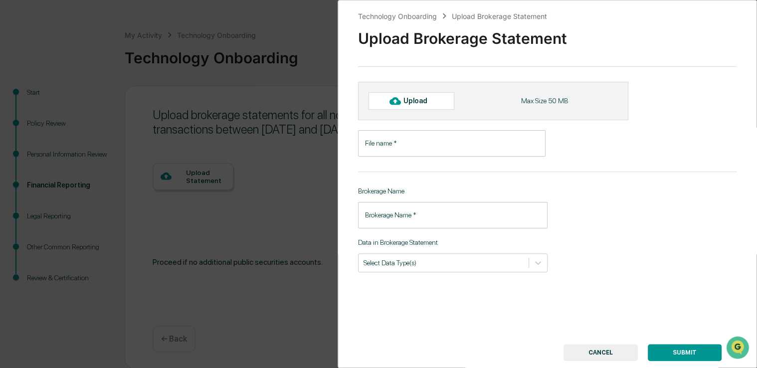
click at [395, 151] on input "File name   *" at bounding box center [452, 143] width 188 height 26
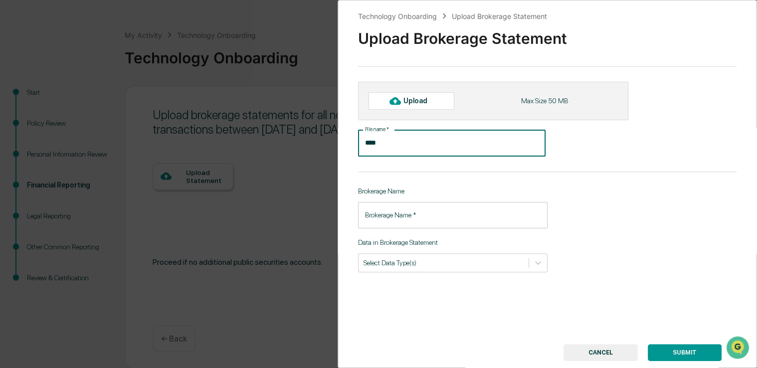
type input "*****"
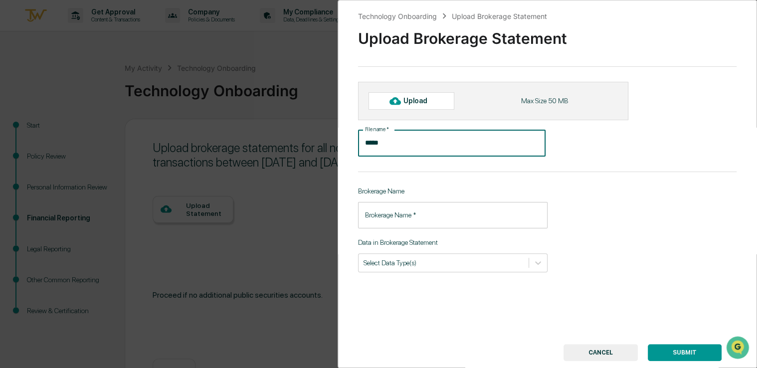
scroll to position [0, 0]
click at [472, 149] on input "*****" at bounding box center [452, 143] width 188 height 26
drag, startPoint x: 443, startPoint y: 143, endPoint x: 307, endPoint y: 135, distance: 135.9
click at [311, 135] on div "Technology Onboarding Upload Brokerage Statement Upload Brokerage Statement Upl…" at bounding box center [378, 184] width 757 height 368
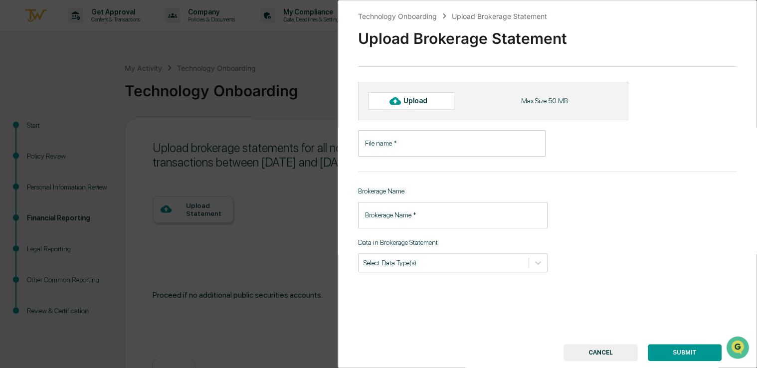
drag, startPoint x: 594, startPoint y: 142, endPoint x: 447, endPoint y: 122, distance: 148.5
click at [594, 141] on div "File name   * File name   *" at bounding box center [509, 143] width 303 height 26
click at [394, 98] on icon at bounding box center [395, 100] width 11 height 7
type input "**********"
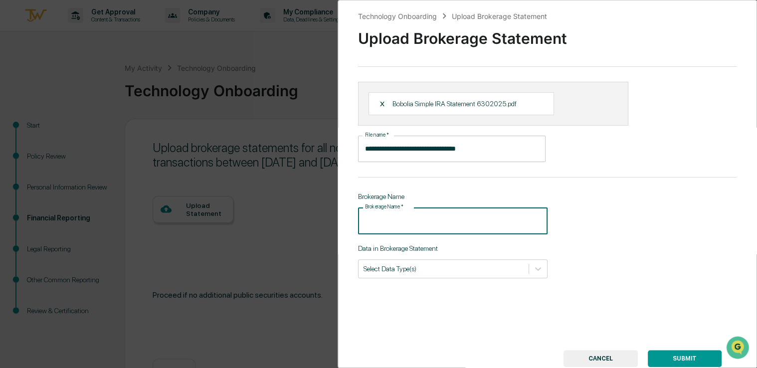
drag, startPoint x: 447, startPoint y: 222, endPoint x: 438, endPoint y: 222, distance: 8.5
click at [438, 222] on input "Brokerage Name   *" at bounding box center [453, 221] width 190 height 26
type input "********"
click at [435, 278] on div "Select Data Type(s)" at bounding box center [453, 268] width 190 height 19
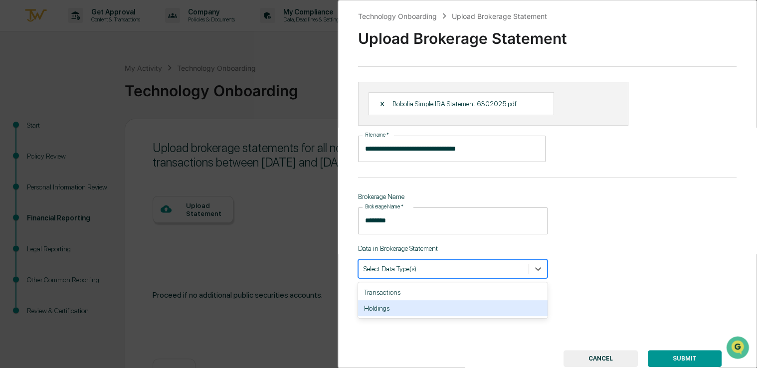
click at [428, 305] on div "Holdings" at bounding box center [453, 308] width 190 height 16
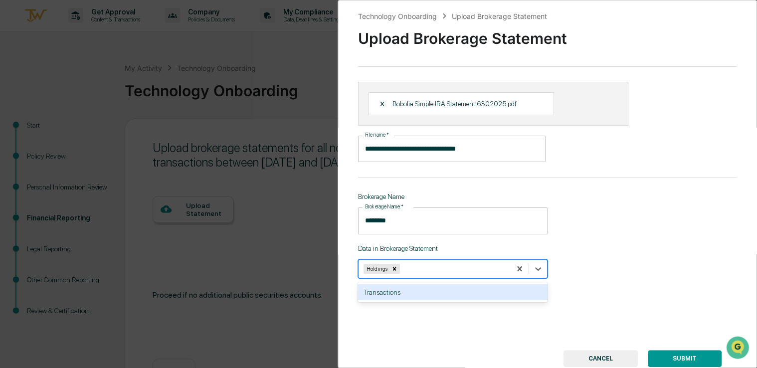
click at [688, 358] on button "SUBMIT" at bounding box center [685, 358] width 74 height 17
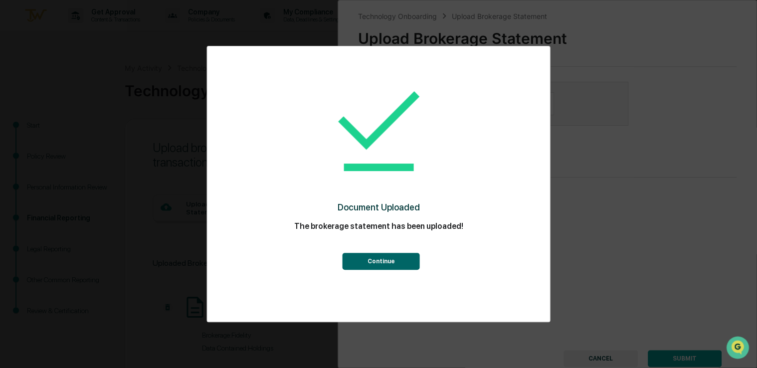
click at [394, 258] on button "Continue" at bounding box center [381, 261] width 77 height 17
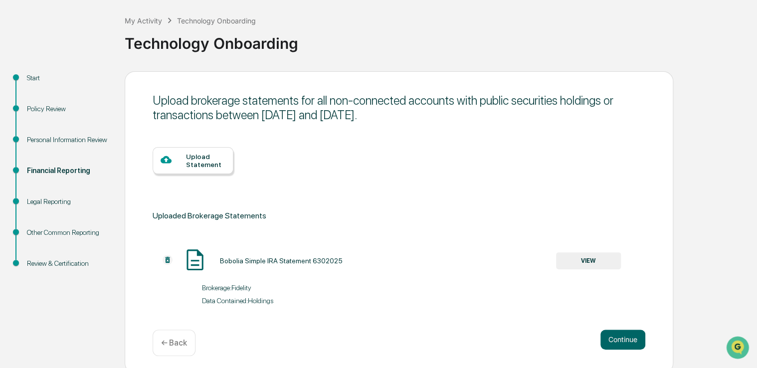
scroll to position [53, 0]
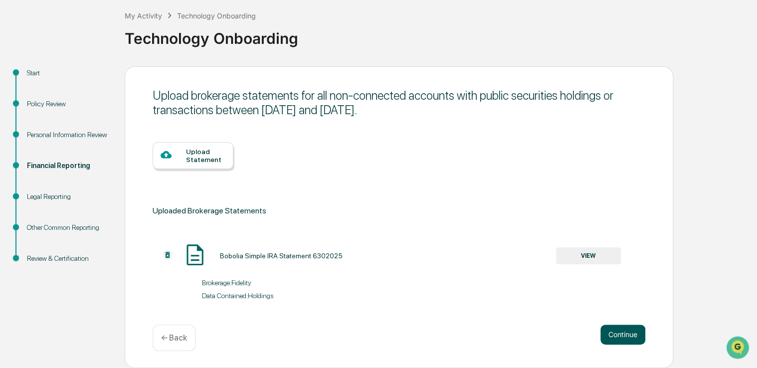
click at [631, 333] on button "Continue" at bounding box center [623, 335] width 45 height 20
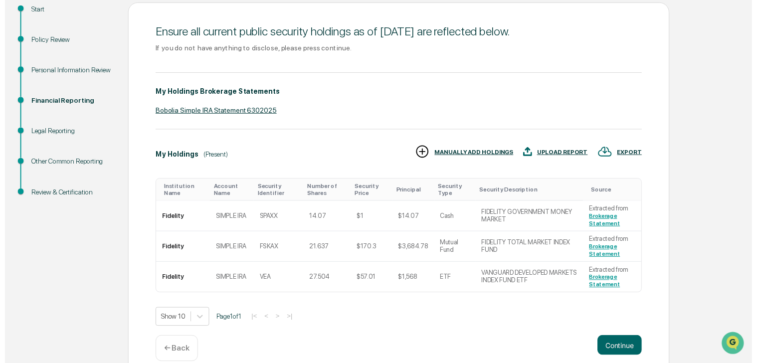
scroll to position [132, 0]
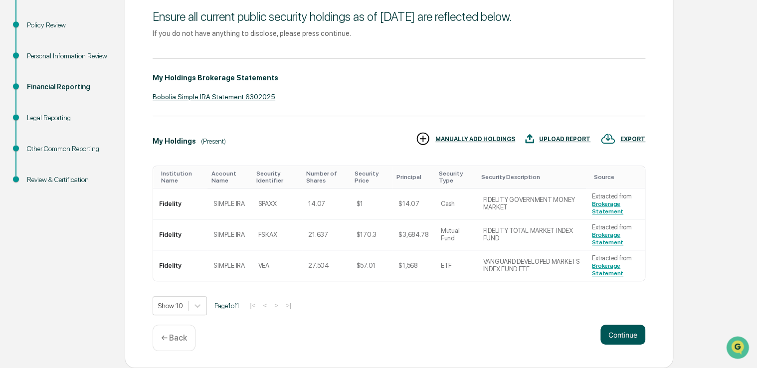
click at [625, 331] on button "Continue" at bounding box center [623, 335] width 45 height 20
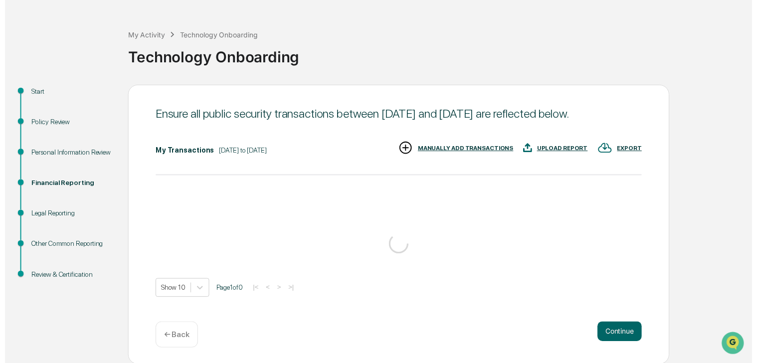
scroll to position [50, 0]
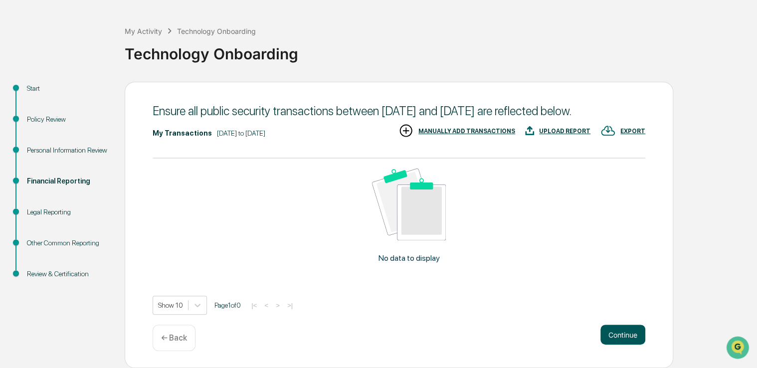
click at [625, 332] on button "Continue" at bounding box center [623, 335] width 45 height 20
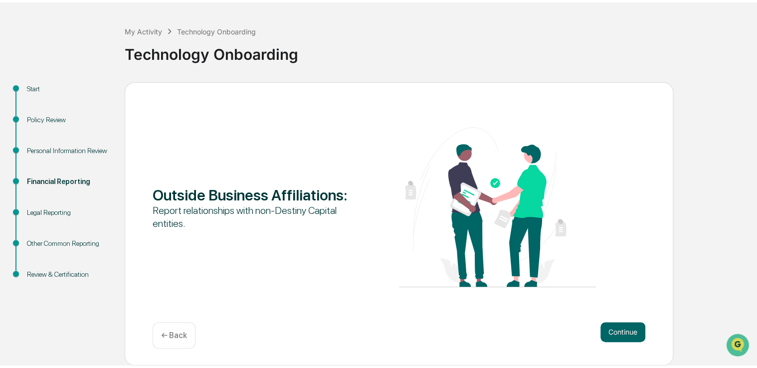
scroll to position [33, 0]
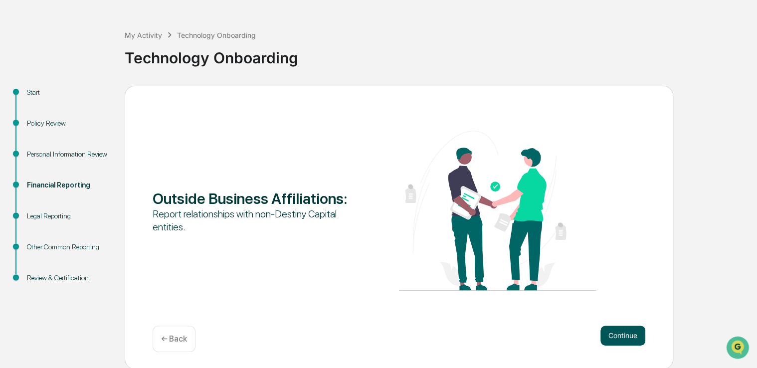
click at [625, 334] on button "Continue" at bounding box center [623, 336] width 45 height 20
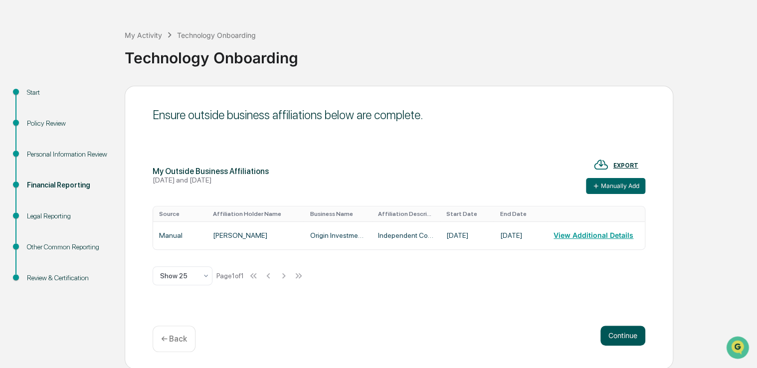
click at [629, 336] on button "Continue" at bounding box center [623, 336] width 45 height 20
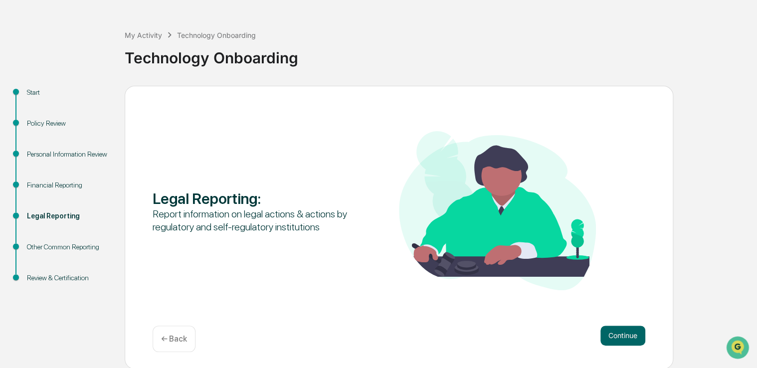
click at [629, 336] on button "Continue" at bounding box center [623, 336] width 45 height 20
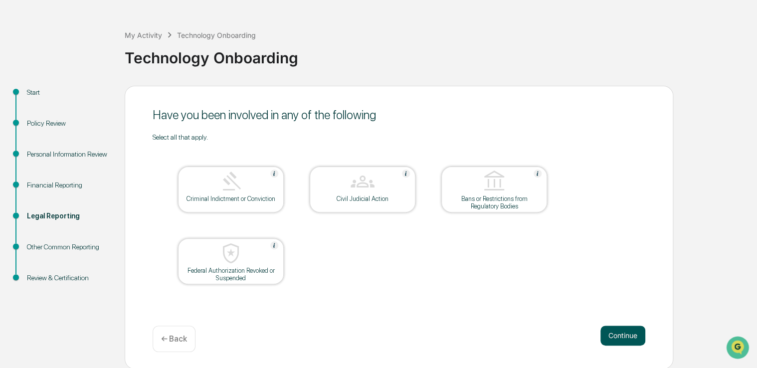
click at [630, 336] on button "Continue" at bounding box center [623, 336] width 45 height 20
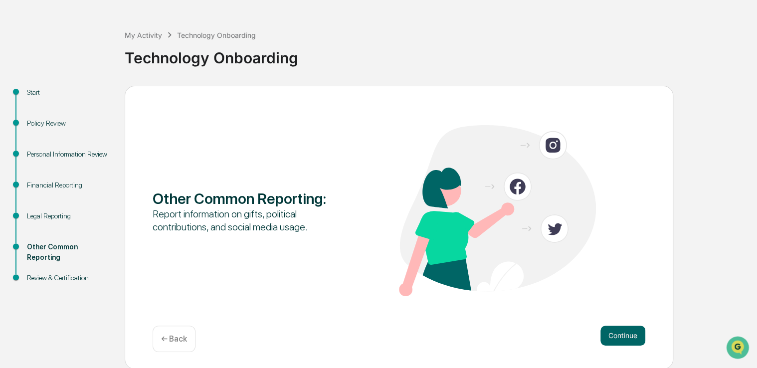
click at [631, 335] on button "Continue" at bounding box center [623, 336] width 45 height 20
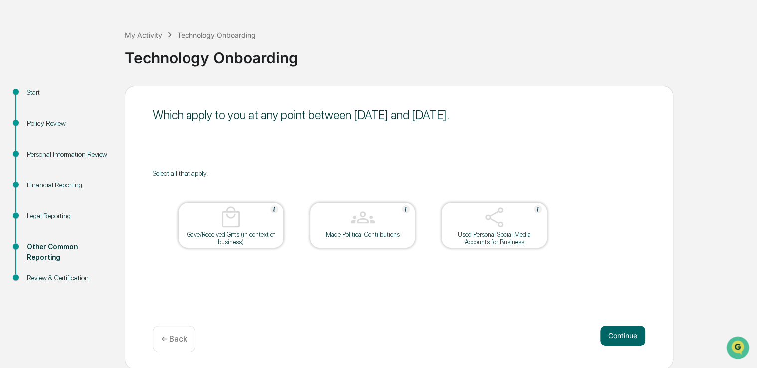
click at [497, 228] on img at bounding box center [494, 218] width 24 height 24
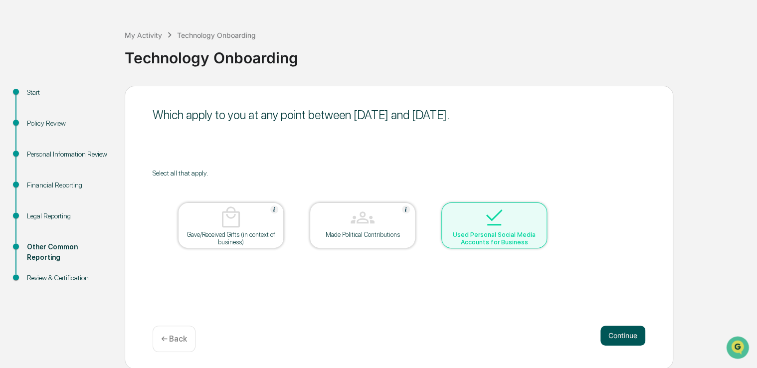
click at [624, 329] on button "Continue" at bounding box center [623, 336] width 45 height 20
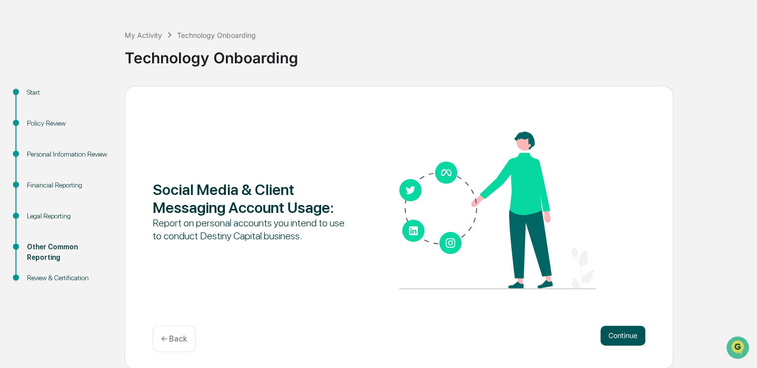
click at [628, 336] on button "Continue" at bounding box center [623, 336] width 45 height 20
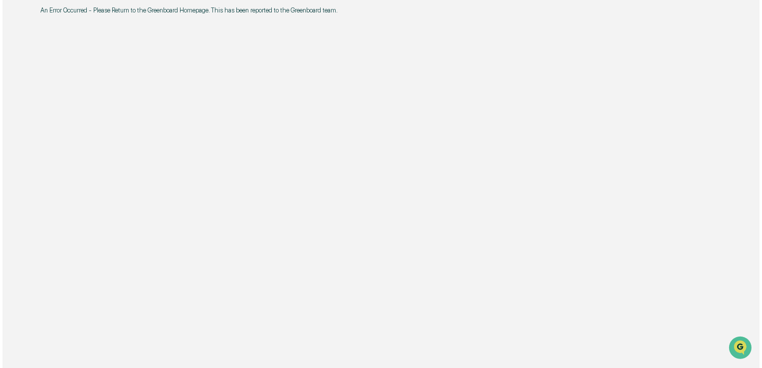
scroll to position [0, 0]
